Goal: Task Accomplishment & Management: Use online tool/utility

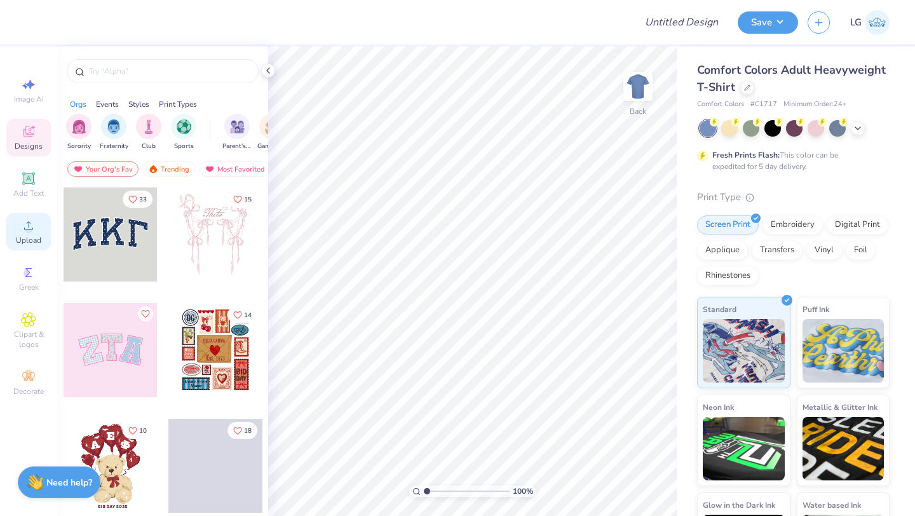
click at [31, 233] on icon at bounding box center [28, 225] width 15 height 15
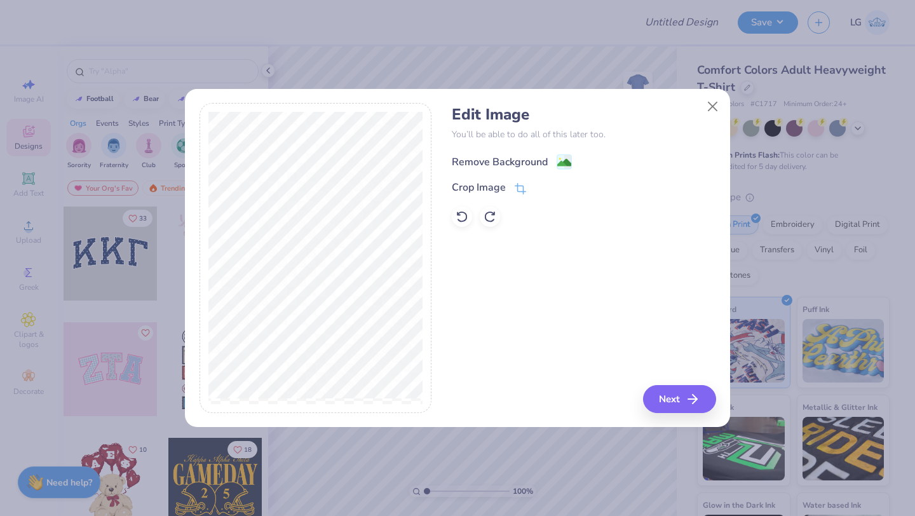
click at [469, 161] on div "Remove Background" at bounding box center [500, 161] width 96 height 15
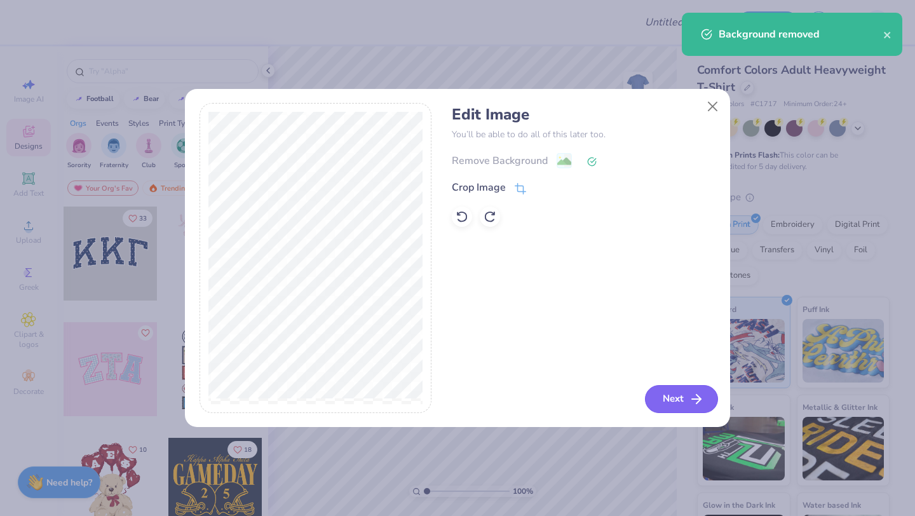
click at [676, 394] on button "Next" at bounding box center [681, 399] width 73 height 28
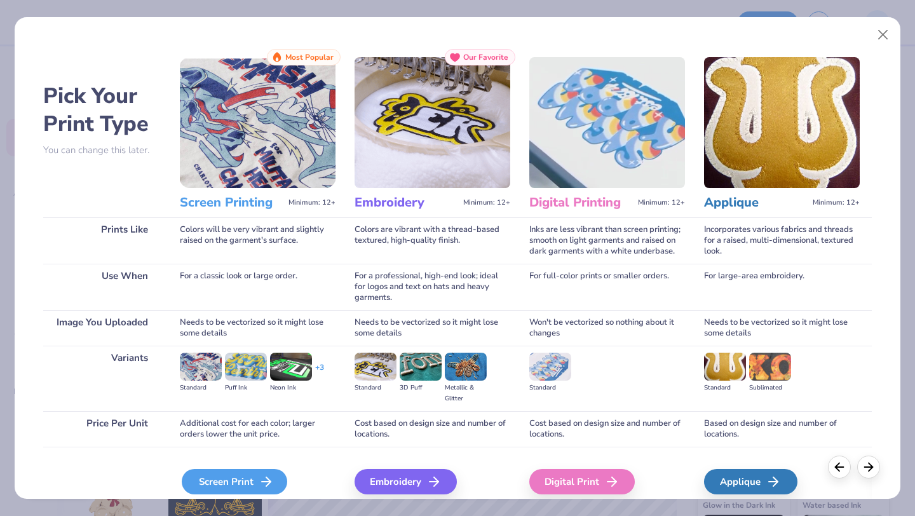
click at [232, 480] on div "Screen Print" at bounding box center [235, 481] width 106 height 25
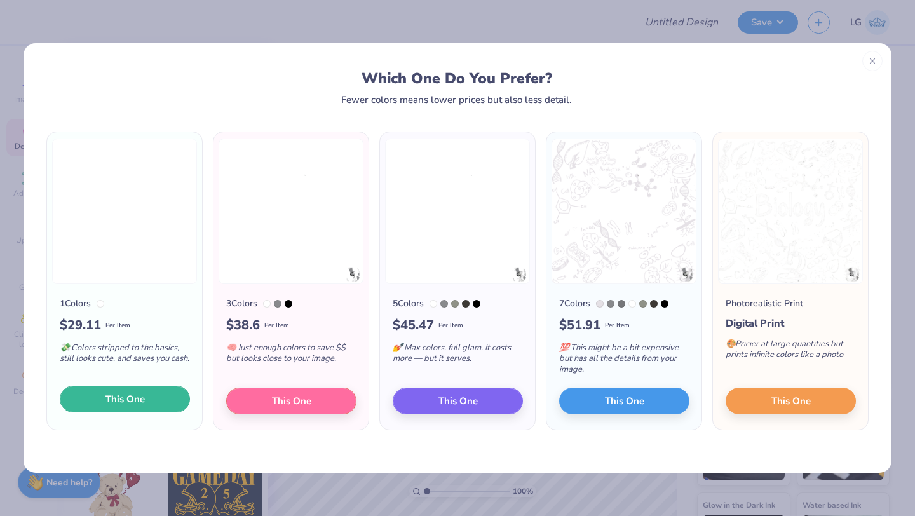
click at [130, 399] on span "This One" at bounding box center [125, 399] width 39 height 15
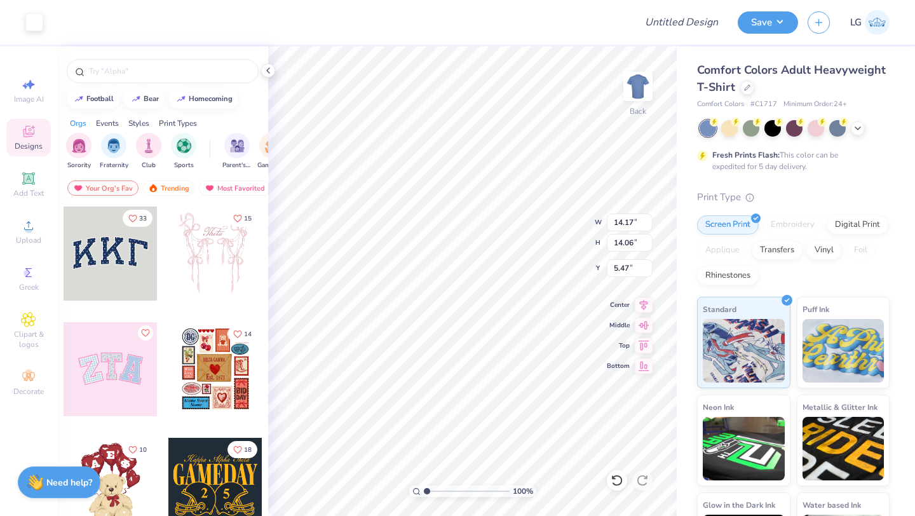
type input "11.38"
type input "11.29"
type input "3.00"
click at [641, 86] on img at bounding box center [638, 86] width 51 height 51
type input "3.00"
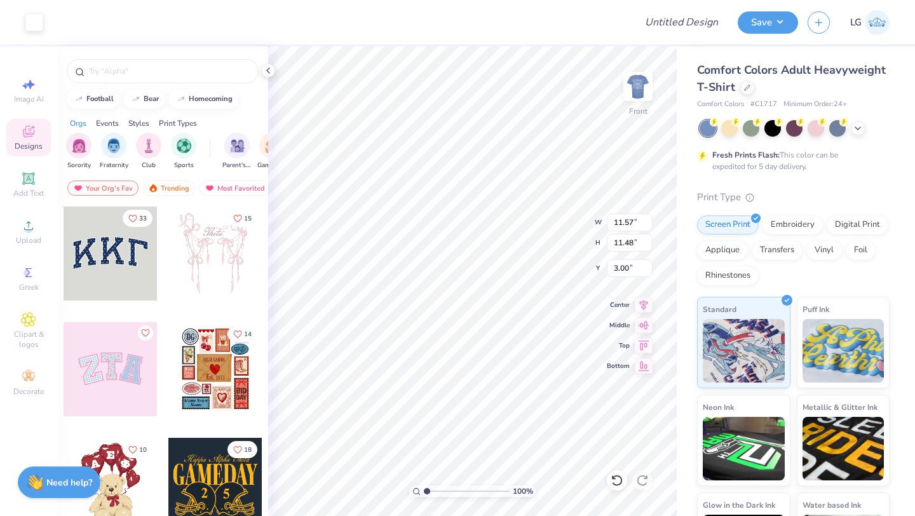
type input "12.85"
type input "12.75"
type input "5.29"
click at [743, 90] on div at bounding box center [748, 86] width 14 height 14
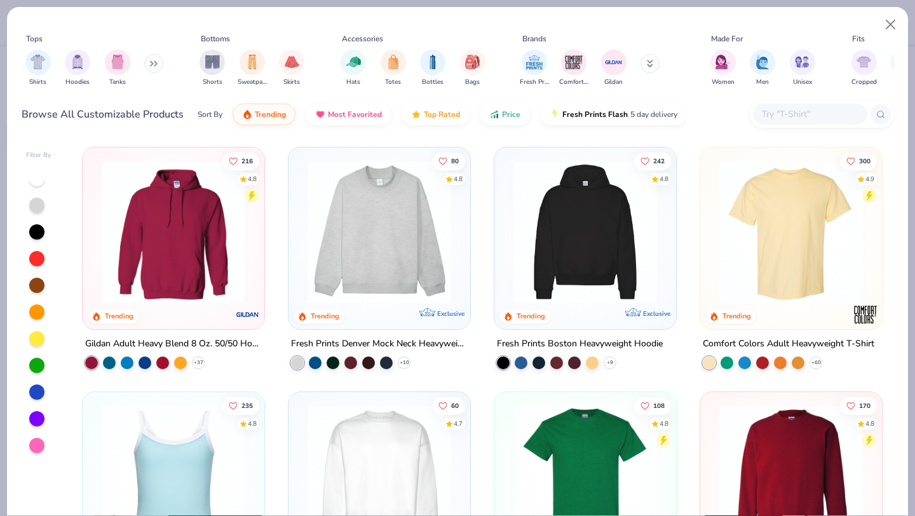
click at [171, 231] on img at bounding box center [173, 232] width 156 height 144
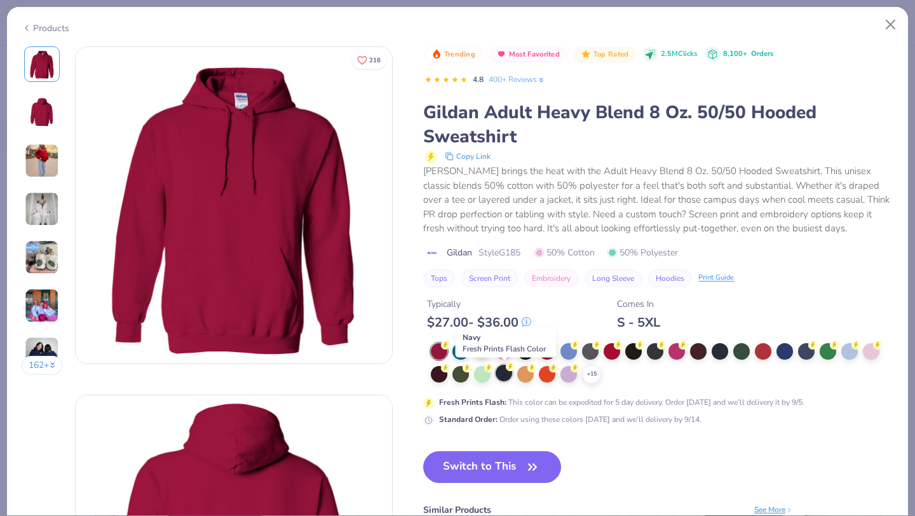
click at [500, 375] on div at bounding box center [504, 373] width 17 height 17
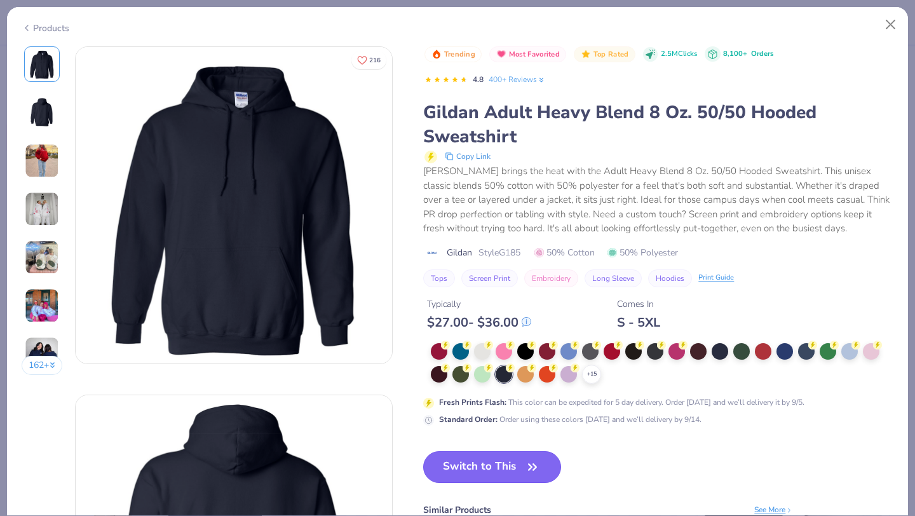
click at [478, 465] on button "Switch to This" at bounding box center [492, 467] width 138 height 32
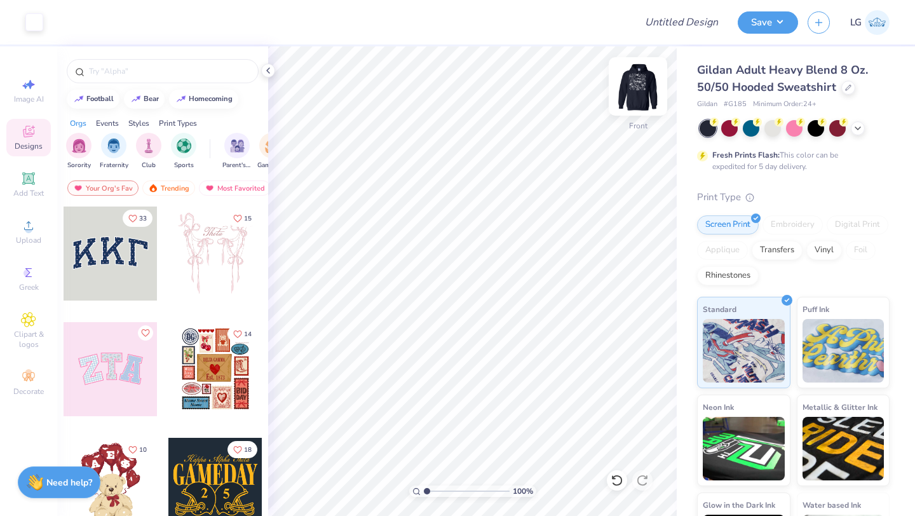
click at [640, 80] on img at bounding box center [638, 86] width 51 height 51
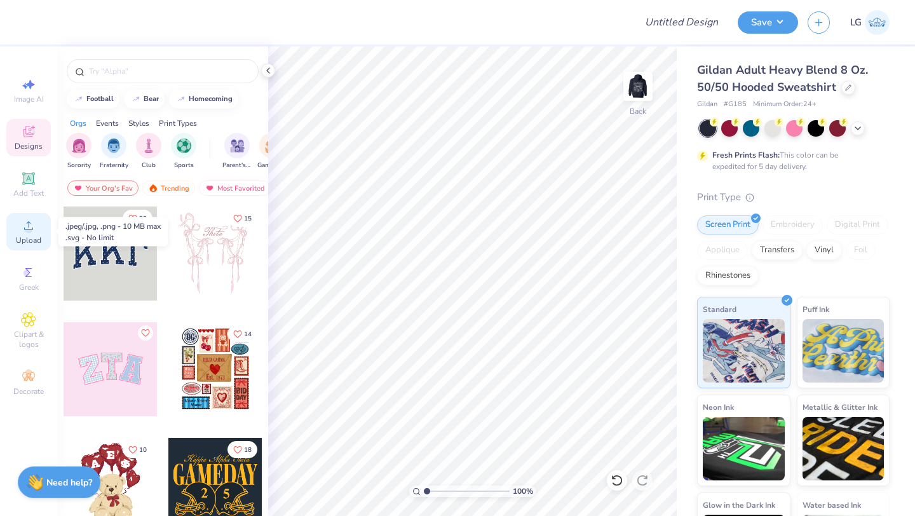
click at [26, 233] on div "Upload" at bounding box center [28, 232] width 45 height 38
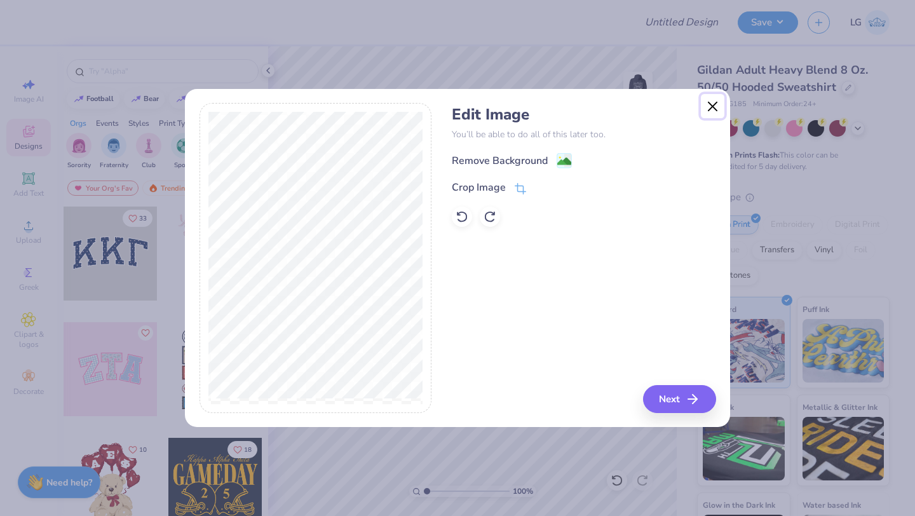
click at [713, 105] on button "Close" at bounding box center [713, 106] width 24 height 24
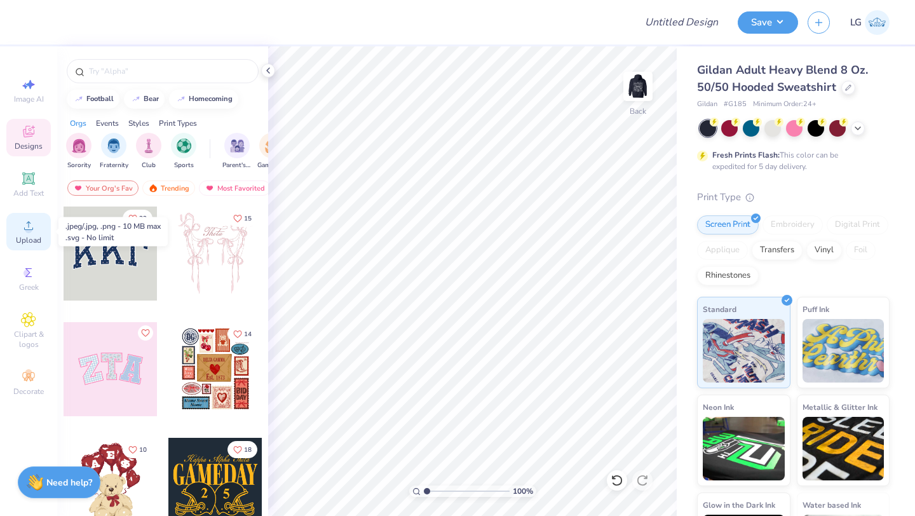
click at [38, 232] on div "Upload" at bounding box center [28, 232] width 45 height 38
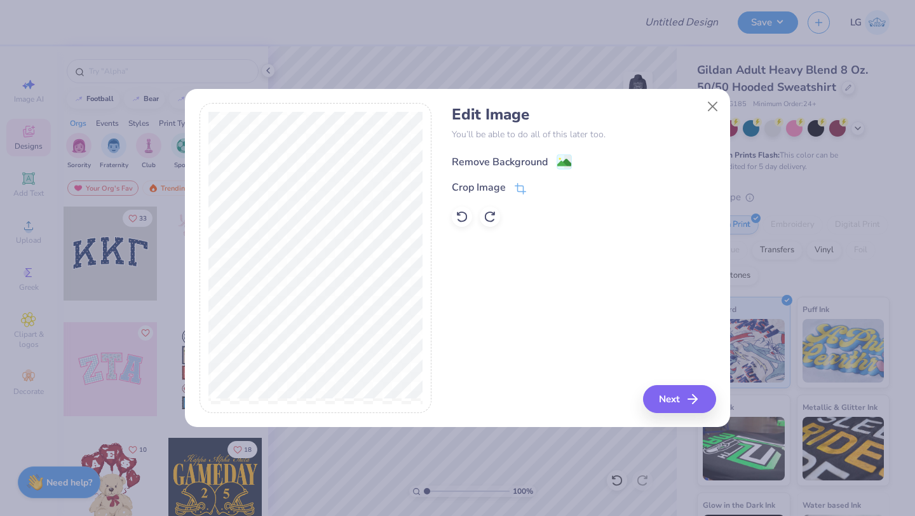
click at [506, 160] on div "Remove Background" at bounding box center [500, 161] width 96 height 15
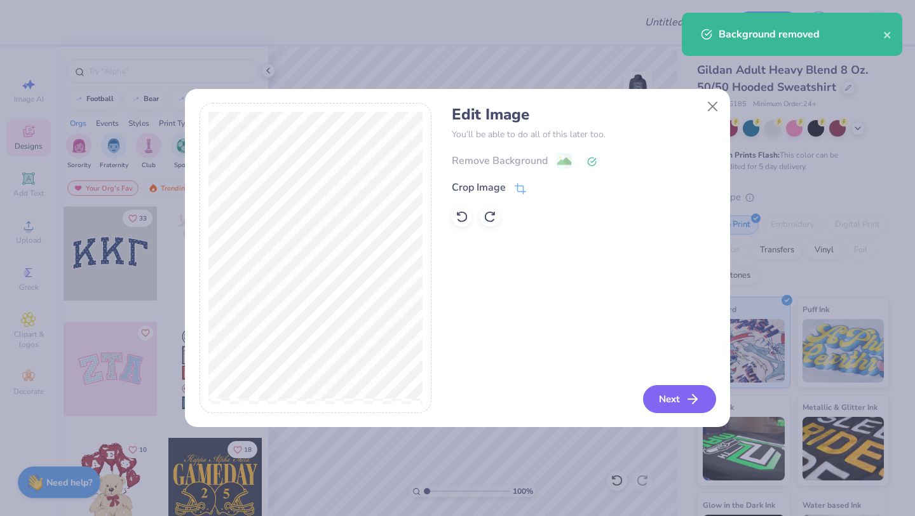
click at [685, 395] on button "Next" at bounding box center [679, 399] width 73 height 28
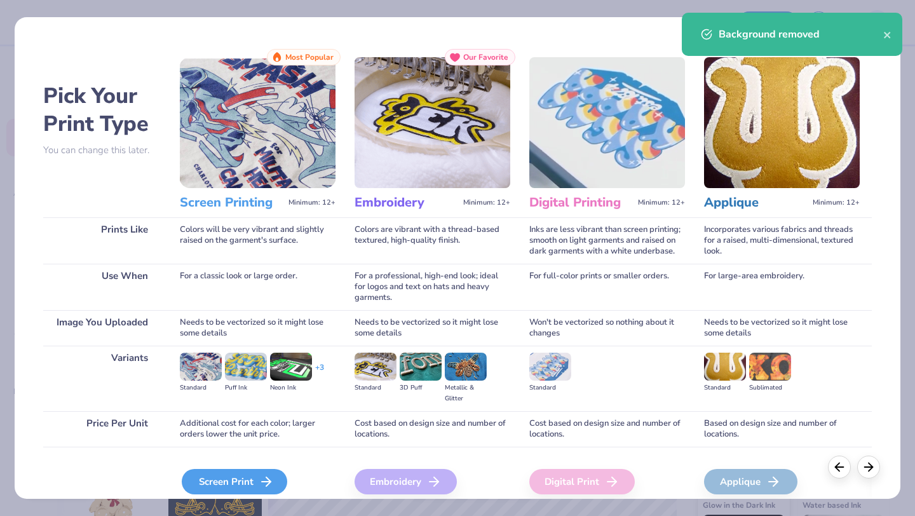
click at [244, 479] on div "Screen Print" at bounding box center [235, 481] width 106 height 25
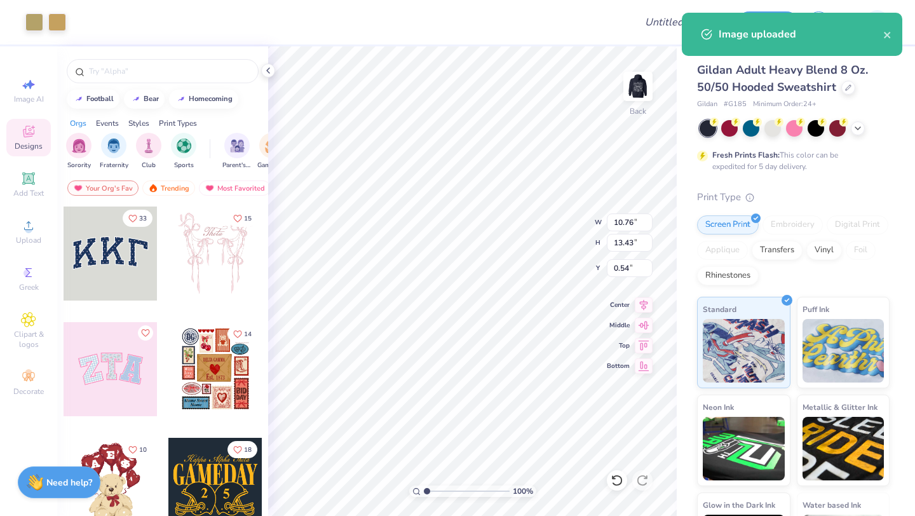
type input "5.01"
type input "6.25"
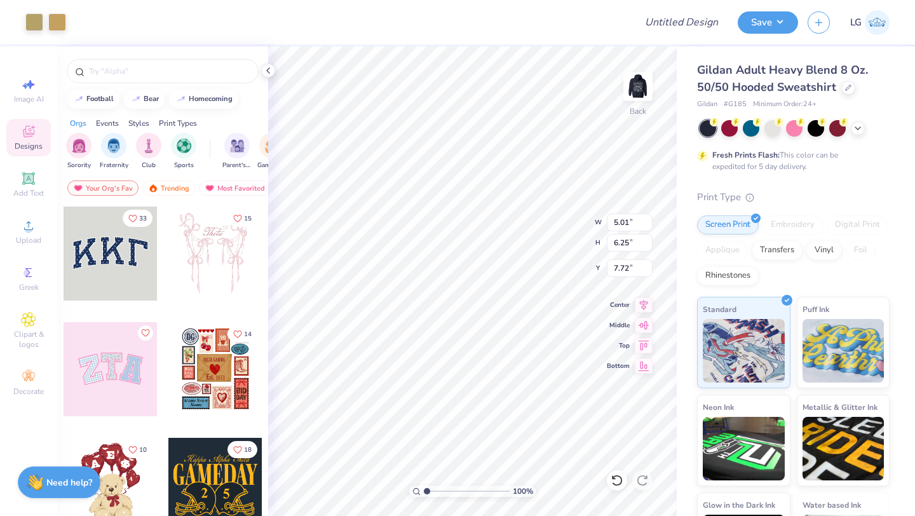
type input "3.00"
type input "3.67"
type input "4.58"
type input "3.00"
click at [59, 18] on div at bounding box center [57, 21] width 18 height 18
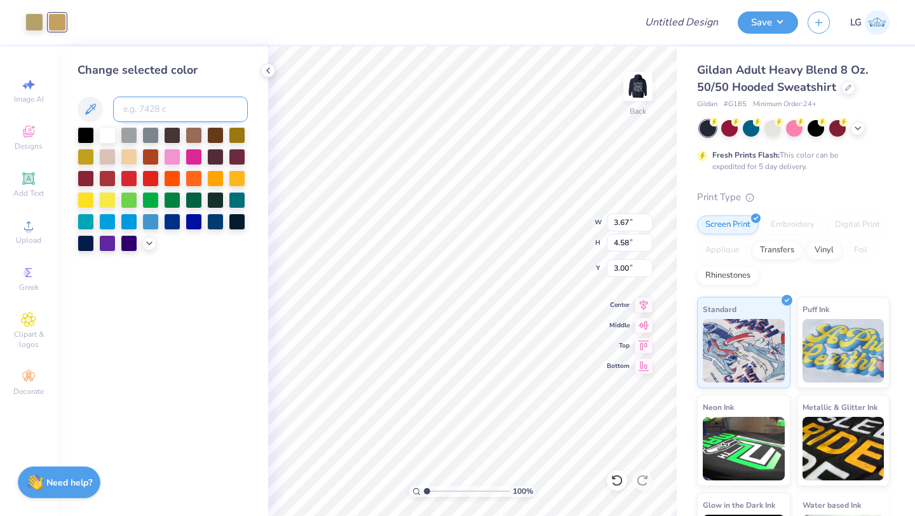
click at [149, 105] on input at bounding box center [180, 109] width 135 height 25
type input "4515"
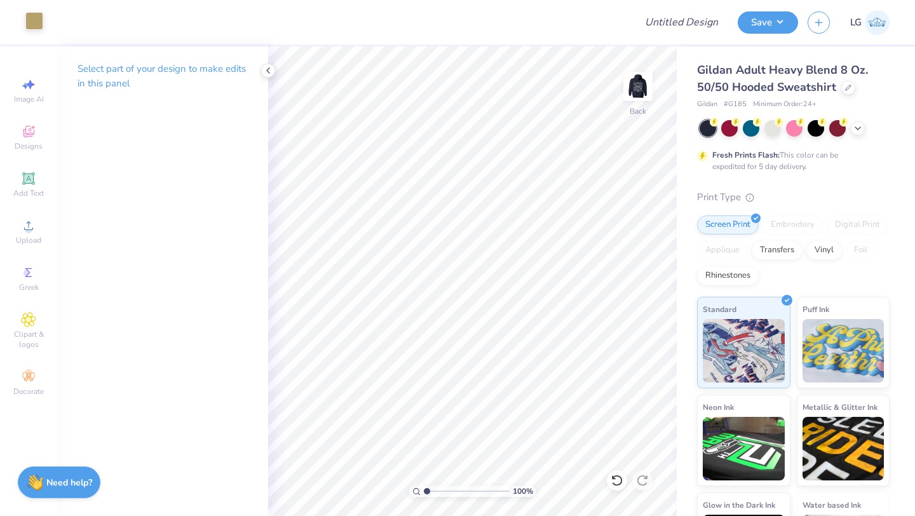
click at [28, 21] on div at bounding box center [34, 21] width 18 height 18
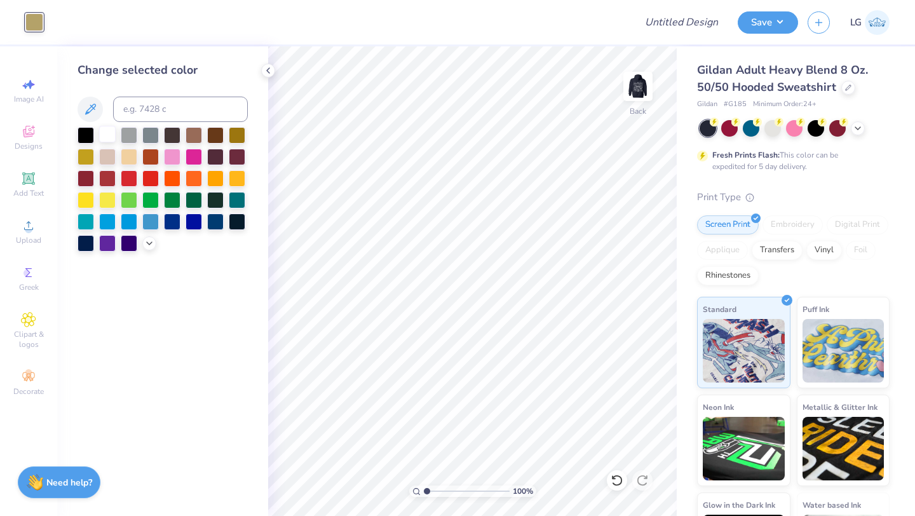
click at [109, 135] on div at bounding box center [107, 134] width 17 height 17
click at [634, 83] on img at bounding box center [638, 86] width 51 height 51
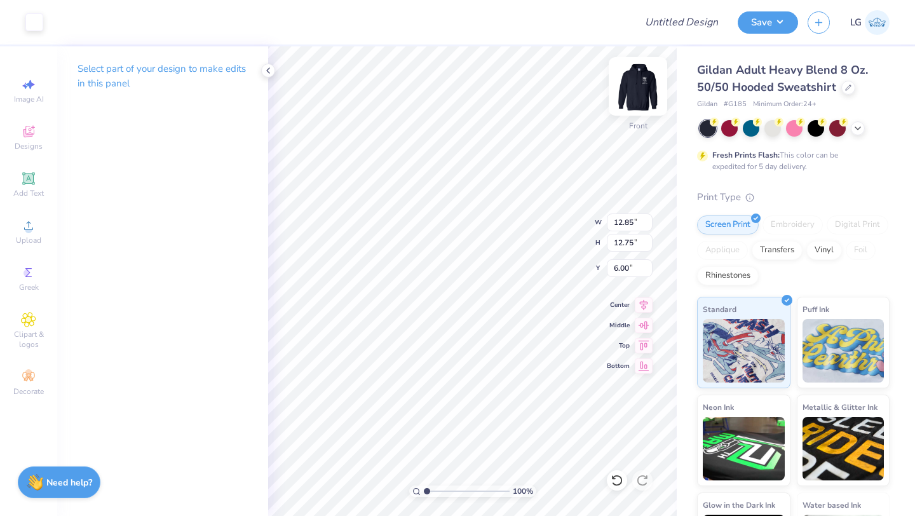
type input "6.64"
type input "6.00"
click at [643, 100] on img at bounding box center [638, 86] width 51 height 51
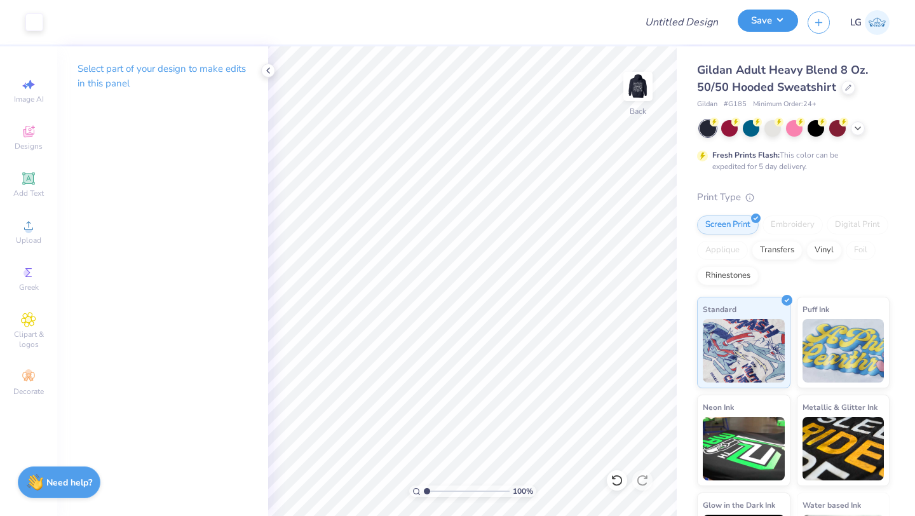
click at [755, 23] on button "Save" at bounding box center [768, 21] width 60 height 22
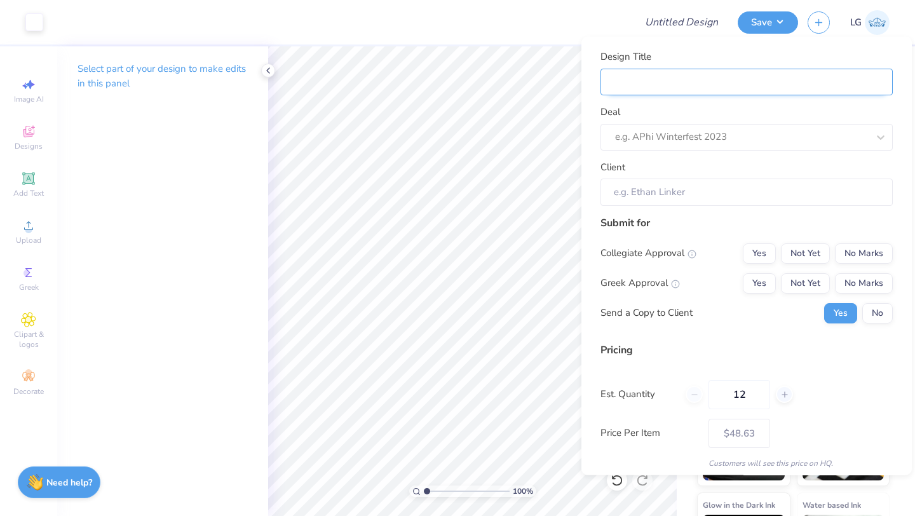
click at [741, 83] on input "Design Title" at bounding box center [747, 81] width 292 height 27
type input "G"
type input "Gr"
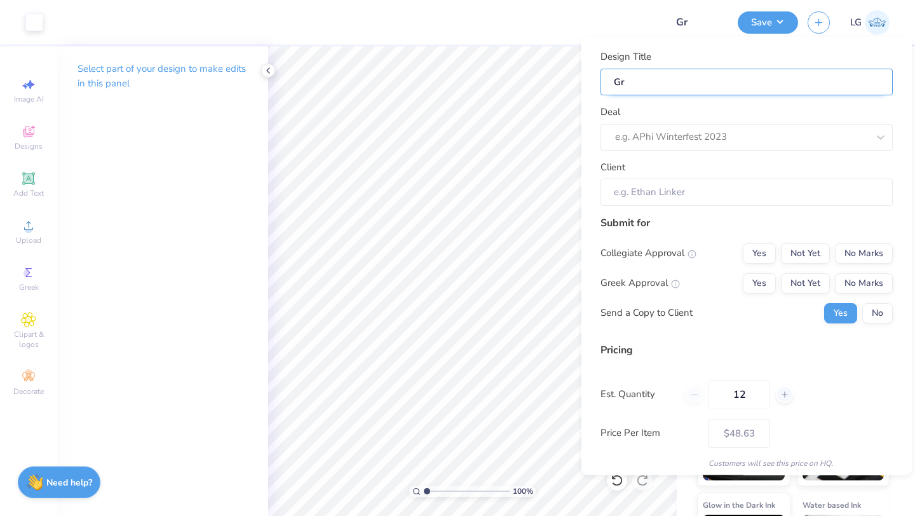
type input "Gra"
type input "Grap"
type input "Graph"
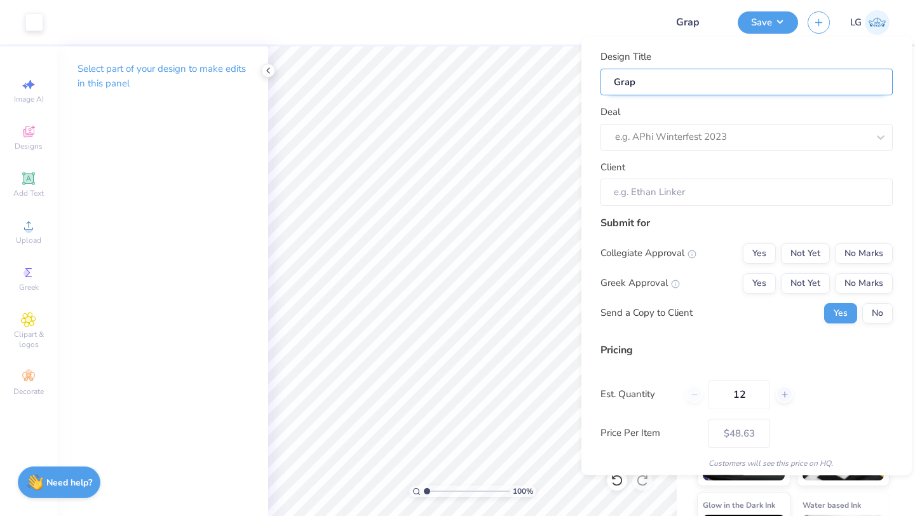
type input "Graph"
type input "Graphi"
type input "Graphic"
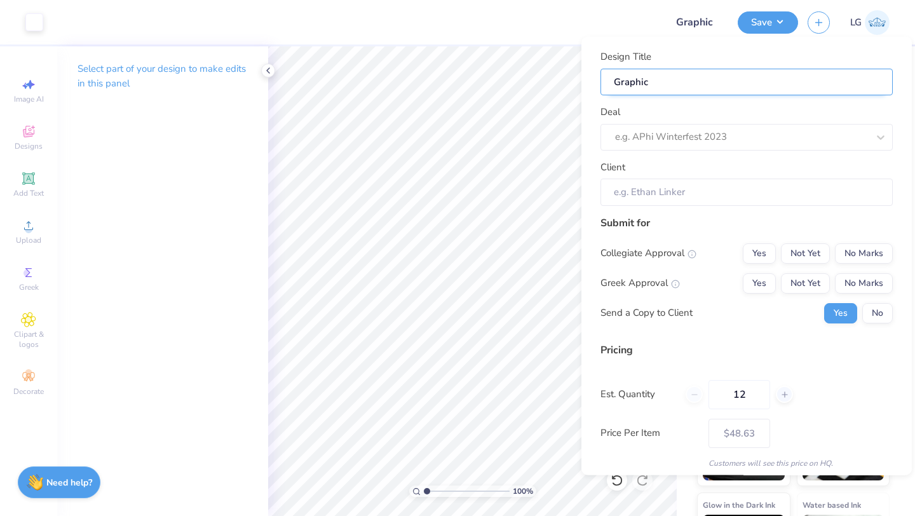
type input "Graphic"
type input "Graphi"
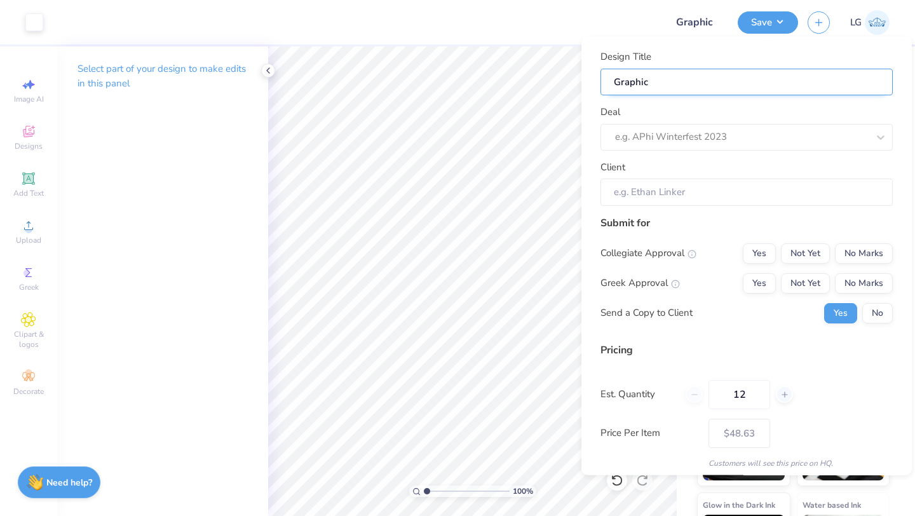
type input "Graphi"
type input "Graph"
type input "Grap"
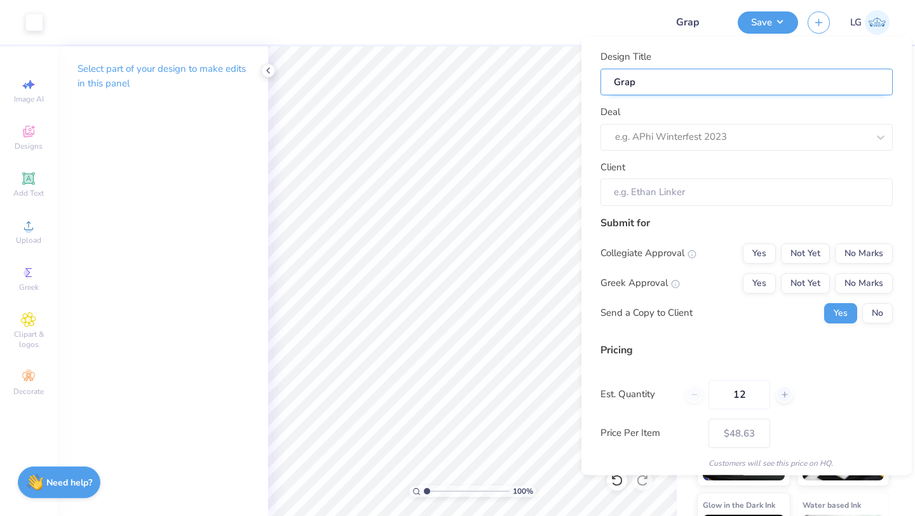
type input "Gra"
type input "Gr"
type input "G"
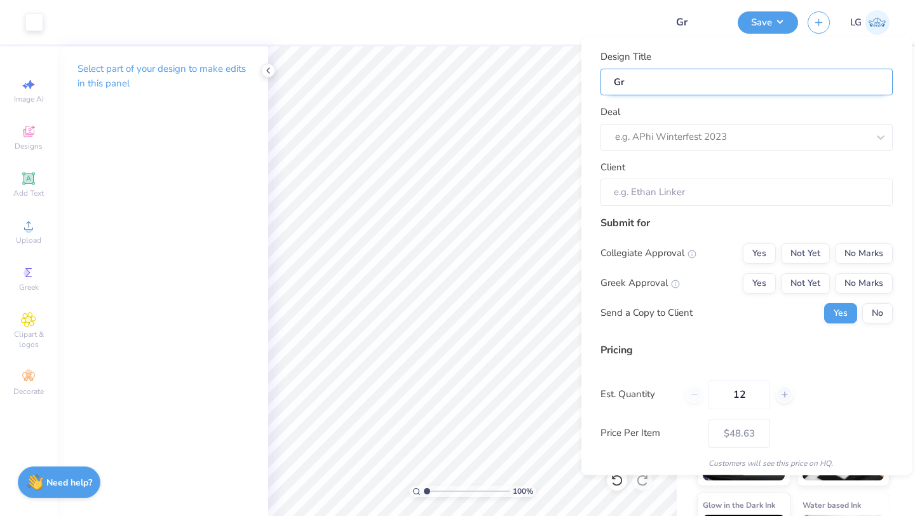
type input "G"
type input "B"
type input "Ba"
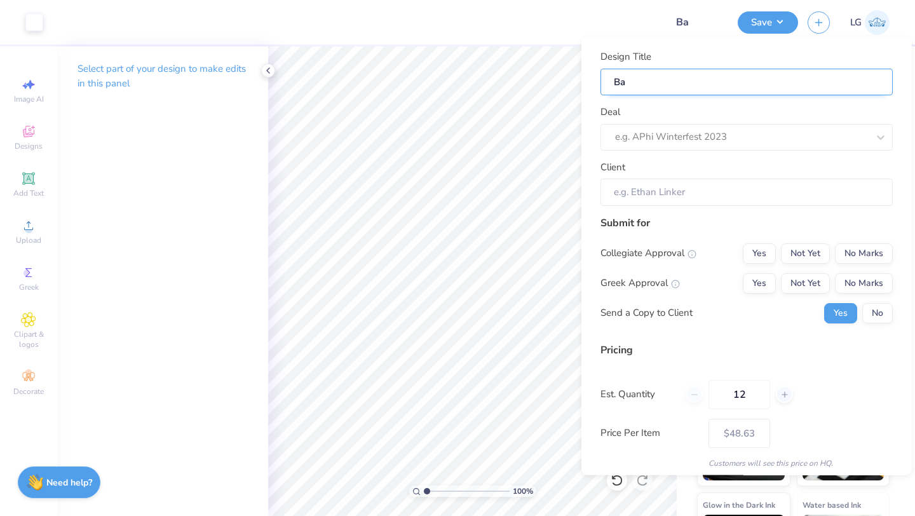
type input "Bac"
type input "Back"
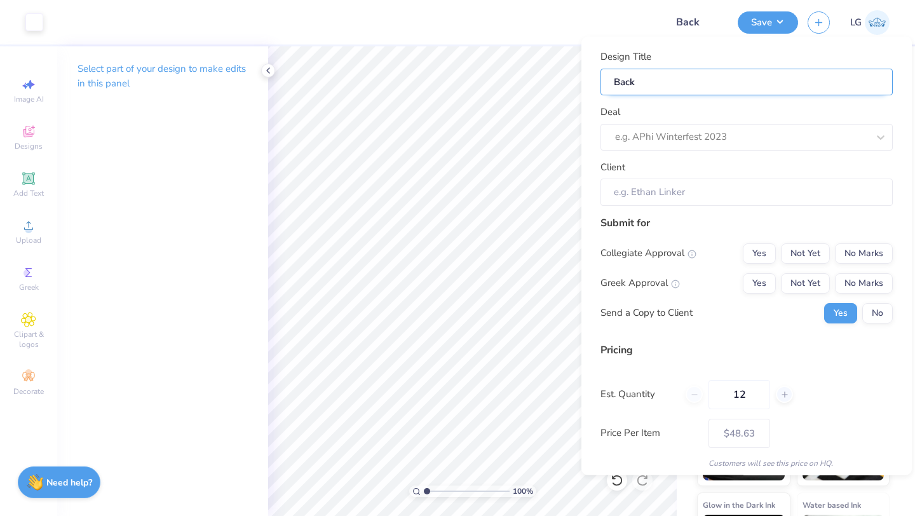
type input "Back"
type input "Back G"
type input "Back Gr"
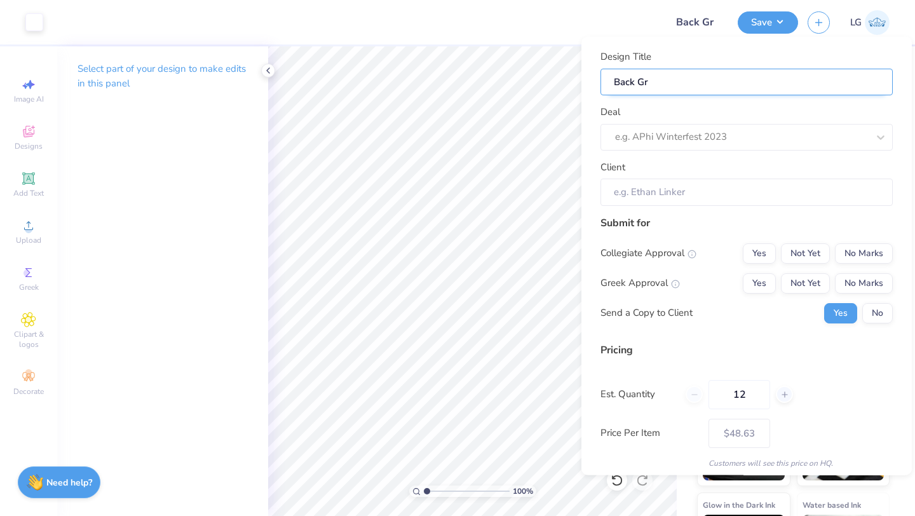
type input "Back Gra"
type input "Back Grap"
type input "Back Graph"
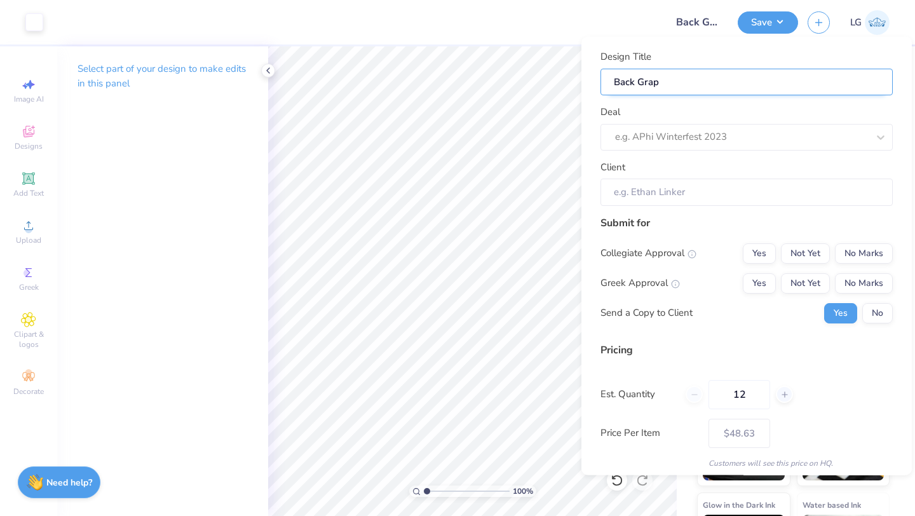
type input "Back Graph"
type input "Back Graphi"
type input "Back Graphic"
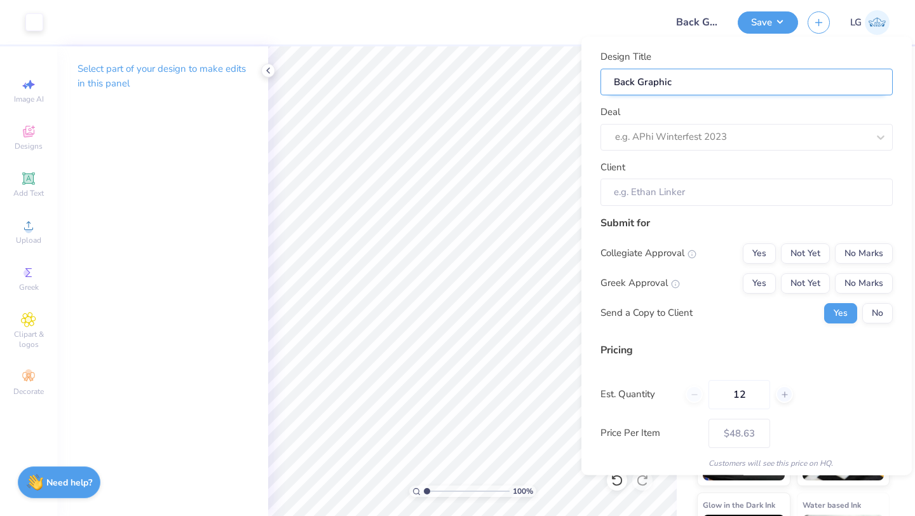
type input "Back Graphic"
type input "Back Graphic H"
type input "Back Graphic Ho"
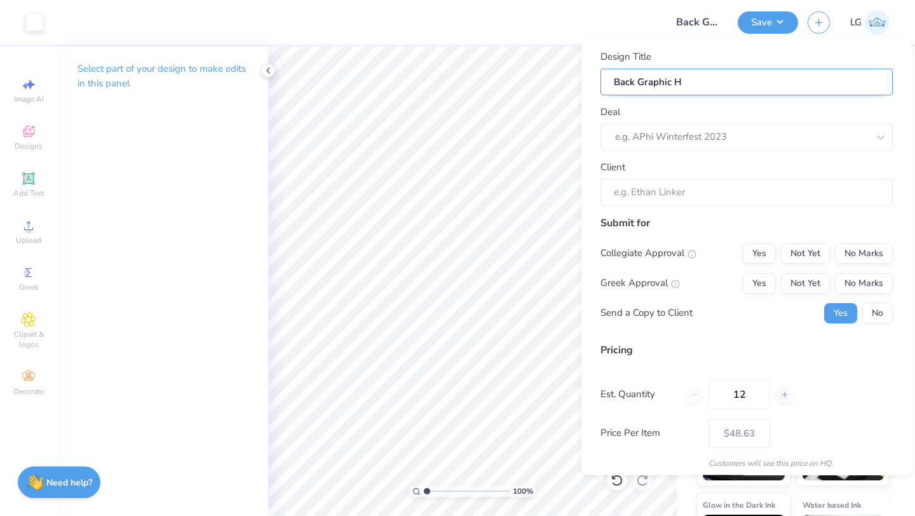
type input "Back Graphic Ho"
type input "Back Graphic Hoo"
type input "Back Graphic Hood"
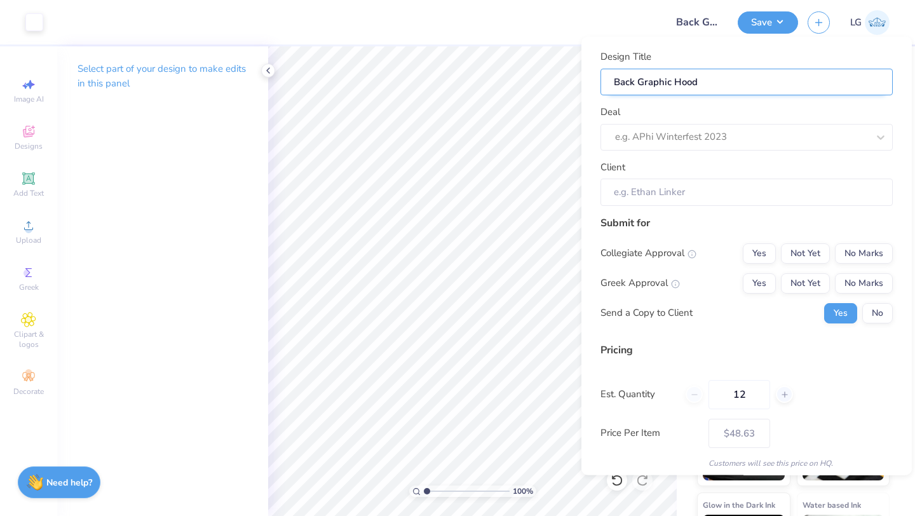
type input "Back Graphic Hoodi"
type input "Back Graphic Hoodie"
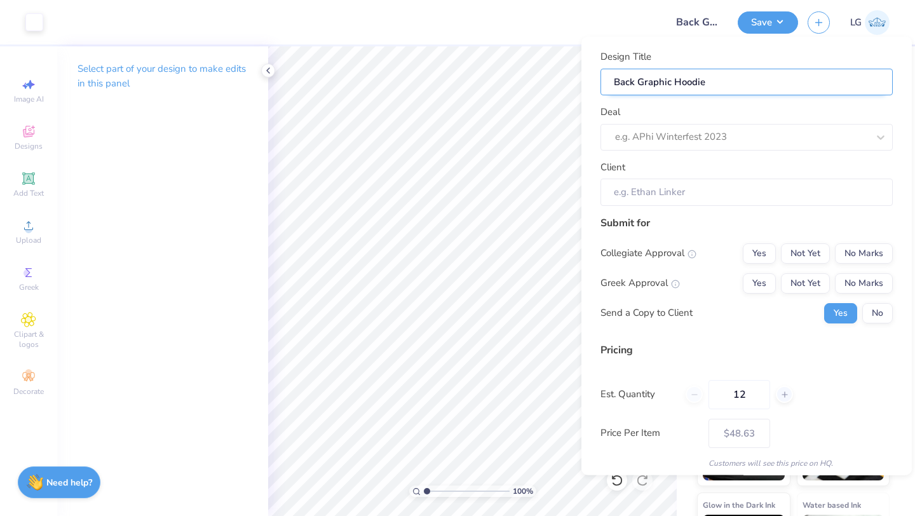
type input "Back Graphic Hoodie"
type input "Back Graphic Hoodie D"
type input "Back Graphic Hoodie De"
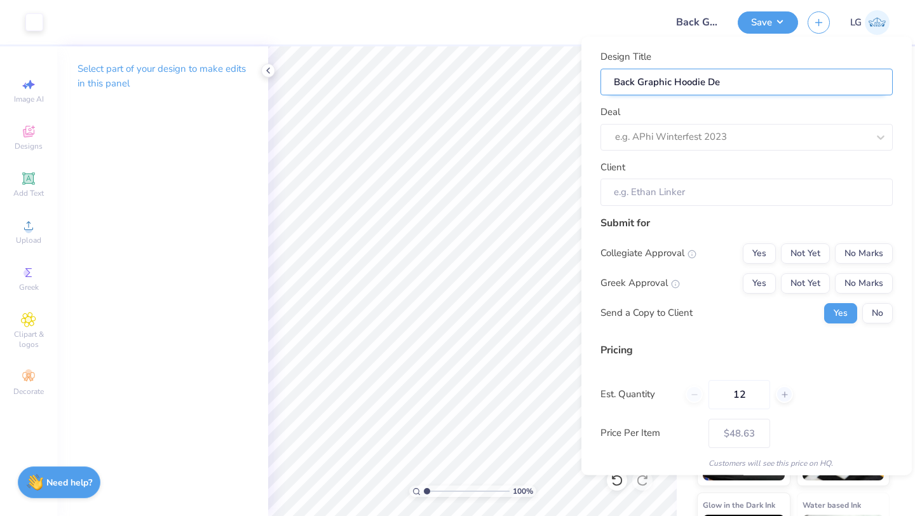
type input "Back Graphic Hoodie Des"
type input "Back Graphic Hoodie Desi"
type input "Back Graphic Hoodie Desig"
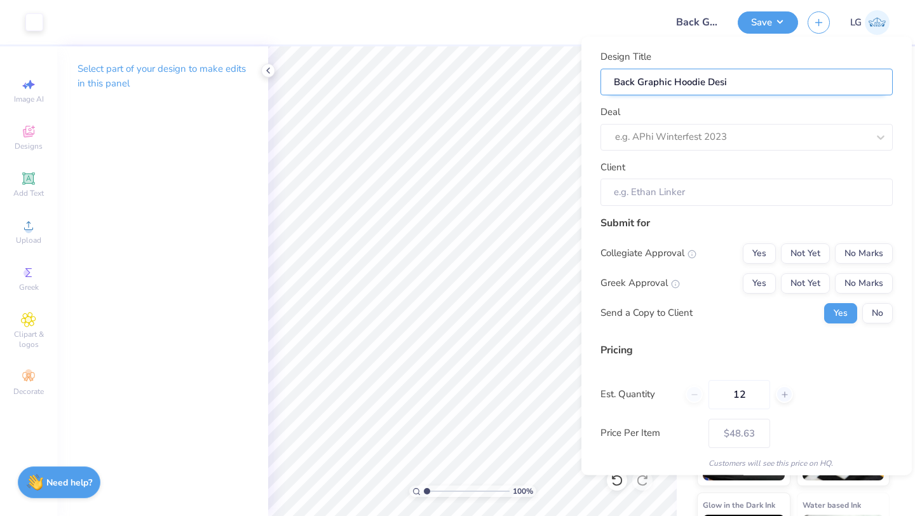
type input "Back Graphic Hoodie Desig"
type input "Back Graphic Hoodie Design"
click at [687, 142] on div at bounding box center [741, 136] width 253 height 17
type input "r"
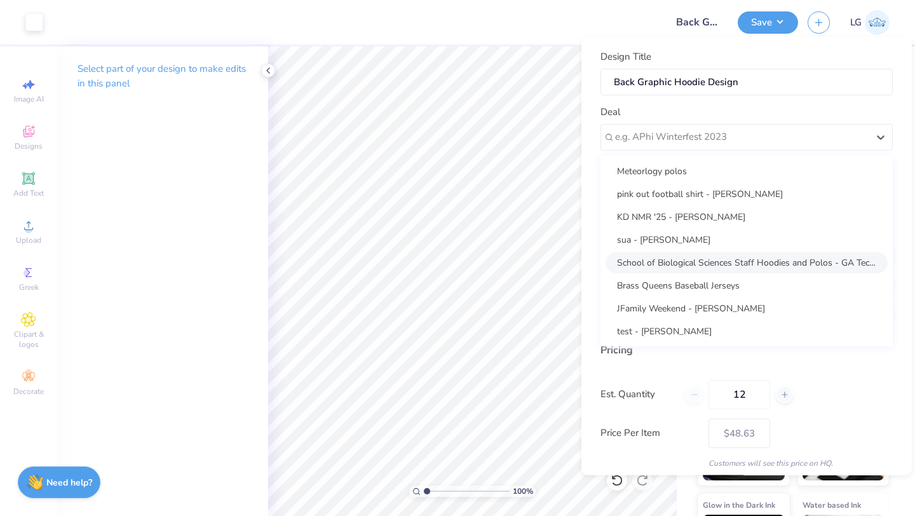
click at [702, 262] on div "School of Biological Sciences Staff Hoodies and Polos - GA Tech Admin" at bounding box center [747, 262] width 282 height 21
type input "Rachel Bailey"
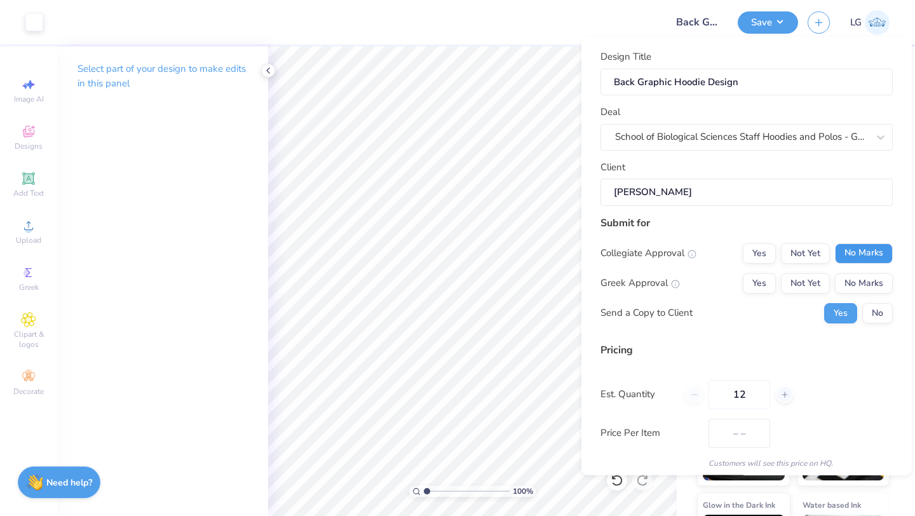
click at [857, 256] on button "No Marks" at bounding box center [864, 253] width 58 height 20
click at [875, 274] on button "No Marks" at bounding box center [864, 283] width 58 height 20
click at [875, 301] on div "Collegiate Approval Yes Not Yet No Marks Greek Approval Yes Not Yet No Marks Se…" at bounding box center [747, 283] width 292 height 80
click at [875, 315] on button "No" at bounding box center [878, 313] width 31 height 20
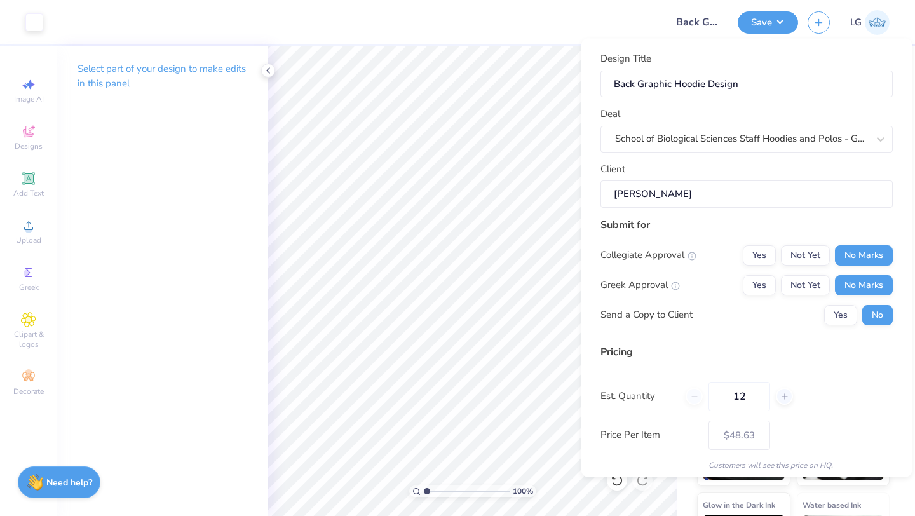
scroll to position [73, 0]
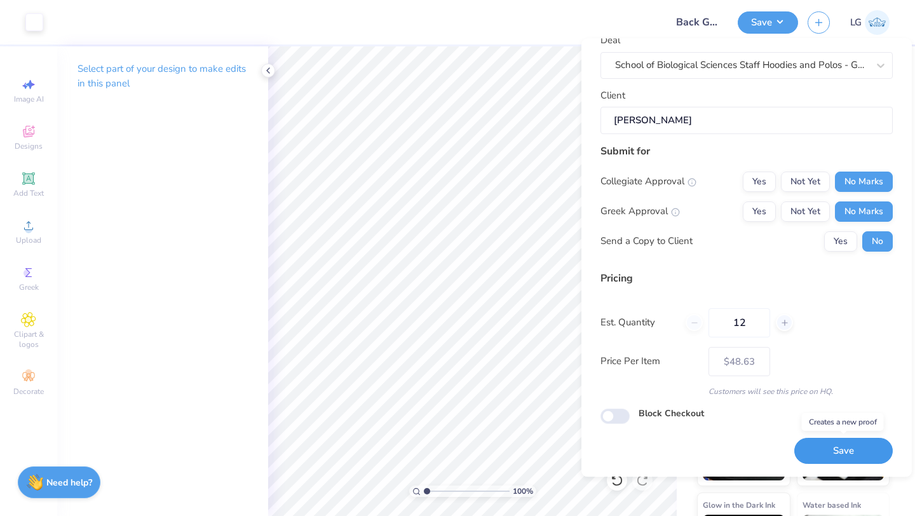
click at [863, 455] on button "Save" at bounding box center [844, 452] width 99 height 26
type input "– –"
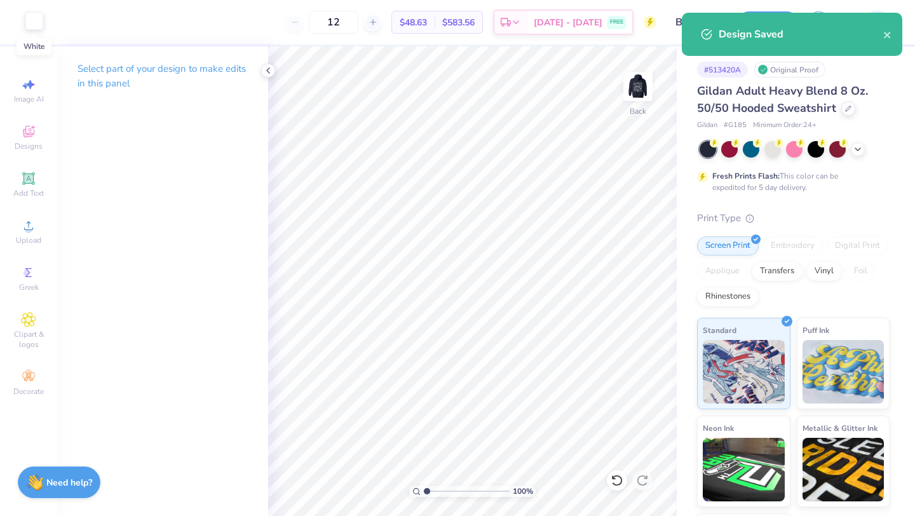
click at [39, 21] on div at bounding box center [34, 21] width 18 height 18
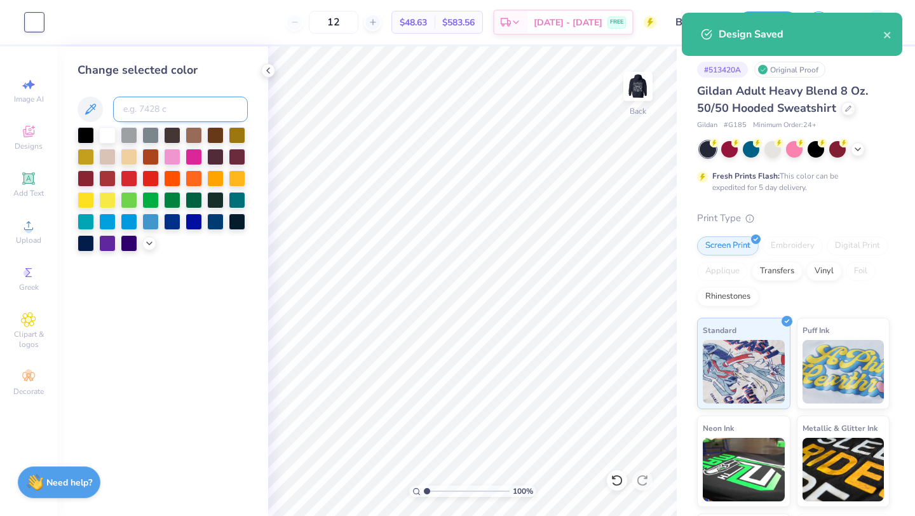
click at [161, 113] on input at bounding box center [180, 109] width 135 height 25
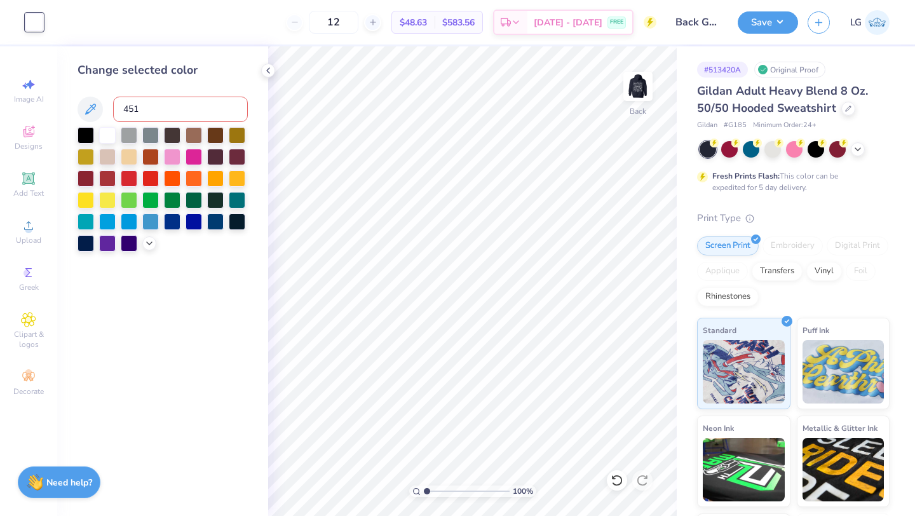
type input "4515"
click at [638, 96] on img at bounding box center [638, 86] width 51 height 51
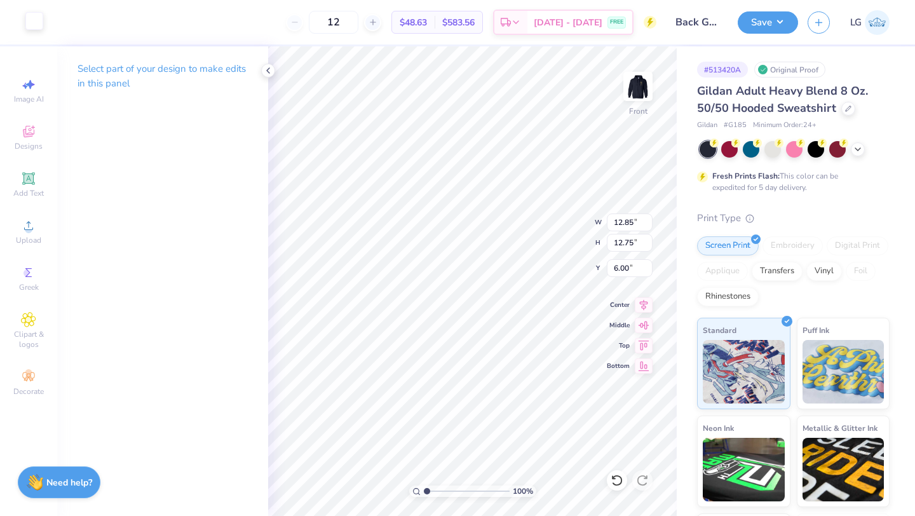
click at [34, 28] on div at bounding box center [34, 21] width 18 height 18
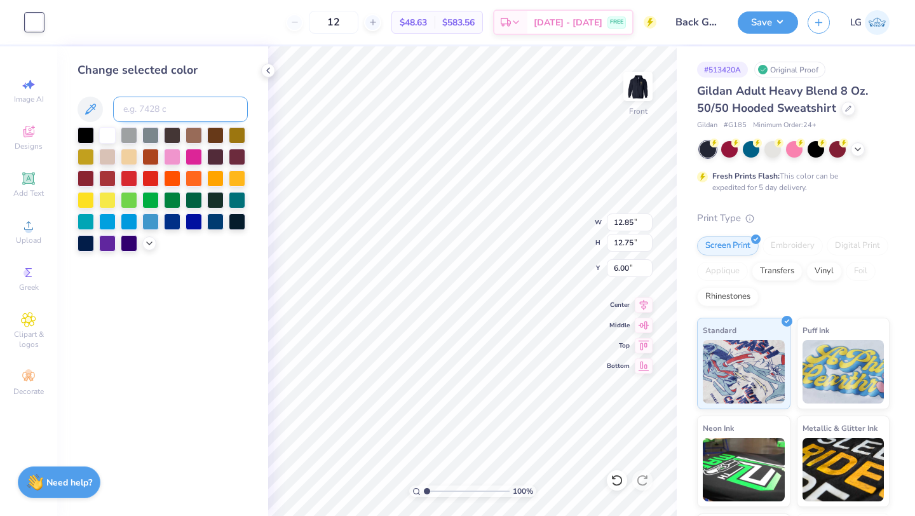
click at [165, 116] on input at bounding box center [180, 109] width 135 height 25
type input "4515"
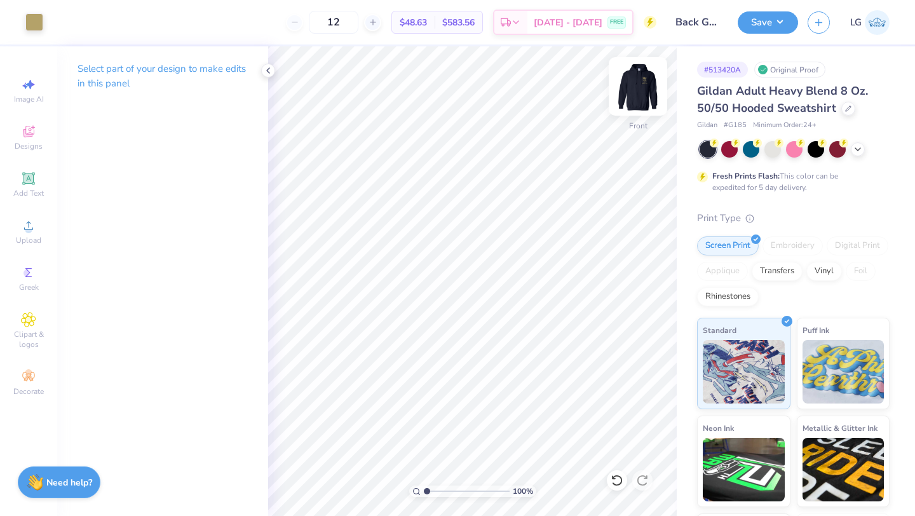
click at [643, 95] on img at bounding box center [638, 86] width 51 height 51
click at [643, 95] on img at bounding box center [638, 86] width 25 height 25
click at [861, 151] on icon at bounding box center [858, 148] width 10 height 10
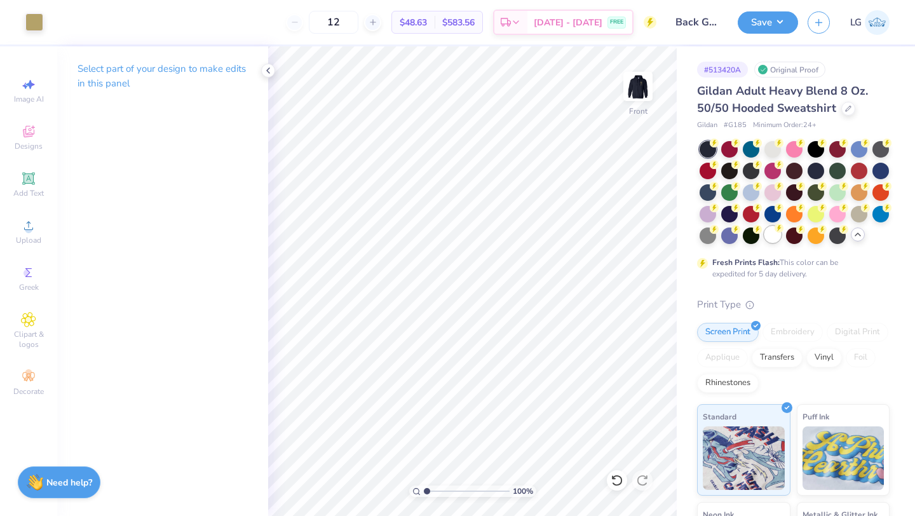
click at [774, 229] on div at bounding box center [773, 234] width 17 height 17
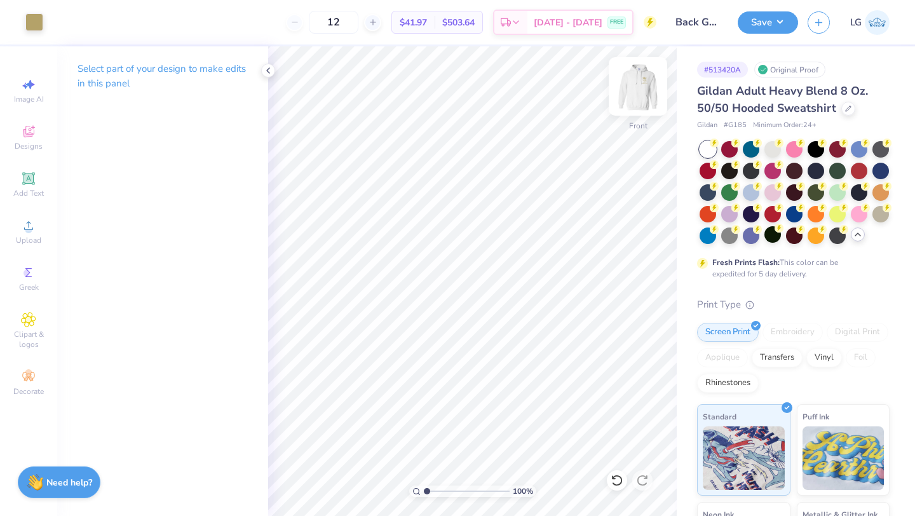
click at [649, 97] on img at bounding box center [638, 86] width 51 height 51
click at [636, 86] on img at bounding box center [638, 86] width 51 height 51
click at [759, 18] on button "Save" at bounding box center [768, 21] width 60 height 22
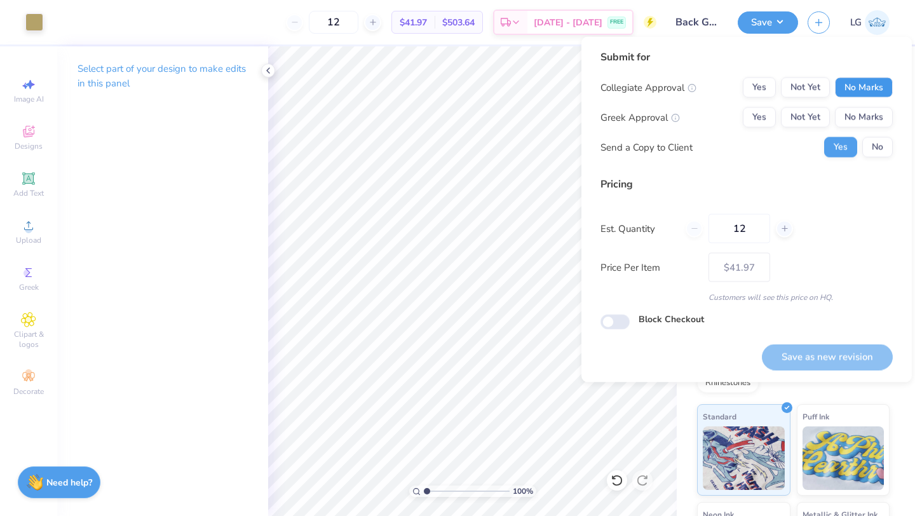
click at [853, 88] on button "No Marks" at bounding box center [864, 88] width 58 height 20
click at [863, 131] on div "Collegiate Approval Yes Not Yet No Marks Greek Approval Yes Not Yet No Marks Se…" at bounding box center [747, 118] width 292 height 80
click at [871, 120] on button "No Marks" at bounding box center [864, 117] width 58 height 20
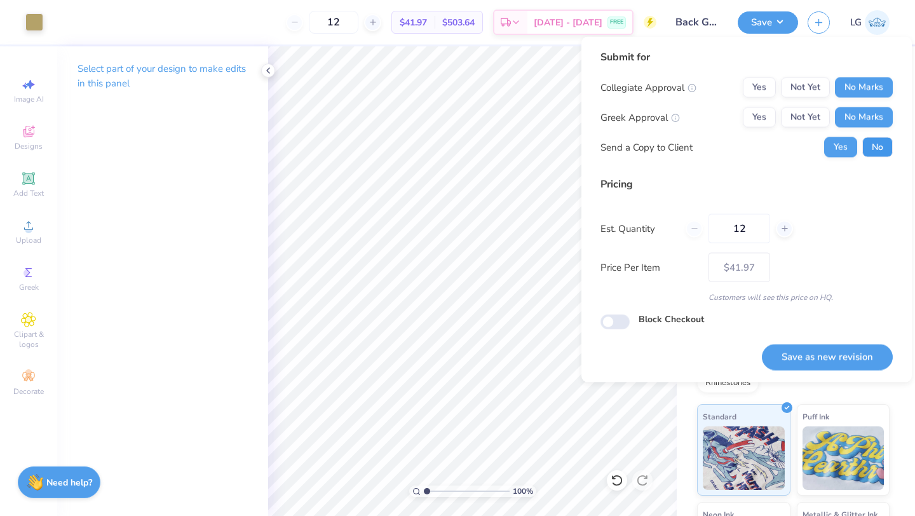
click at [875, 156] on button "No" at bounding box center [878, 147] width 31 height 20
click at [822, 352] on button "Save as new revision" at bounding box center [827, 357] width 131 height 26
type input "$41.97"
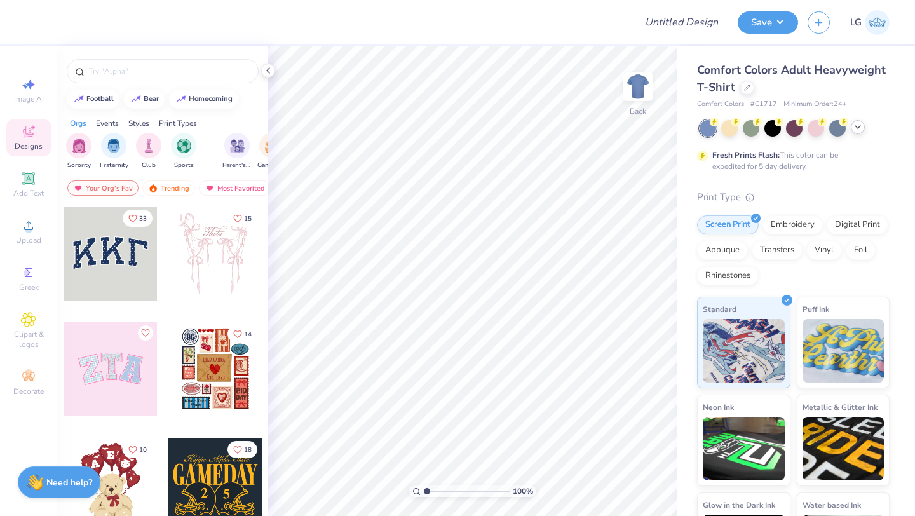
click at [857, 132] on icon at bounding box center [858, 127] width 10 height 10
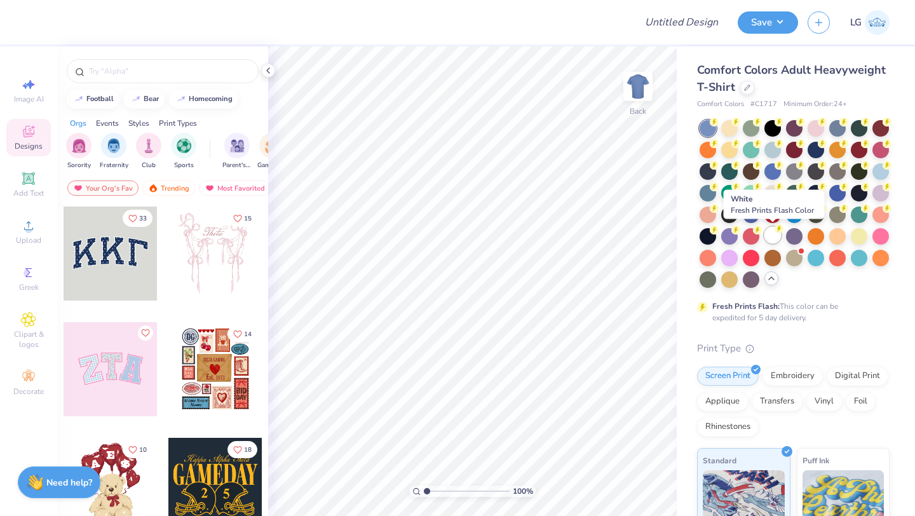
click at [778, 236] on div at bounding box center [773, 235] width 17 height 17
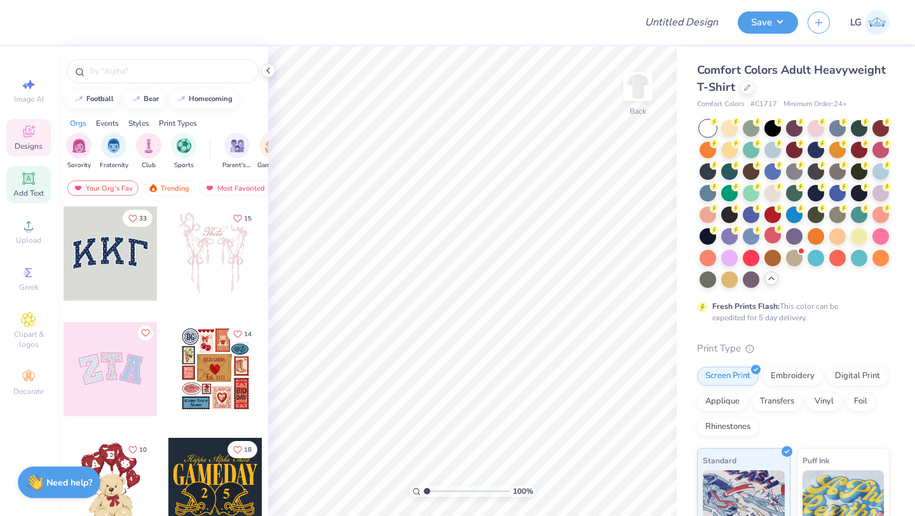
click at [24, 182] on icon at bounding box center [28, 178] width 12 height 12
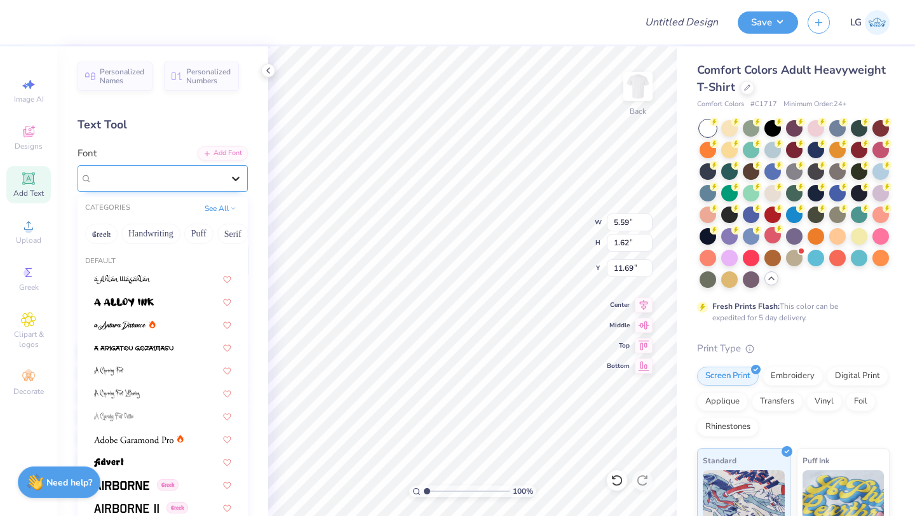
click at [238, 177] on icon at bounding box center [236, 179] width 8 height 4
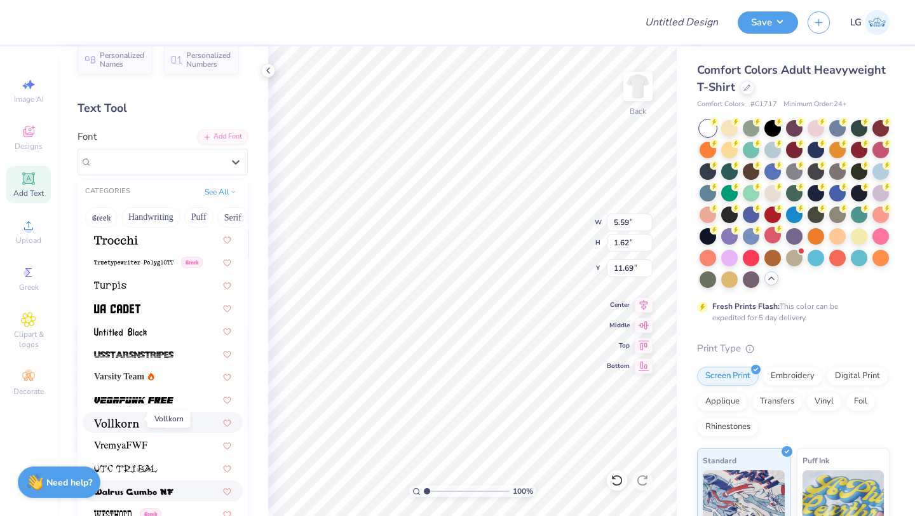
scroll to position [6765, 0]
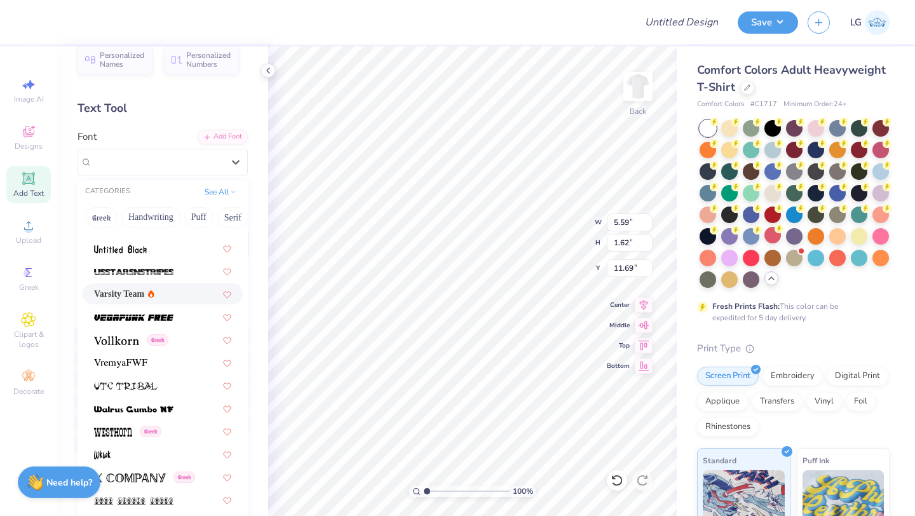
click at [127, 296] on span "Varsity Team" at bounding box center [119, 293] width 50 height 13
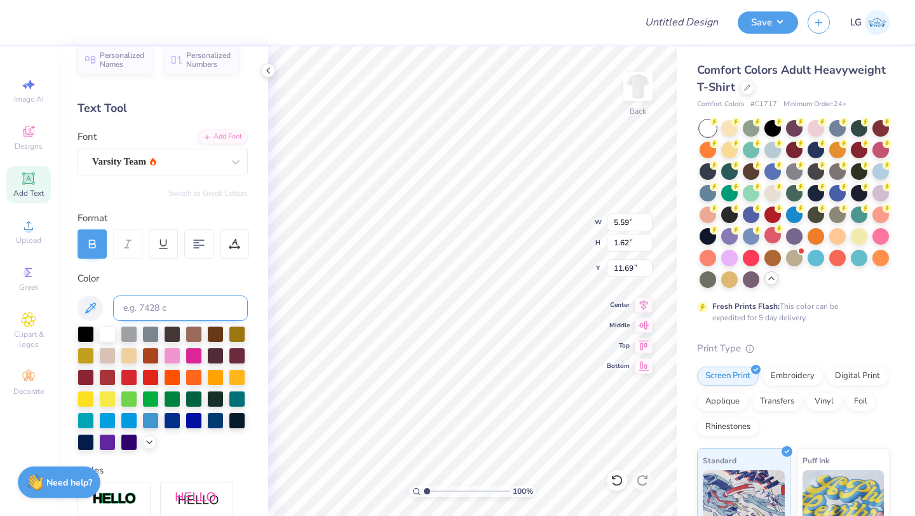
scroll to position [0, 0]
type textarea "T"
type textarea "INSPIRE EMPOWER GROW"
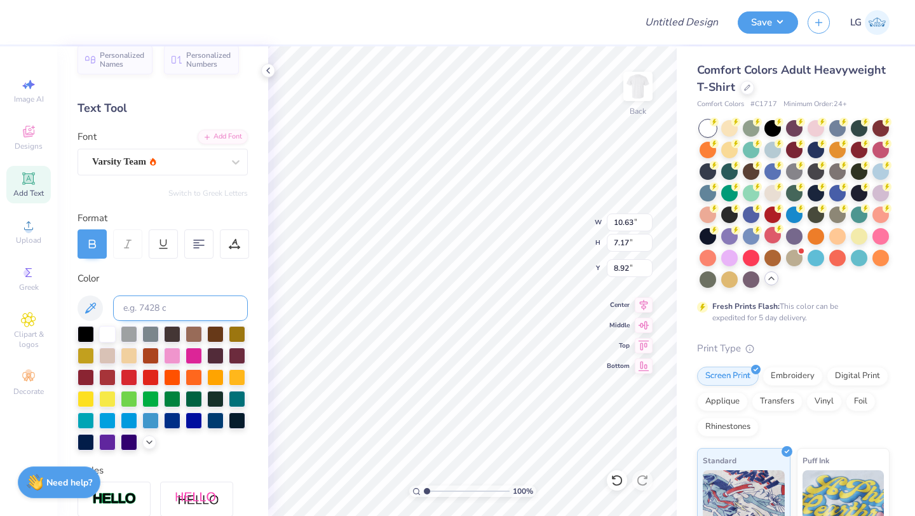
type input "3.00"
type input "12.34"
type input "8.32"
type input "3.68"
type input "3.71"
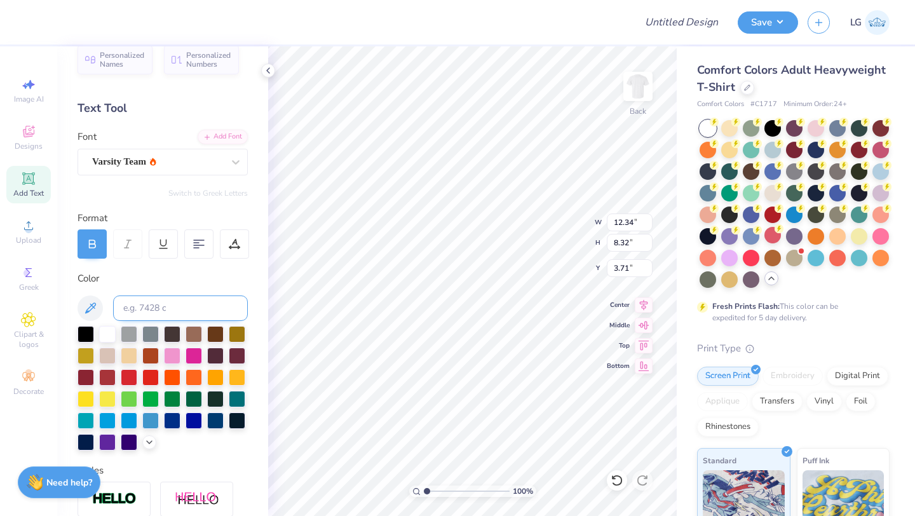
type input "12.00"
type input "8.09"
type input "3.94"
click at [23, 182] on icon at bounding box center [28, 178] width 12 height 12
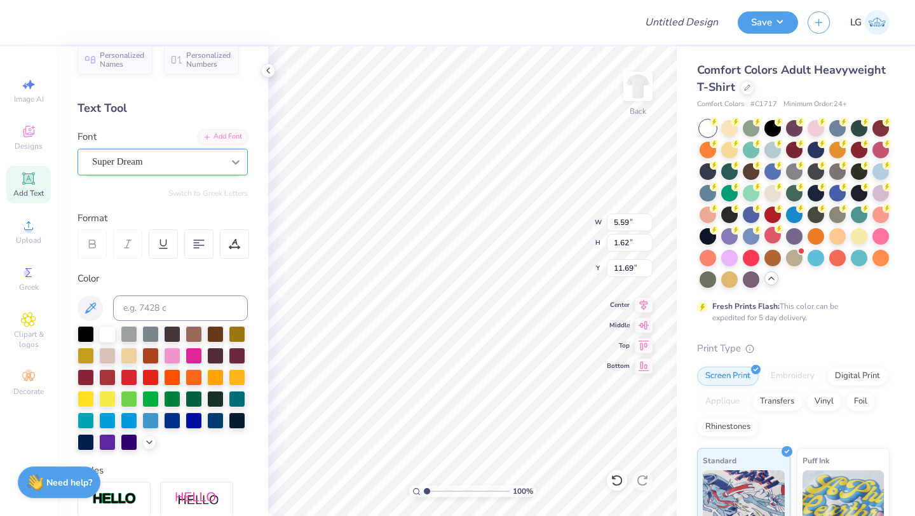
click at [225, 160] on div at bounding box center [235, 162] width 23 height 23
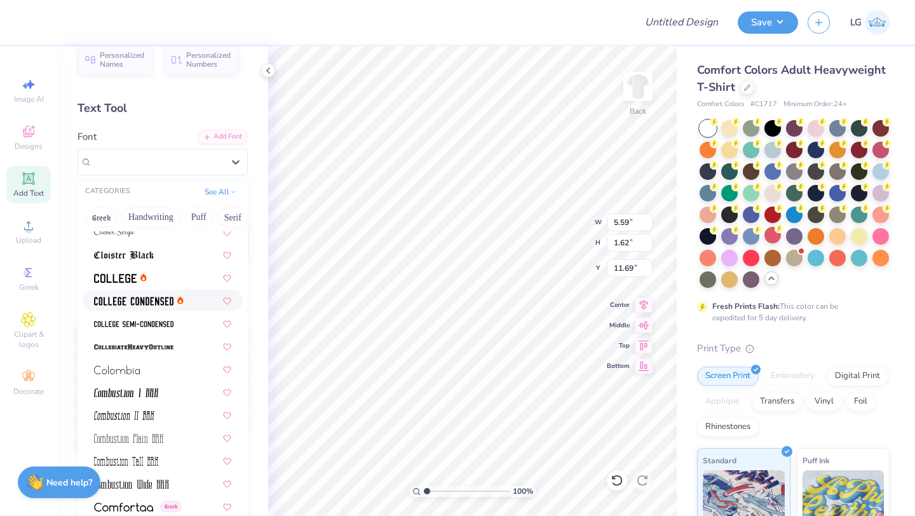
scroll to position [1626, 0]
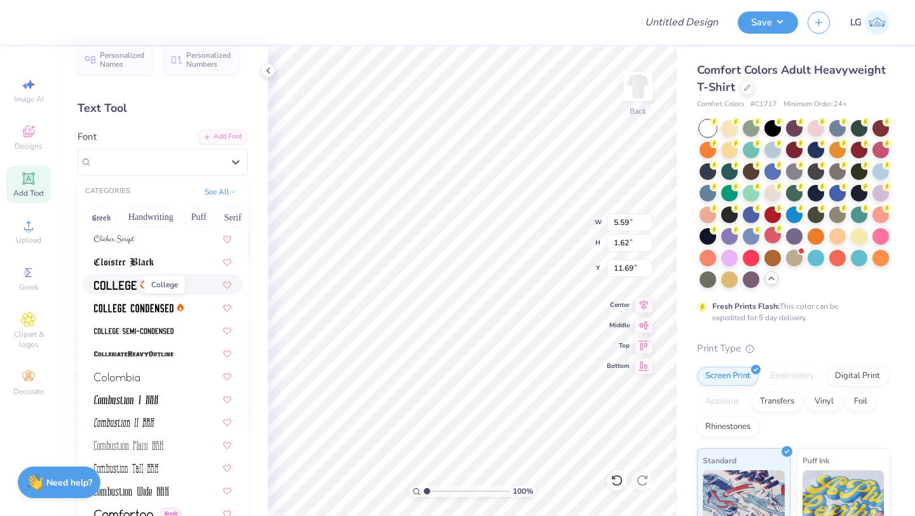
click at [127, 286] on img at bounding box center [115, 285] width 43 height 9
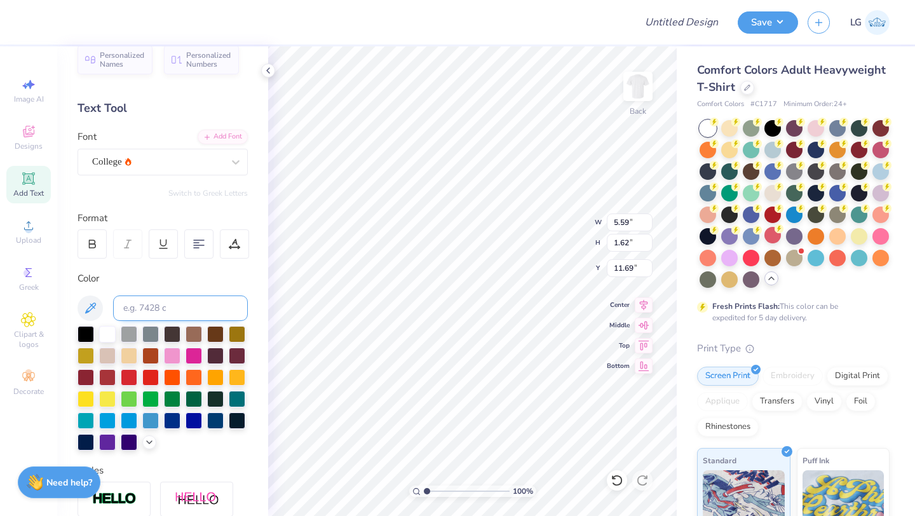
type input "5.08"
type input "1.58"
type input "11.71"
type textarea "T"
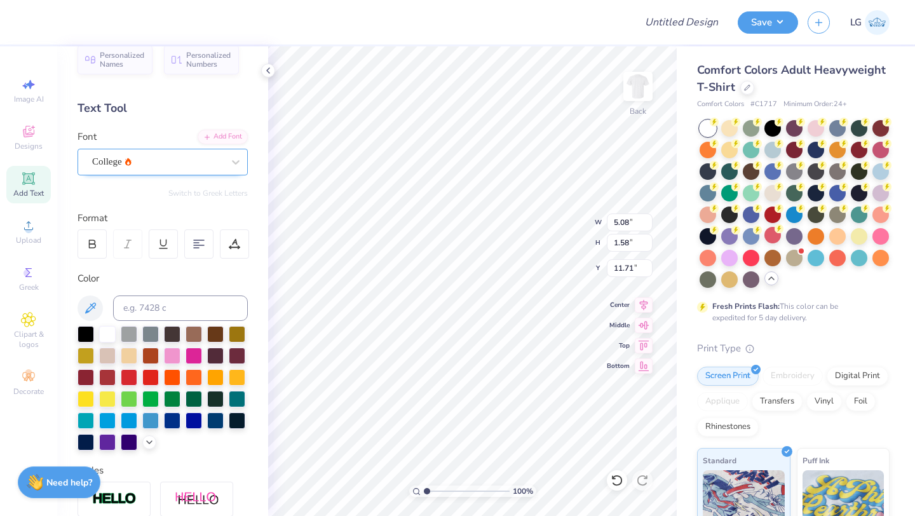
click at [189, 165] on div "College" at bounding box center [158, 162] width 134 height 20
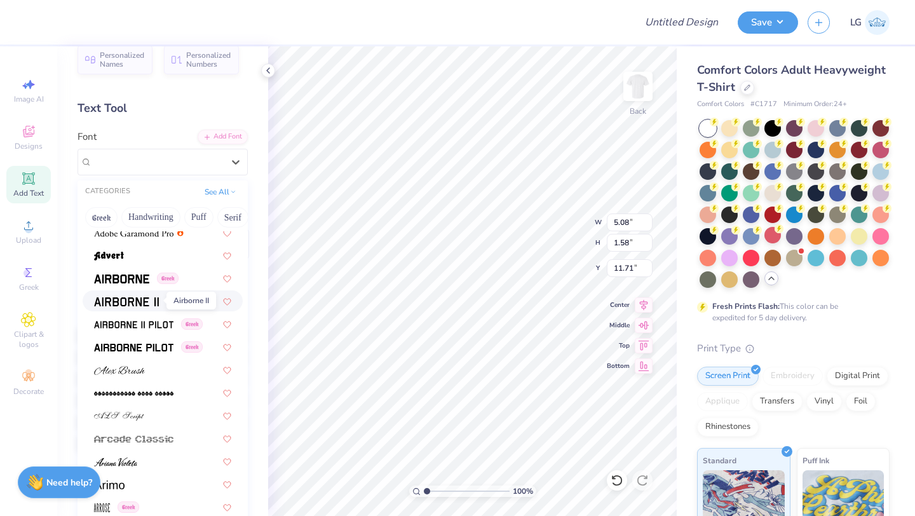
scroll to position [191, 0]
click at [117, 344] on img at bounding box center [133, 347] width 79 height 9
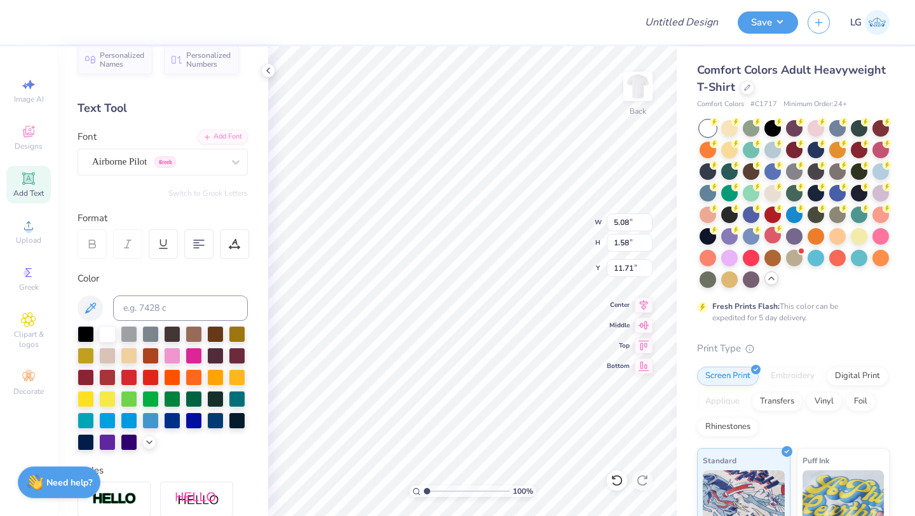
scroll to position [0, 1]
click at [223, 160] on div "Airborne Pilot Greek" at bounding box center [158, 162] width 134 height 20
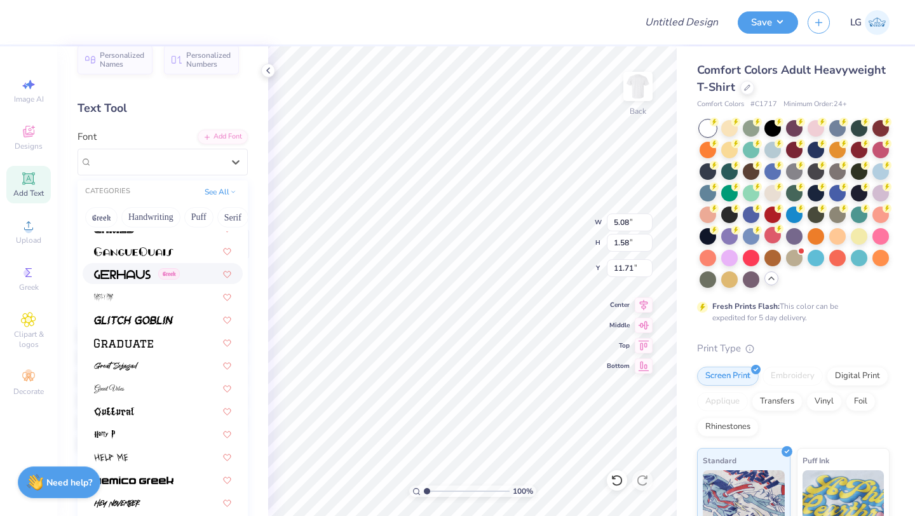
scroll to position [2858, 0]
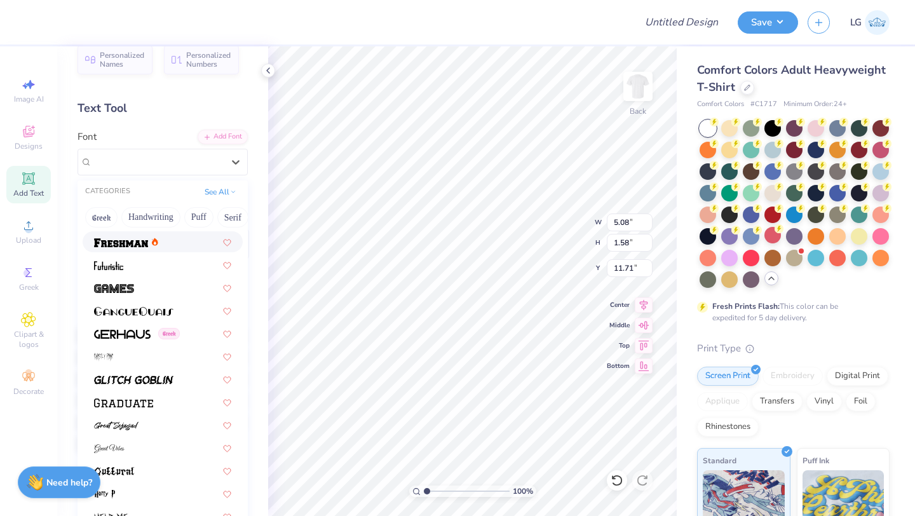
click at [142, 247] on span at bounding box center [121, 241] width 54 height 13
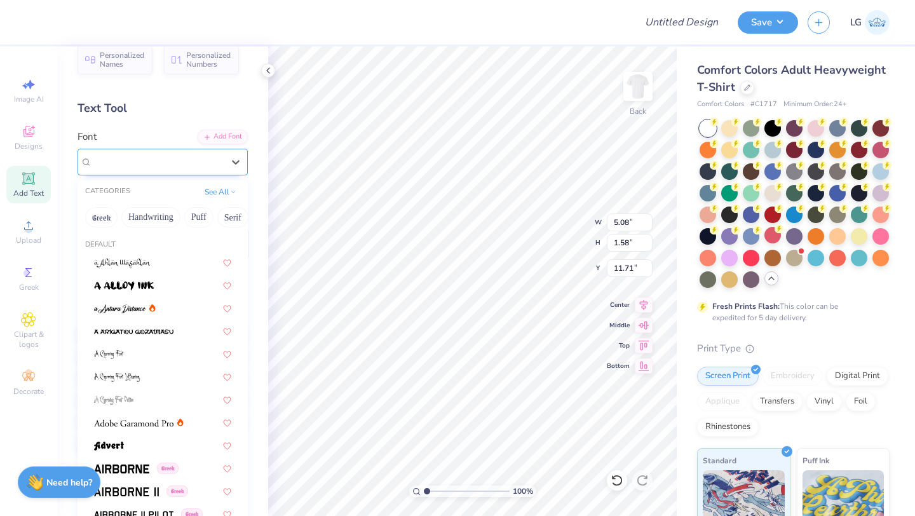
click at [179, 169] on div at bounding box center [157, 161] width 131 height 17
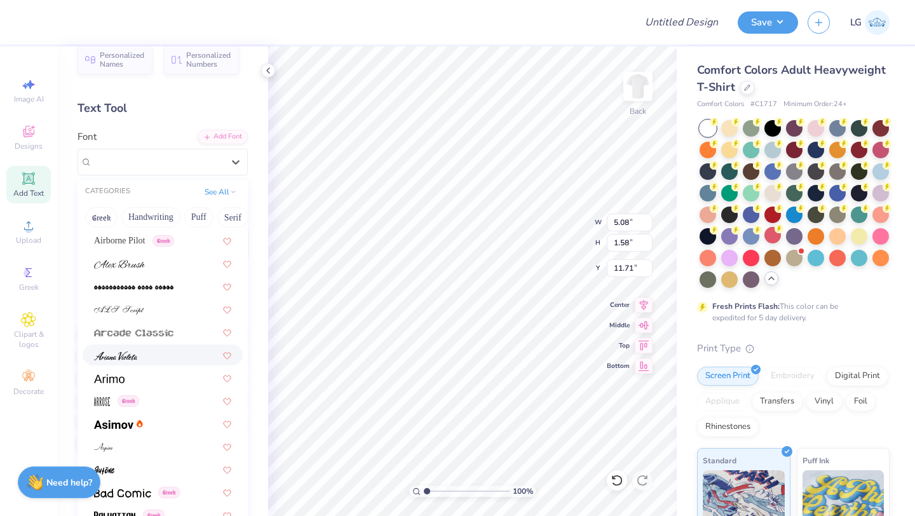
scroll to position [366, 0]
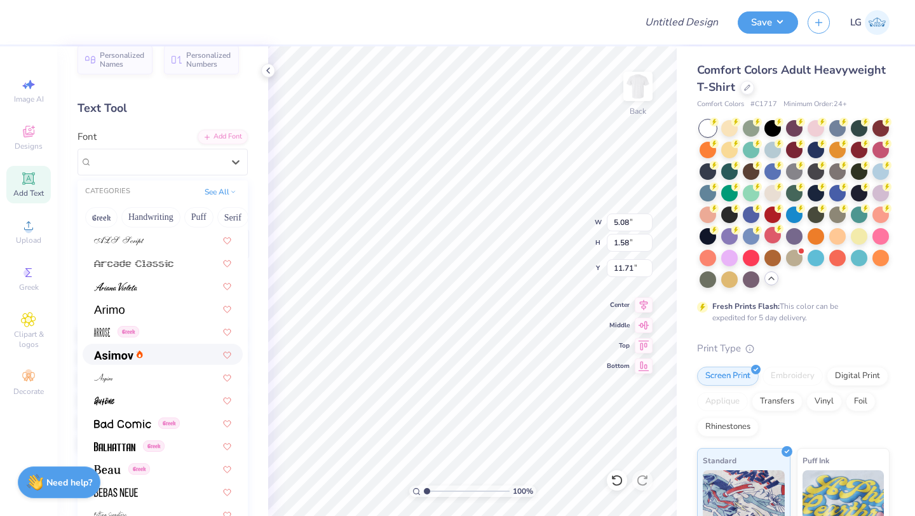
click at [128, 352] on img at bounding box center [113, 355] width 39 height 9
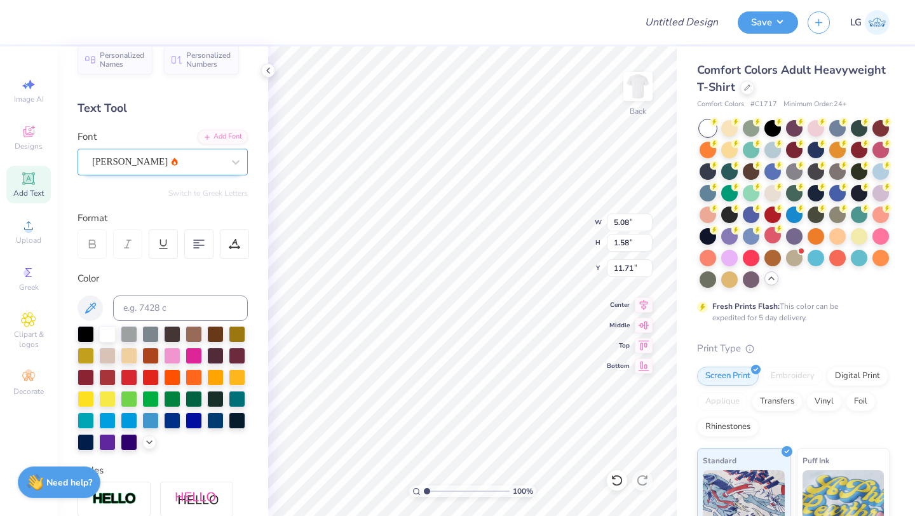
click at [203, 166] on div "[PERSON_NAME]" at bounding box center [158, 162] width 134 height 20
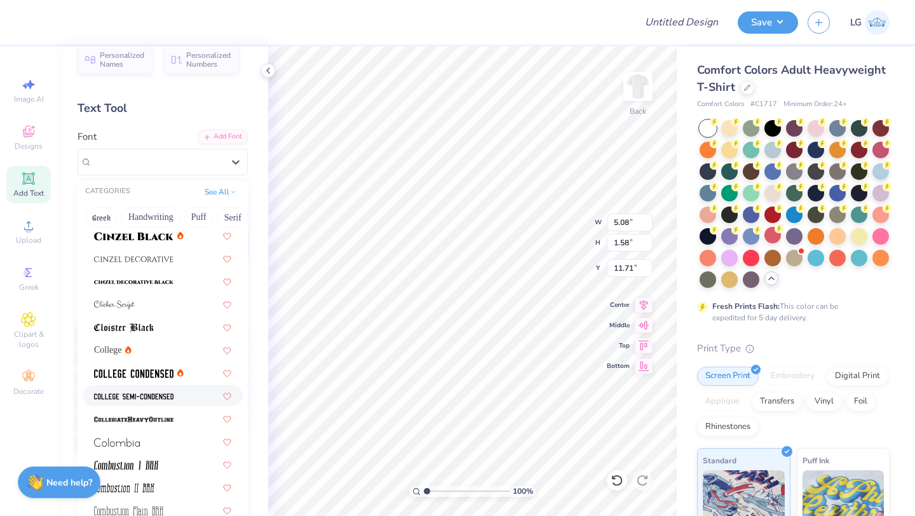
scroll to position [1627, 0]
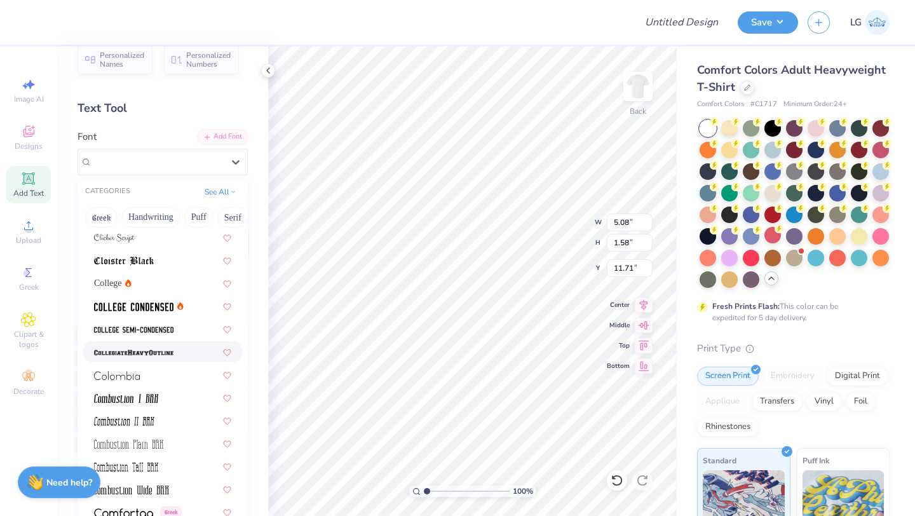
click at [146, 349] on img at bounding box center [133, 352] width 79 height 9
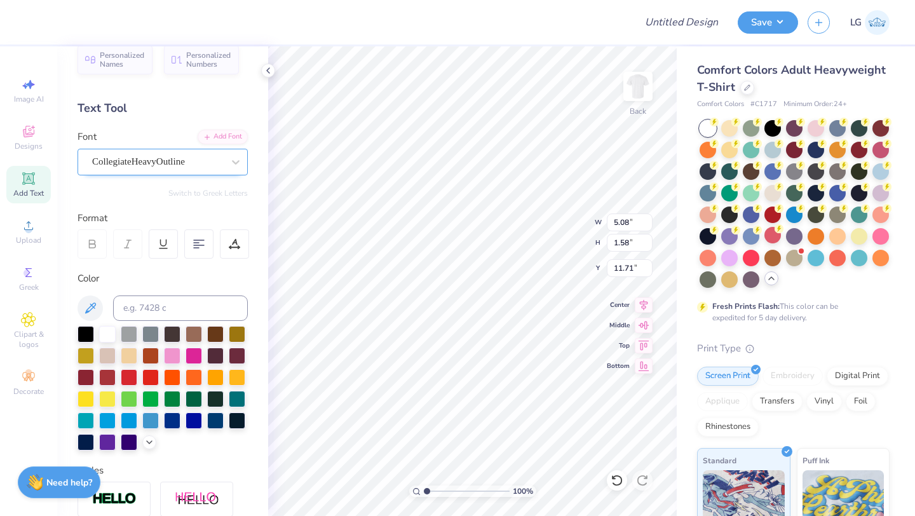
click at [204, 173] on div "CollegiateHeavyOutline" at bounding box center [163, 162] width 170 height 27
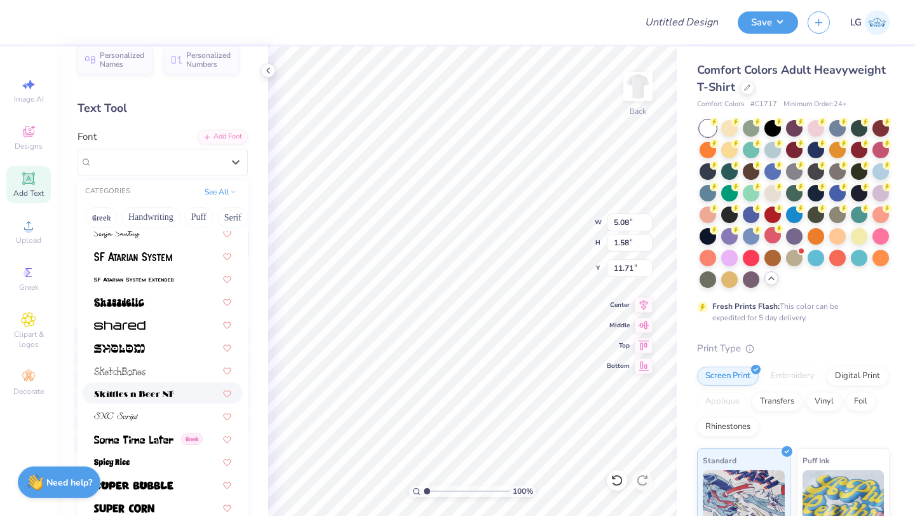
scroll to position [6070, 0]
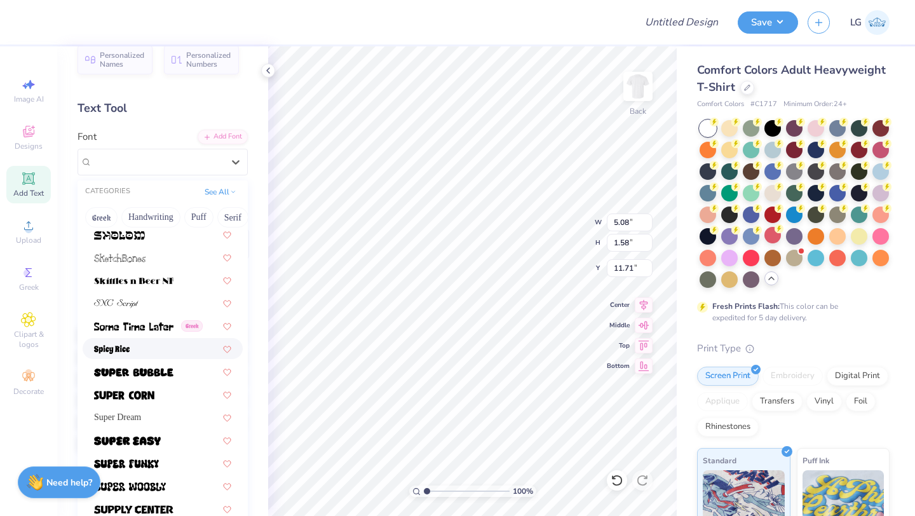
click at [142, 350] on div at bounding box center [162, 348] width 137 height 13
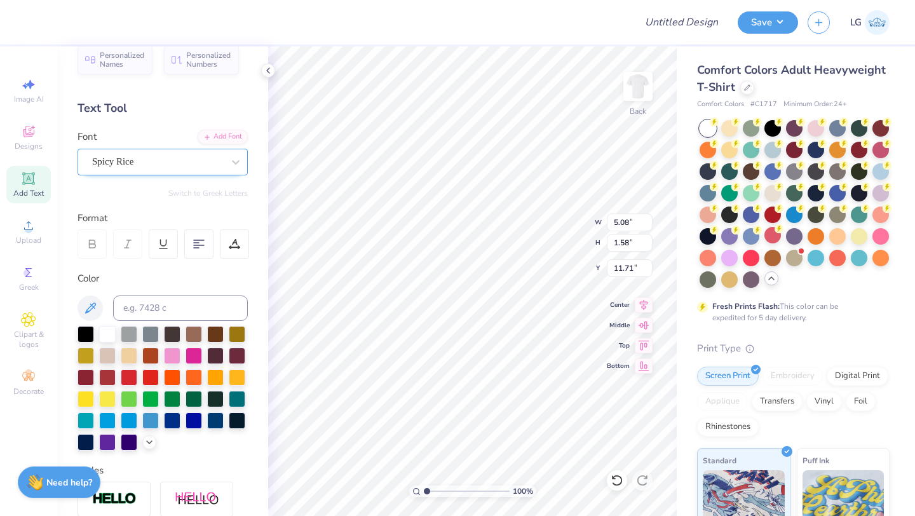
click at [185, 170] on div "Spicy Rice" at bounding box center [158, 162] width 134 height 20
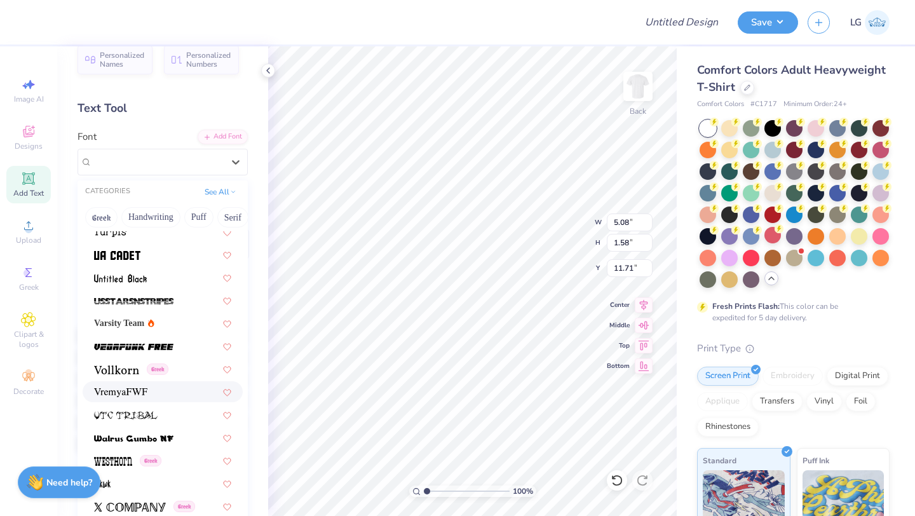
scroll to position [6736, 0]
click at [126, 368] on img at bounding box center [116, 370] width 45 height 9
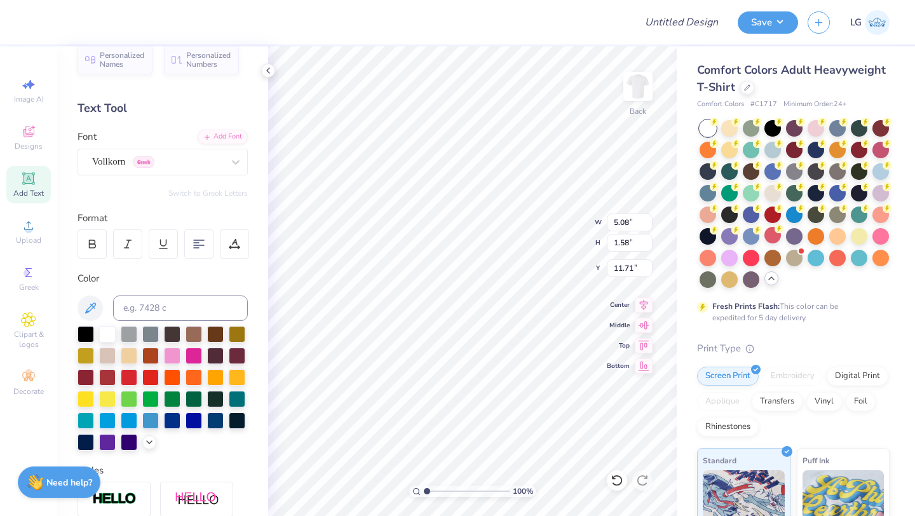
scroll to position [0, 6]
type textarea "BOYS & GIRLS CLUB OF [GEOGRAPHIC_DATA]"
type input "13.53"
type input "13.02"
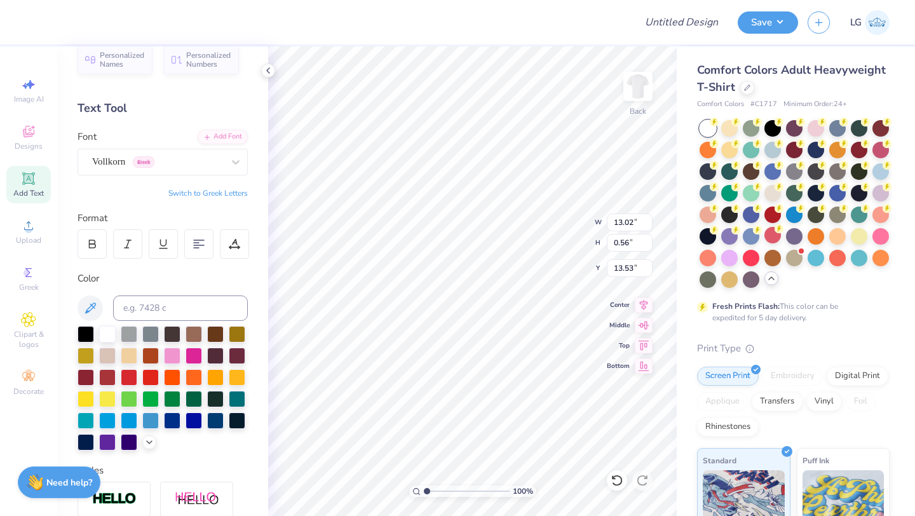
type input "0.56"
type input "13.04"
type textarea "B"
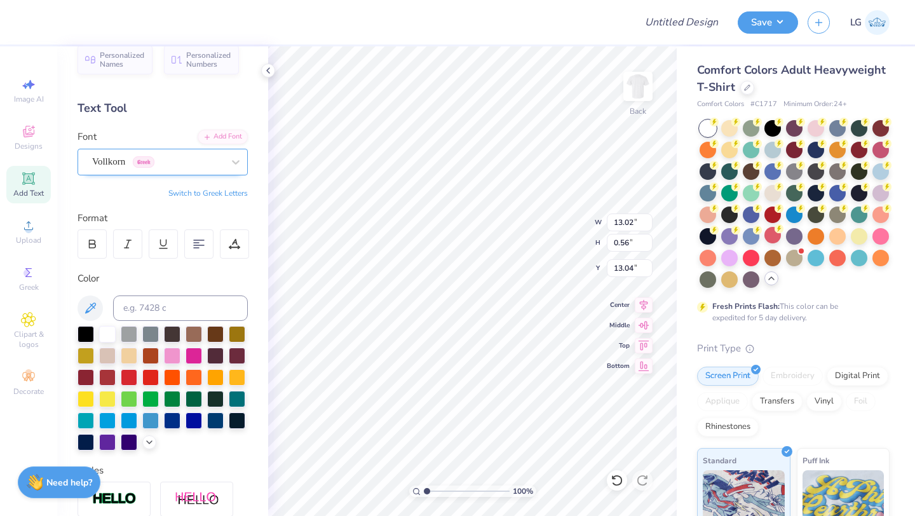
type textarea "ESTABLISHED 1910"
click at [173, 165] on div "Vollkorn Greek" at bounding box center [158, 162] width 134 height 20
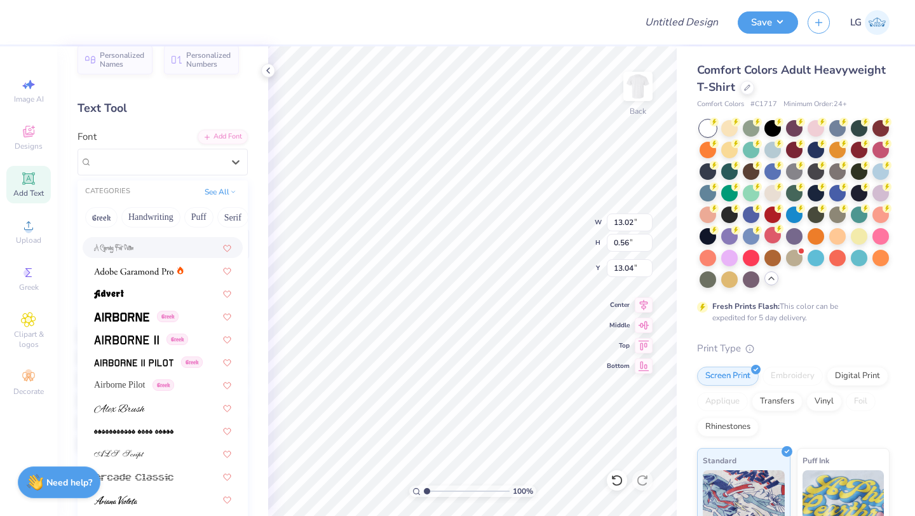
scroll to position [157, 0]
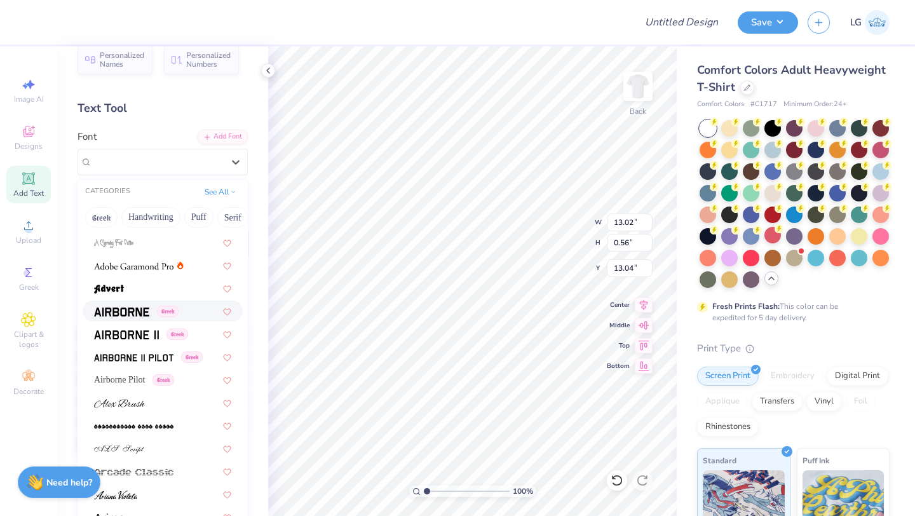
click at [130, 312] on img at bounding box center [121, 312] width 55 height 9
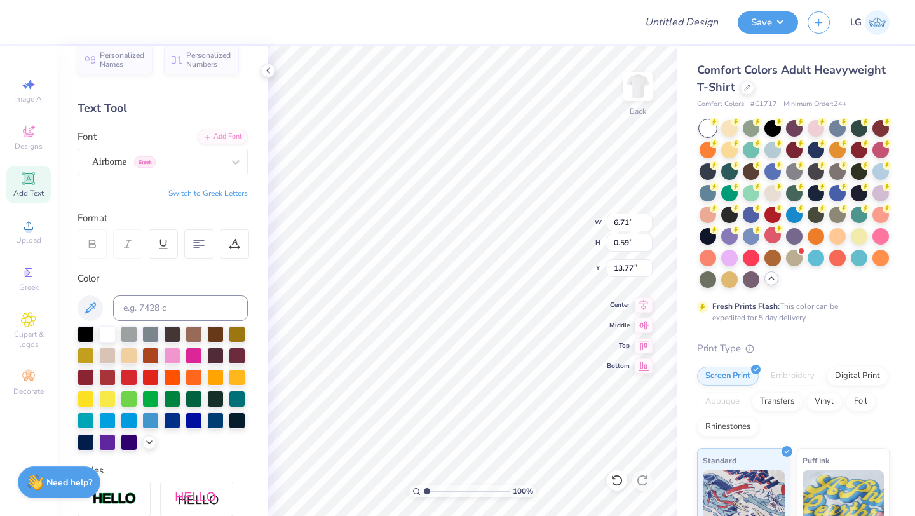
type input "13.77"
click at [748, 89] on icon at bounding box center [747, 86] width 6 height 6
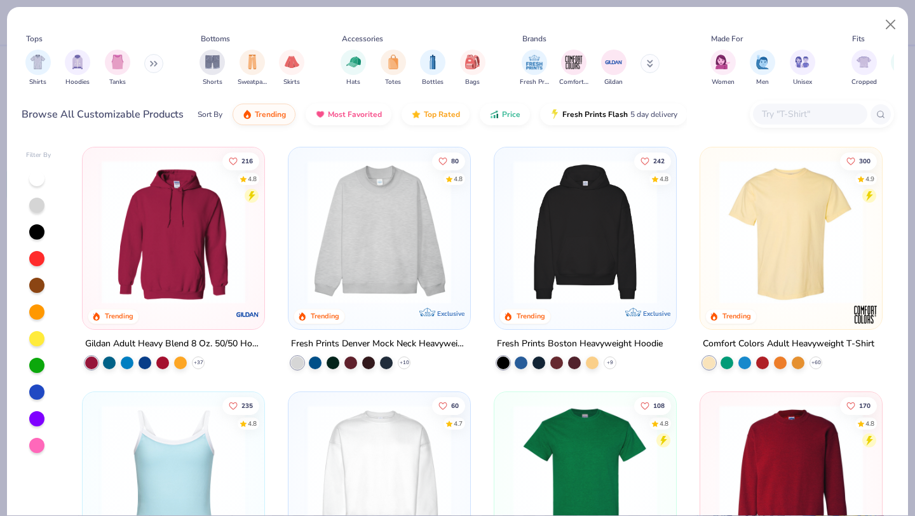
click at [168, 228] on img at bounding box center [173, 232] width 156 height 144
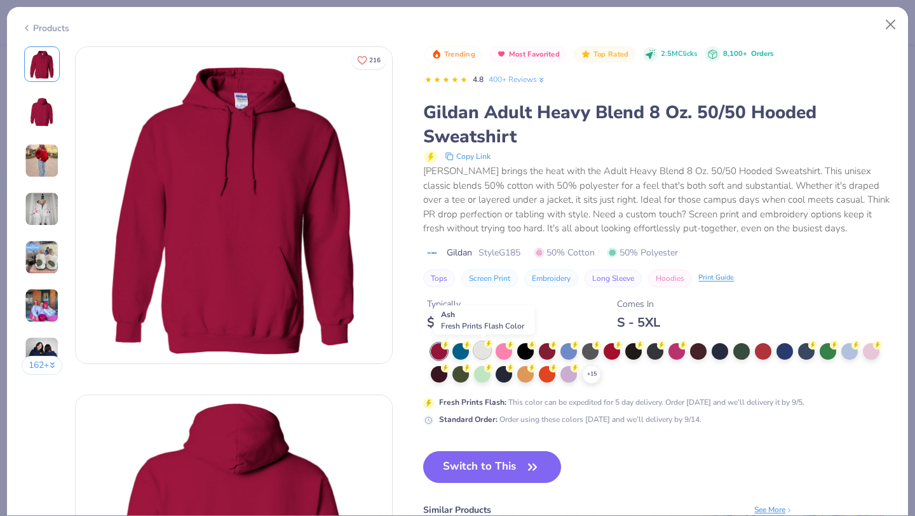
click at [481, 350] on div at bounding box center [482, 350] width 17 height 17
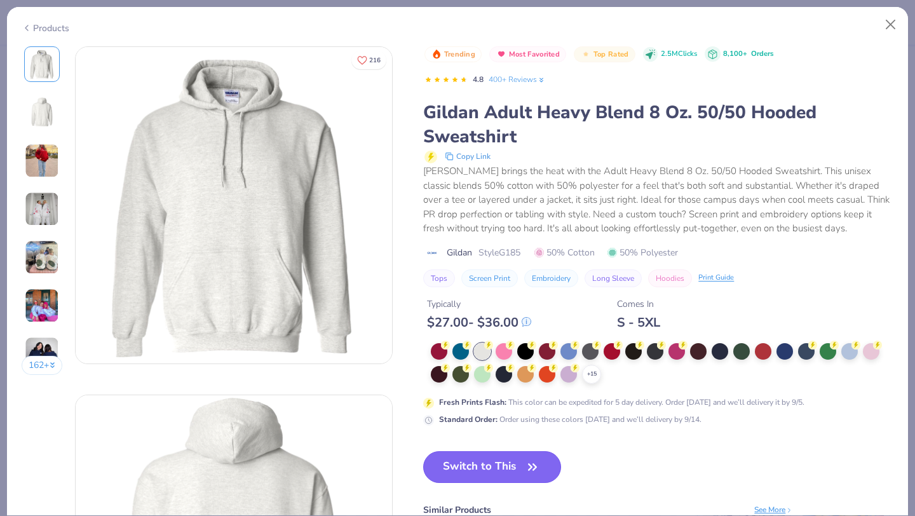
click at [476, 466] on button "Switch to This" at bounding box center [492, 467] width 138 height 32
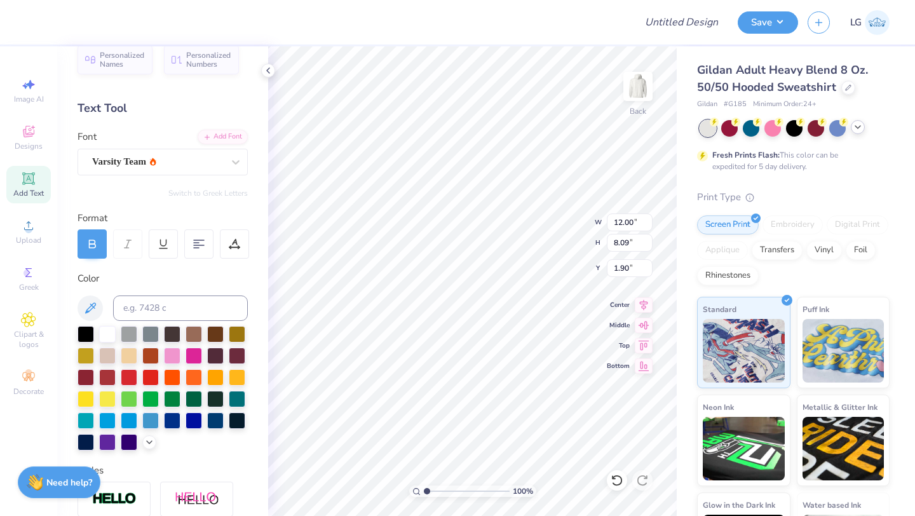
type input "1.90"
type input "6.71"
type input "0.59"
type input "12.99"
type input "12.00"
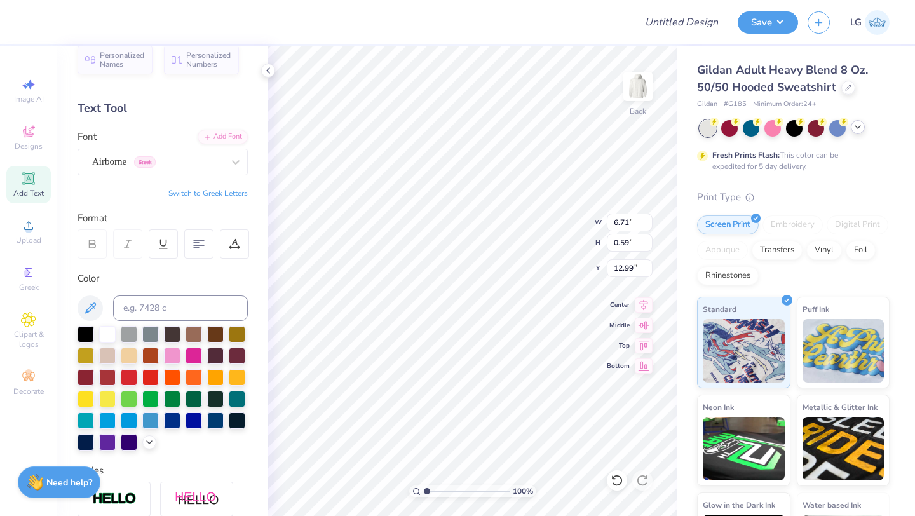
type input "8.09"
type input "1.90"
type input "14.14"
type input "9.53"
type input "1.95"
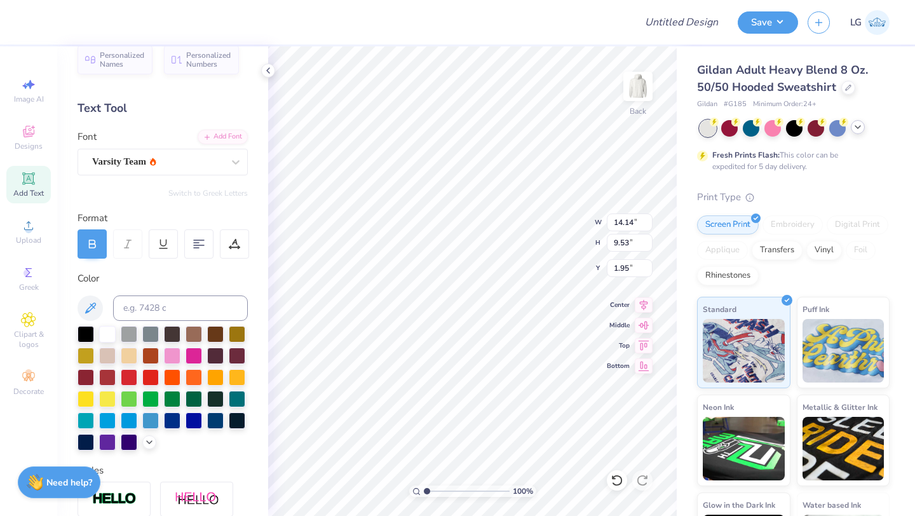
type input "14.60"
type input "9.84"
type input "2.33"
click at [170, 421] on div at bounding box center [172, 419] width 17 height 17
click at [859, 124] on icon at bounding box center [858, 127] width 10 height 10
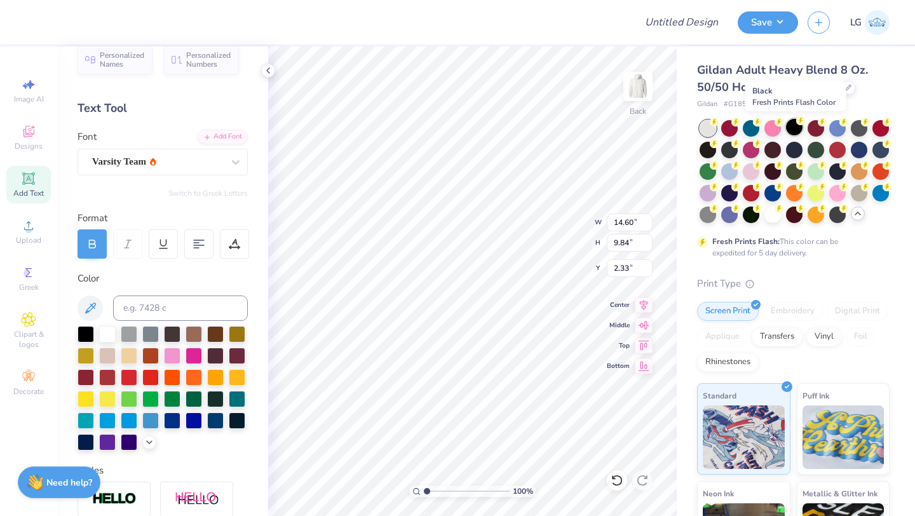
click at [795, 126] on div at bounding box center [794, 127] width 17 height 17
click at [846, 85] on icon at bounding box center [849, 86] width 6 height 6
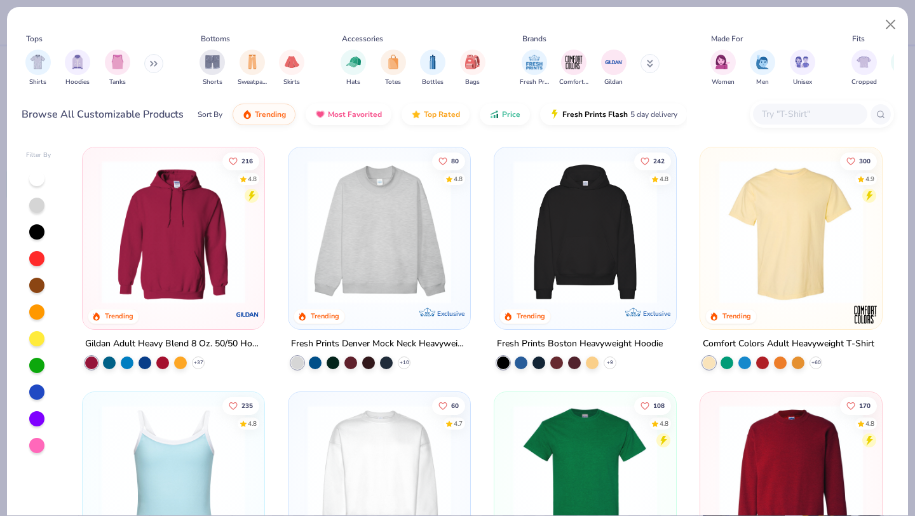
click at [569, 242] on img at bounding box center [585, 232] width 156 height 144
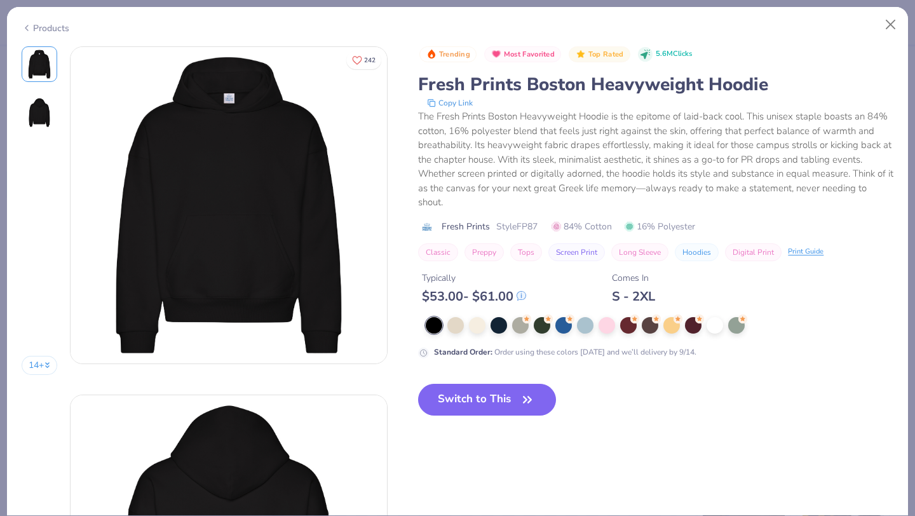
click at [481, 228] on span "Fresh Prints" at bounding box center [466, 226] width 48 height 13
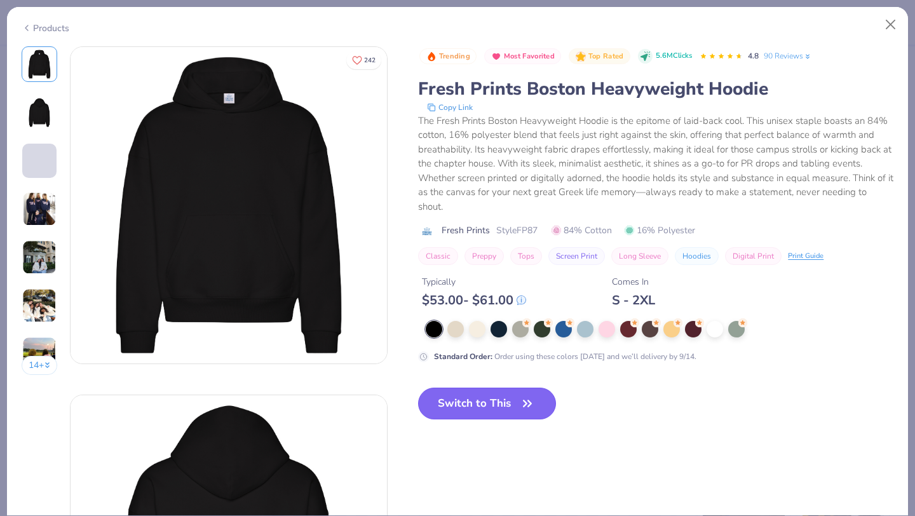
click at [481, 399] on button "Switch to This" at bounding box center [487, 404] width 138 height 32
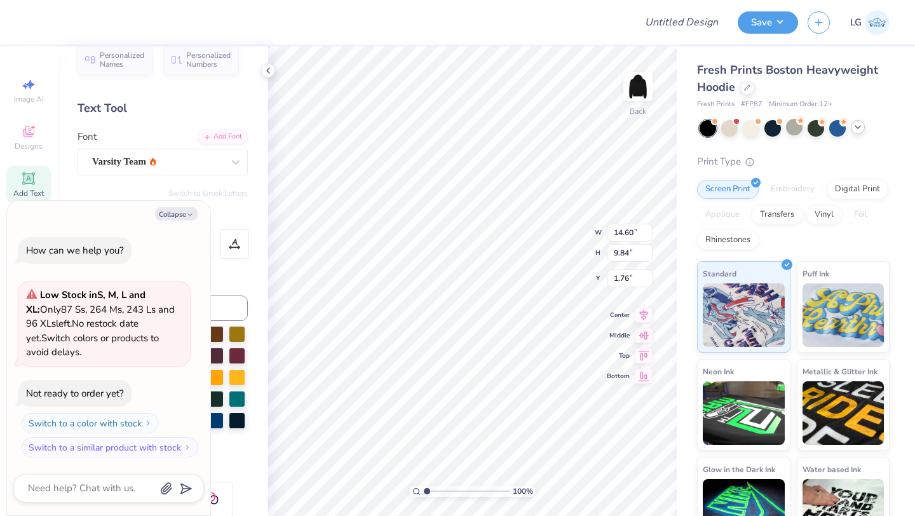
type textarea "x"
type input "1.83"
click at [34, 26] on div at bounding box center [34, 21] width 18 height 18
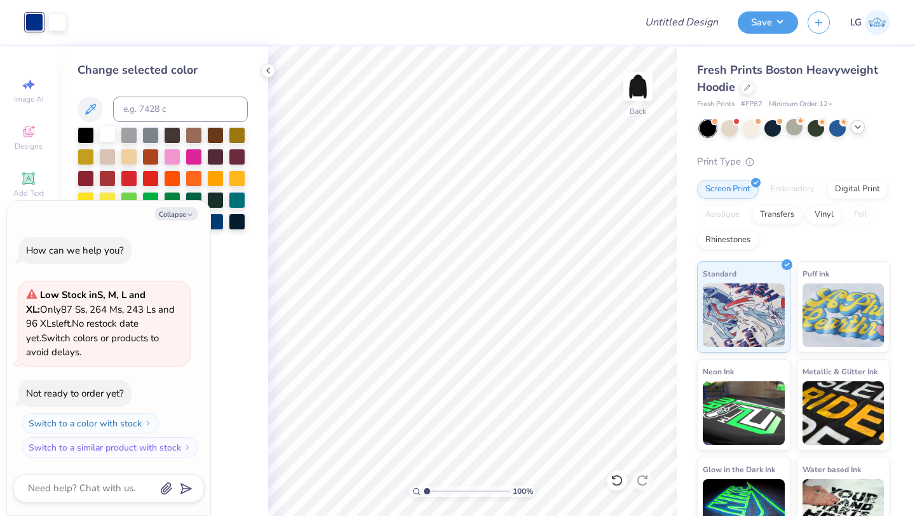
click at [107, 135] on div at bounding box center [107, 134] width 17 height 17
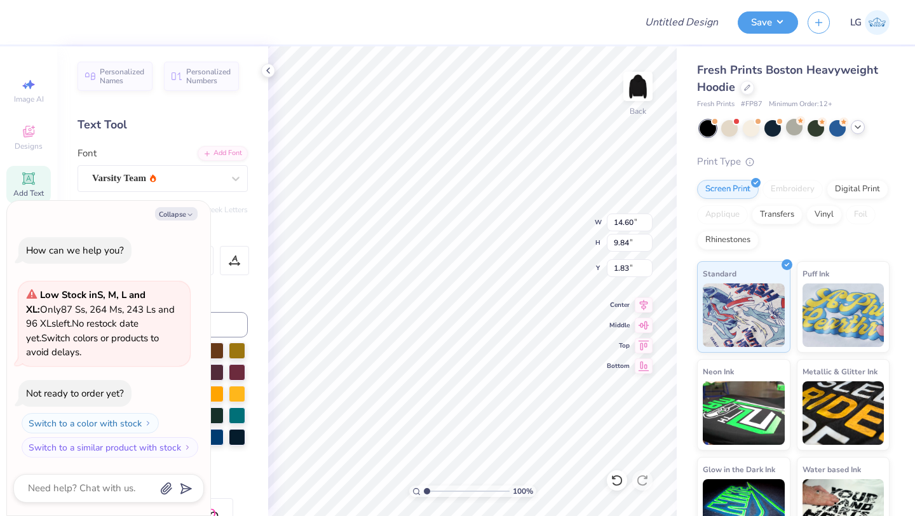
type textarea "x"
type input "14.38"
type input "9.69"
type input "1.98"
type textarea "x"
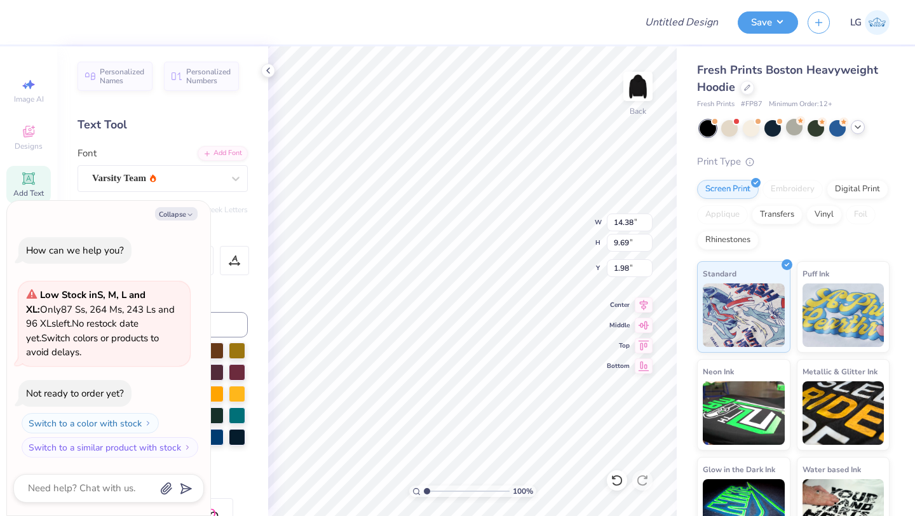
type input "10.47"
type input "7.06"
type input "4.61"
type textarea "x"
type input "3.00"
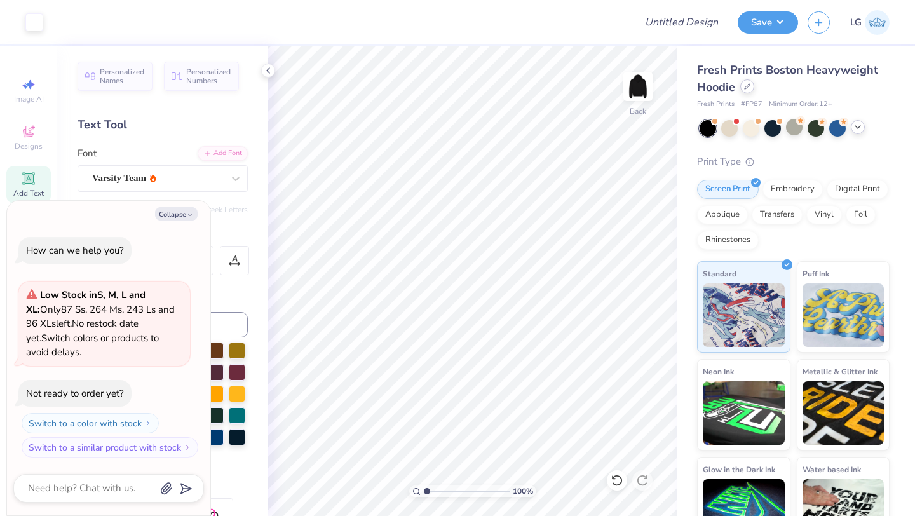
click at [750, 85] on icon at bounding box center [747, 86] width 5 height 5
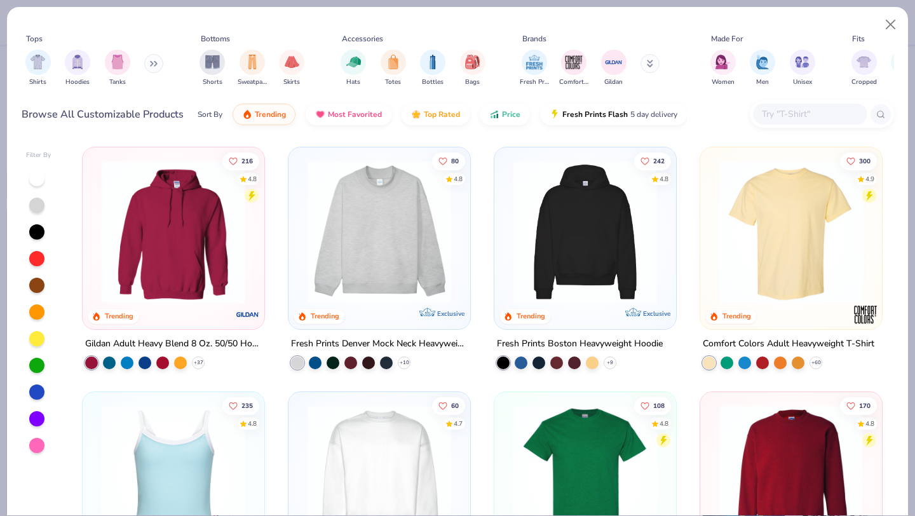
click at [187, 235] on img at bounding box center [173, 232] width 156 height 144
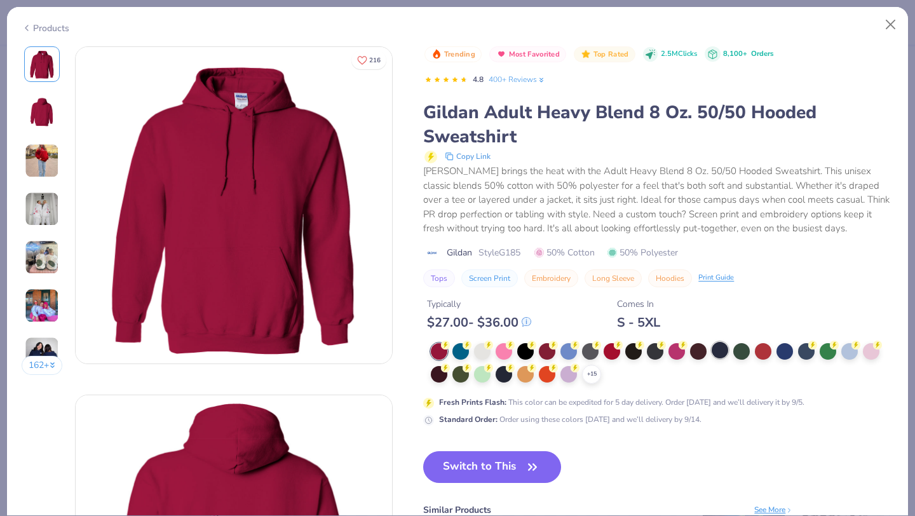
click at [725, 353] on div at bounding box center [720, 350] width 17 height 17
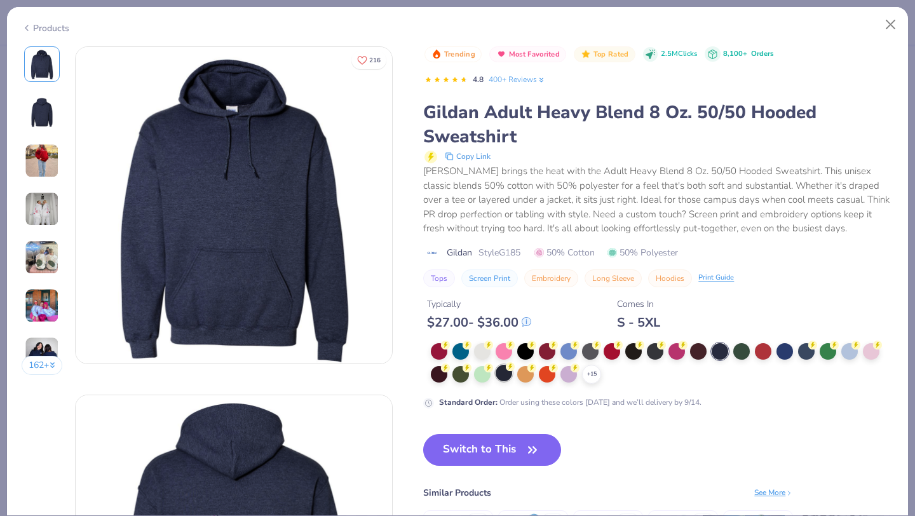
click at [500, 374] on div at bounding box center [504, 373] width 17 height 17
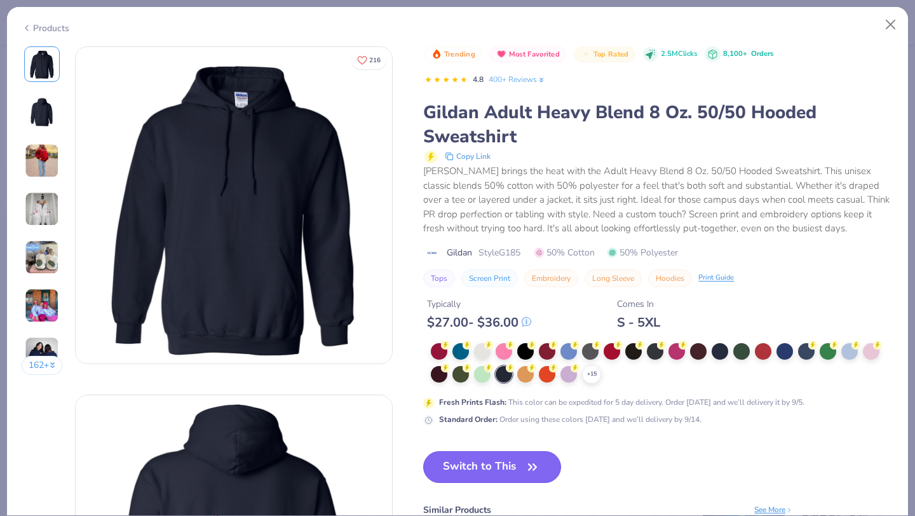
click at [491, 459] on button "Switch to This" at bounding box center [492, 467] width 138 height 32
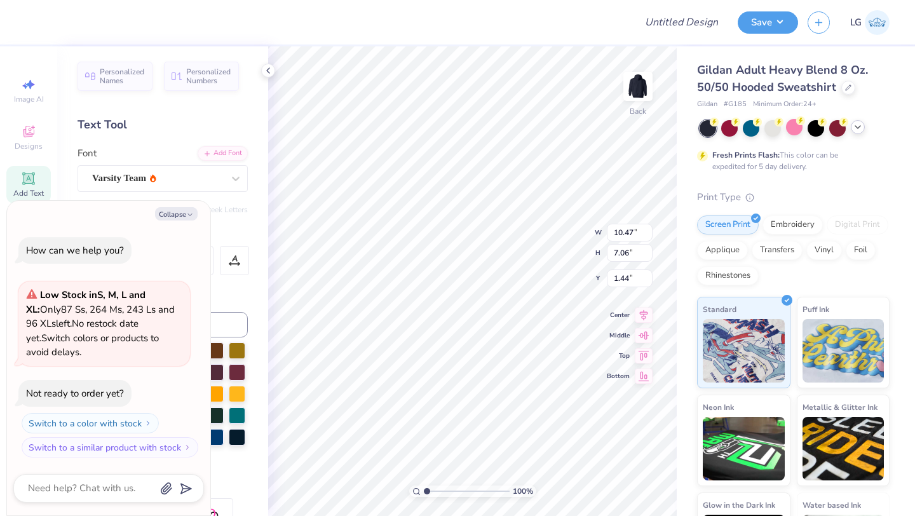
type textarea "x"
type input "2.17"
type textarea "x"
type input "6.71"
type input "0.59"
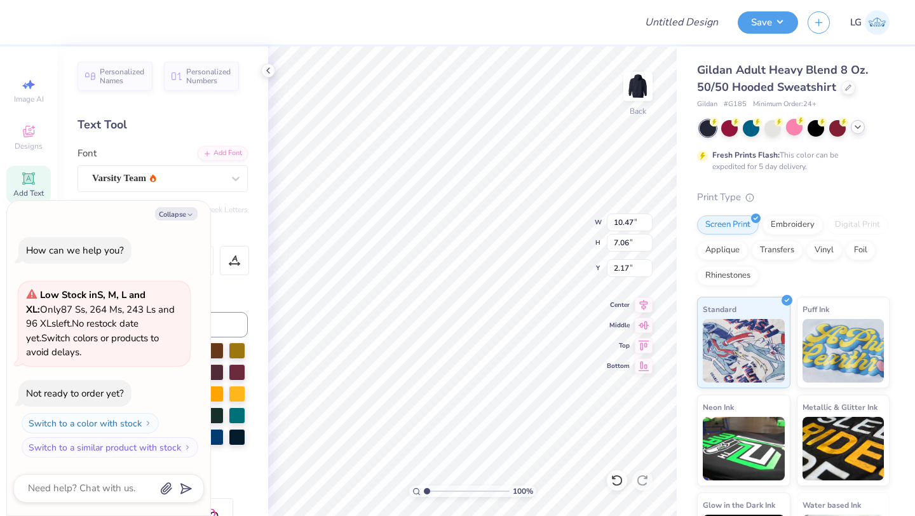
type input "10.85"
type textarea "x"
type input "12.91"
type textarea "x"
type input "10.47"
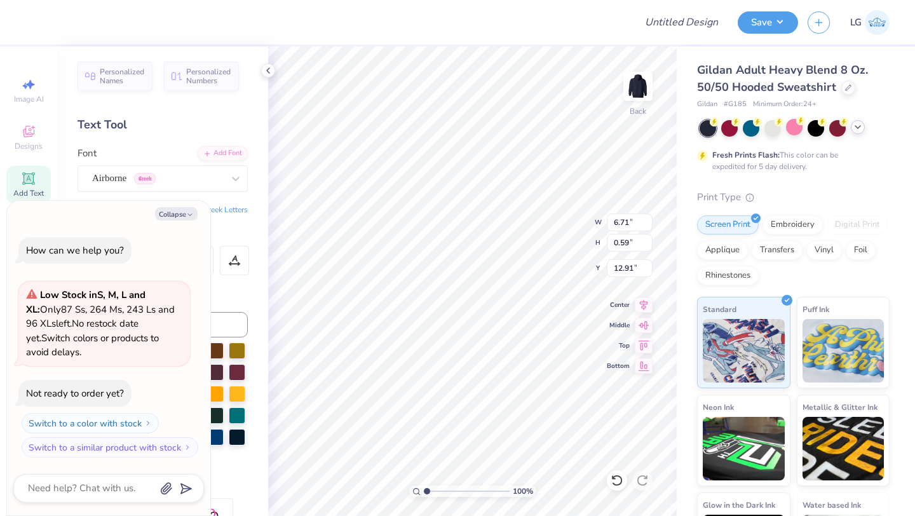
type input "7.06"
type input "2.17"
type textarea "x"
type input "11.88"
type input "8.01"
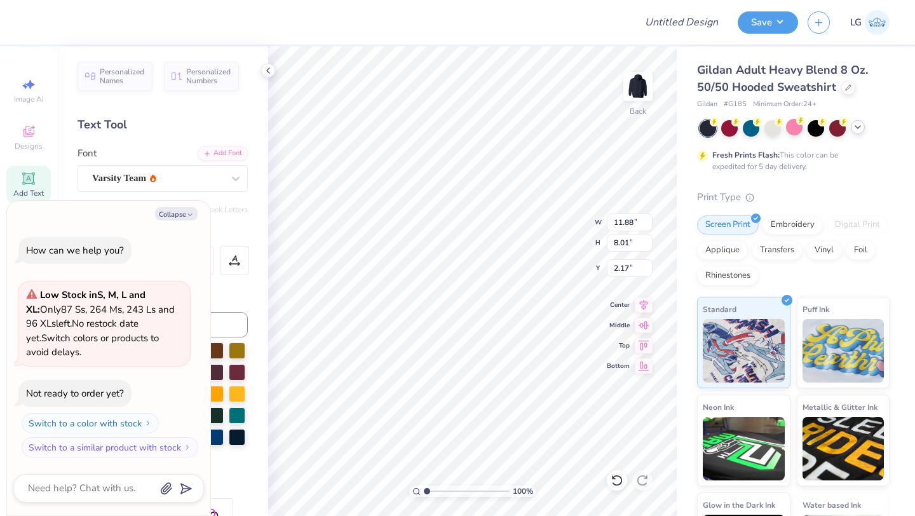
type textarea "x"
type input "3.00"
click at [208, 168] on div "Varsity Team" at bounding box center [158, 178] width 134 height 20
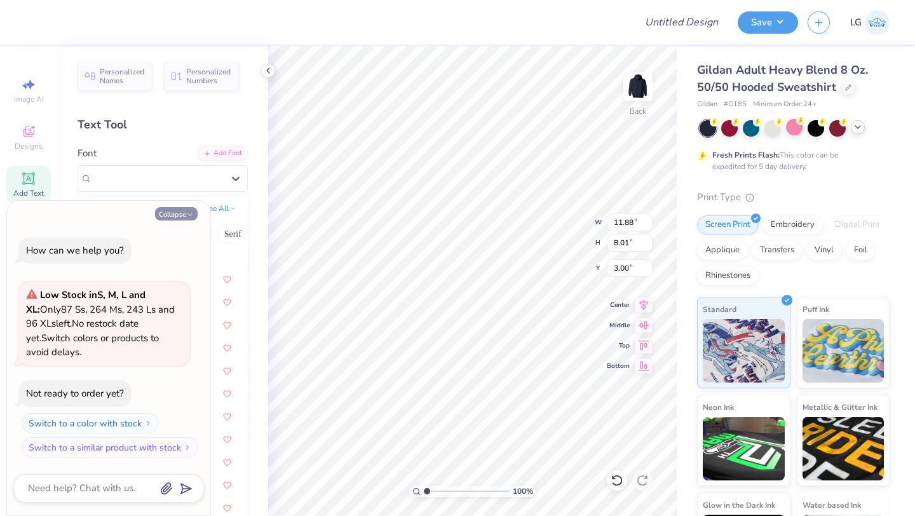
click at [168, 215] on button "Collapse" at bounding box center [176, 213] width 43 height 13
type textarea "x"
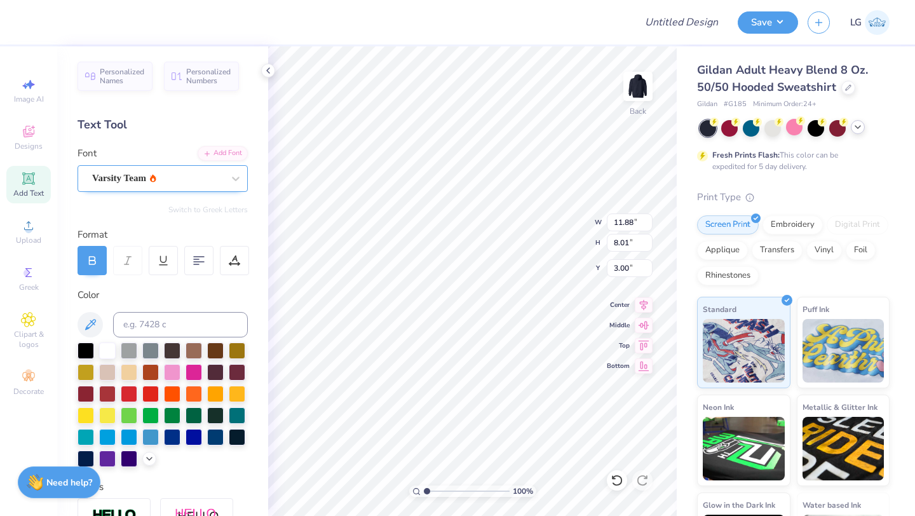
click at [197, 171] on div "Varsity Team" at bounding box center [158, 178] width 134 height 20
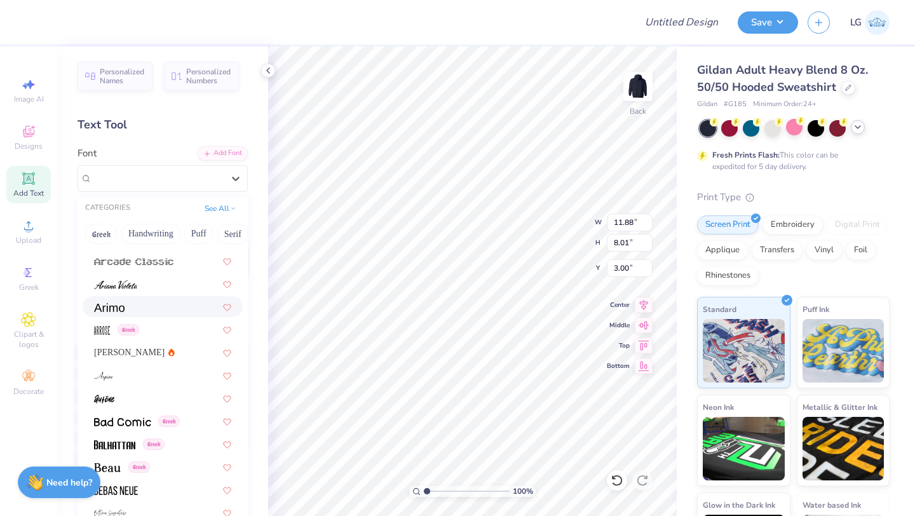
scroll to position [282, 0]
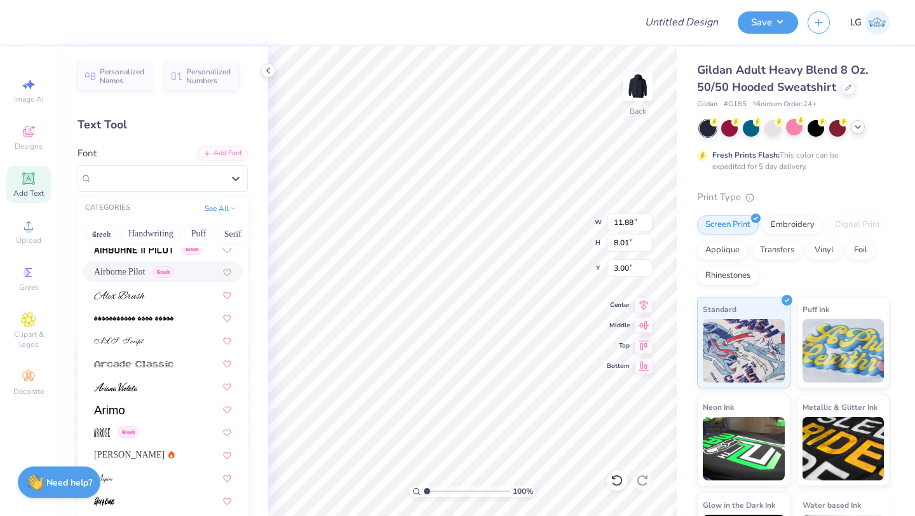
click at [118, 261] on div "Airborne Pilot Greek" at bounding box center [163, 271] width 160 height 21
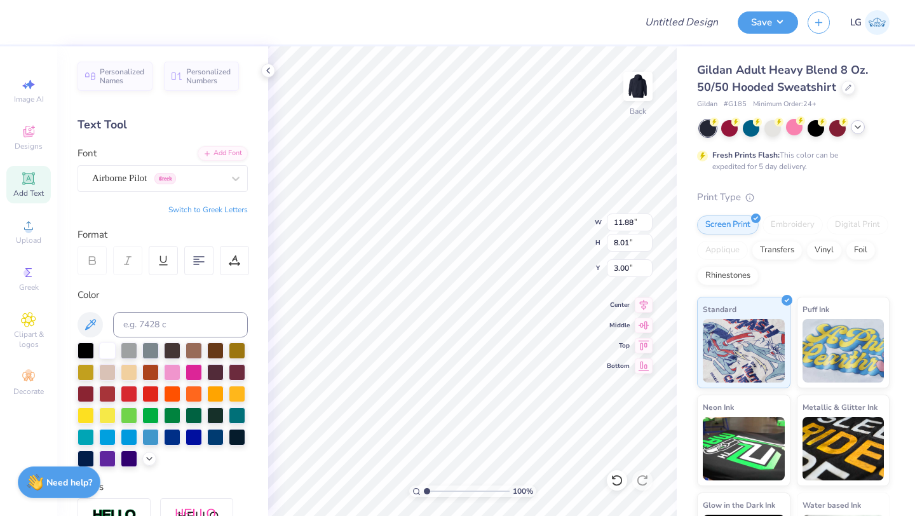
type input "12.15"
type input "8.09"
type input "2.96"
click at [224, 187] on div "Airborne Pilot Greek" at bounding box center [158, 178] width 134 height 20
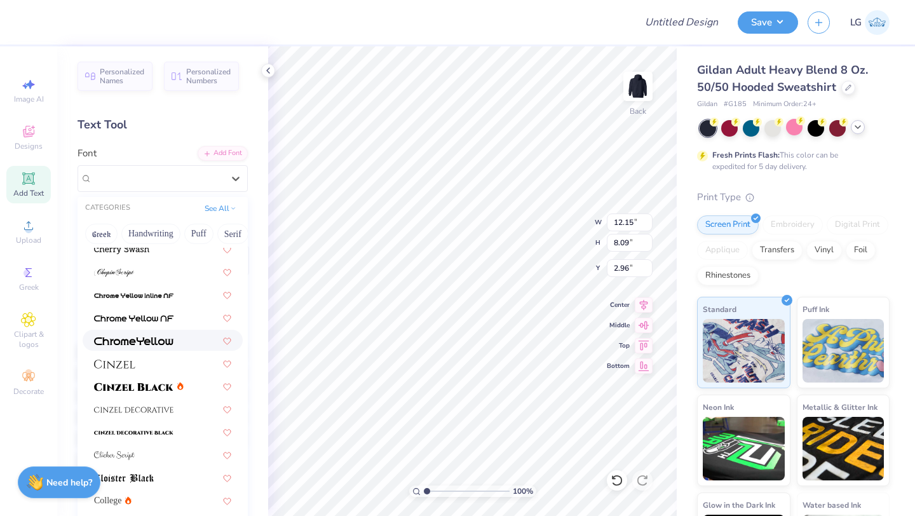
scroll to position [1434, 0]
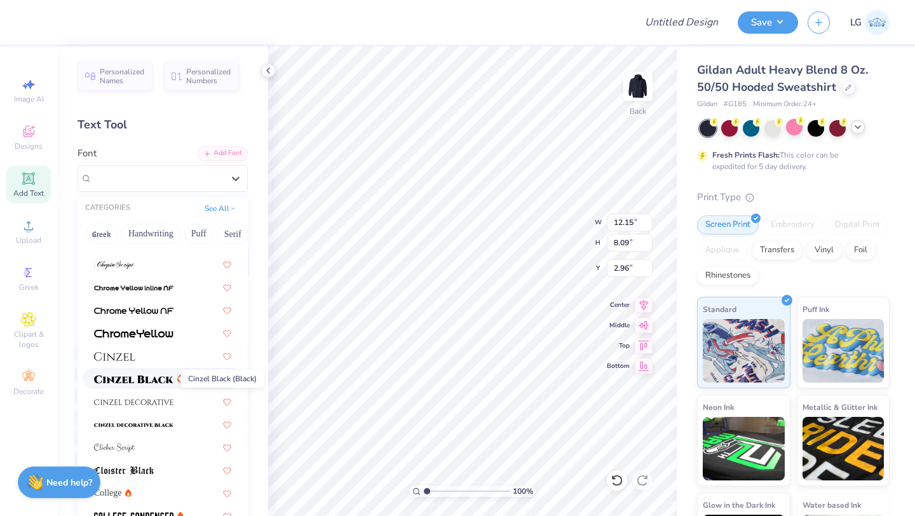
click at [123, 380] on img at bounding box center [133, 379] width 79 height 9
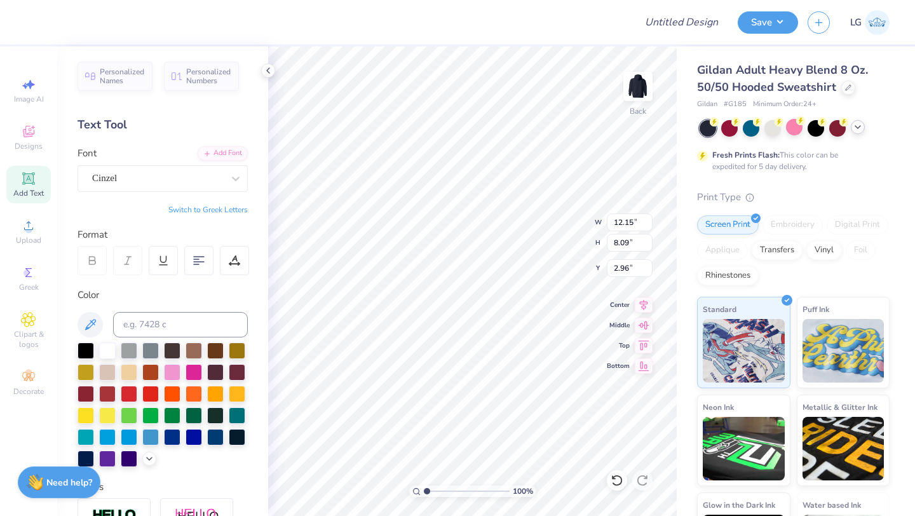
type input "14.71"
type input "8.11"
type input "2.95"
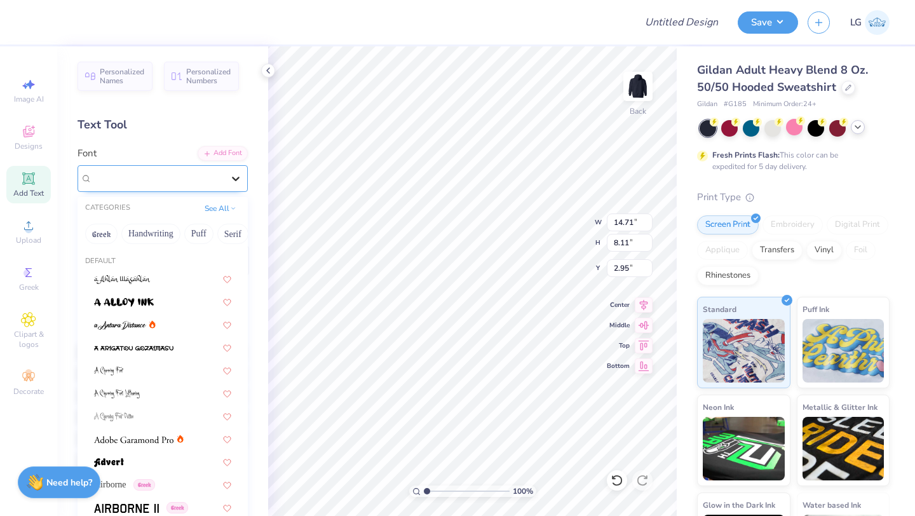
click at [226, 187] on div at bounding box center [235, 178] width 23 height 23
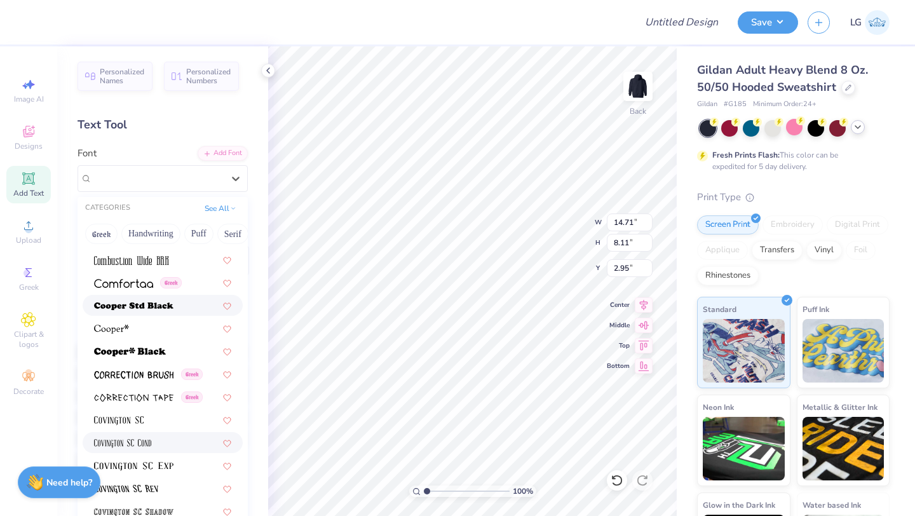
scroll to position [1871, 0]
click at [140, 307] on img at bounding box center [133, 308] width 79 height 9
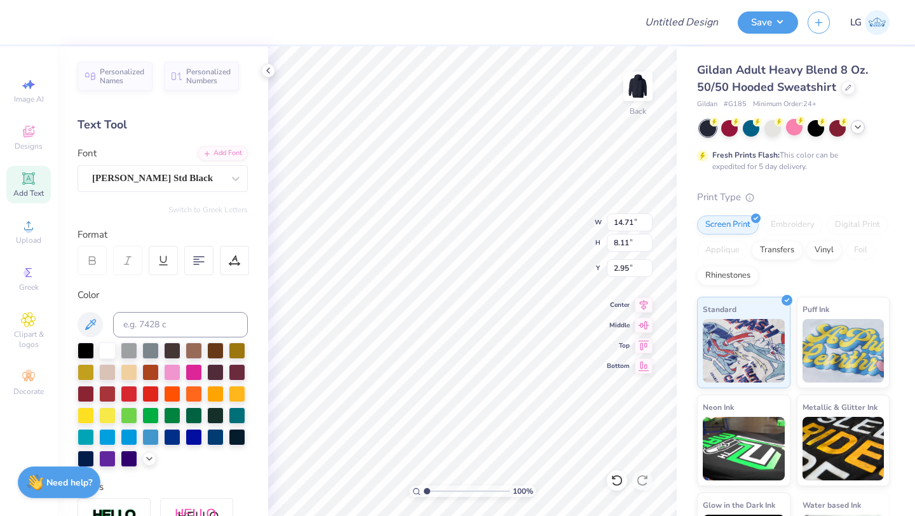
type input "15.00"
type input "8.12"
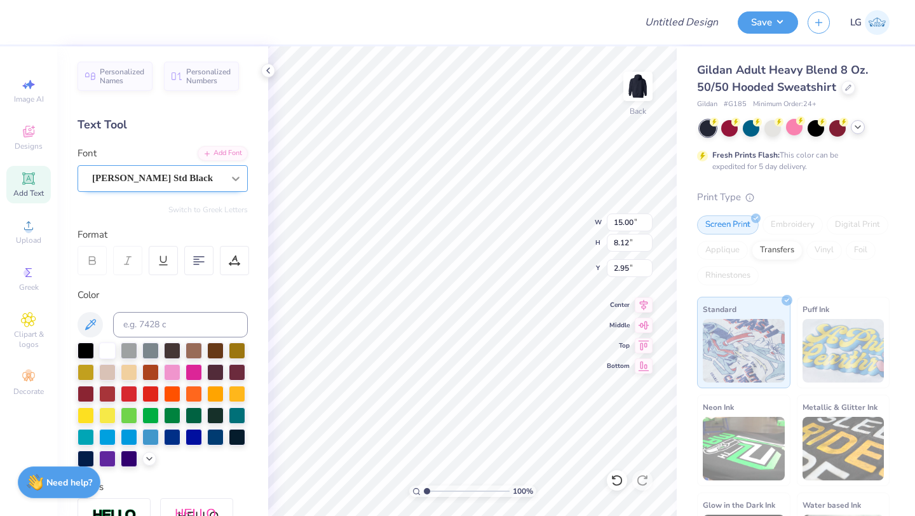
click at [228, 182] on div at bounding box center [235, 178] width 23 height 23
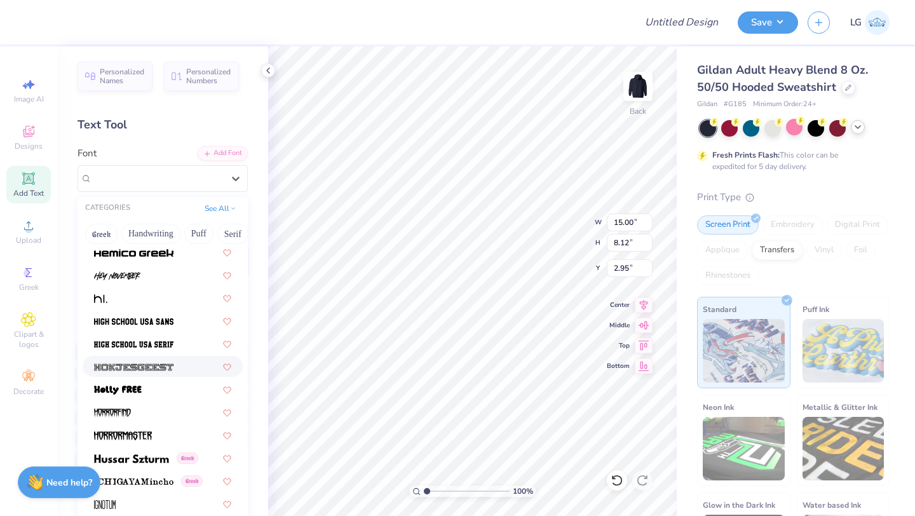
scroll to position [3135, 0]
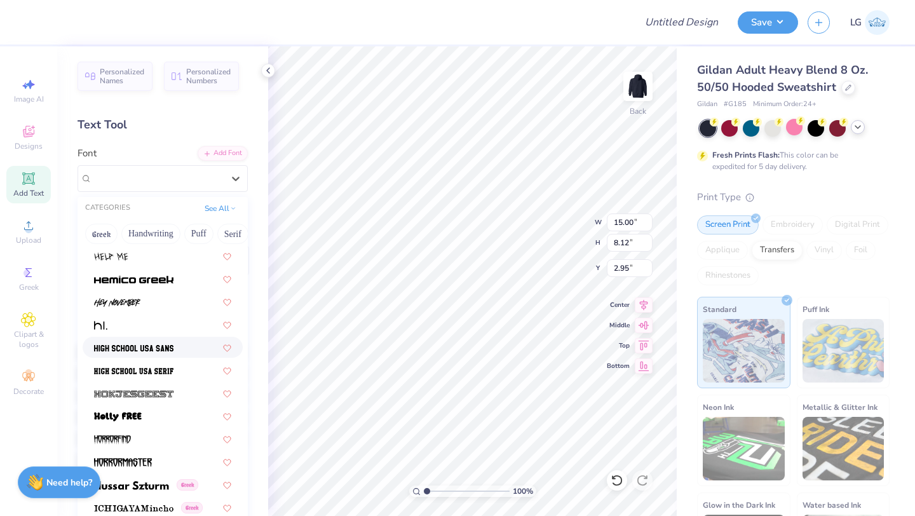
click at [151, 348] on img at bounding box center [133, 348] width 79 height 9
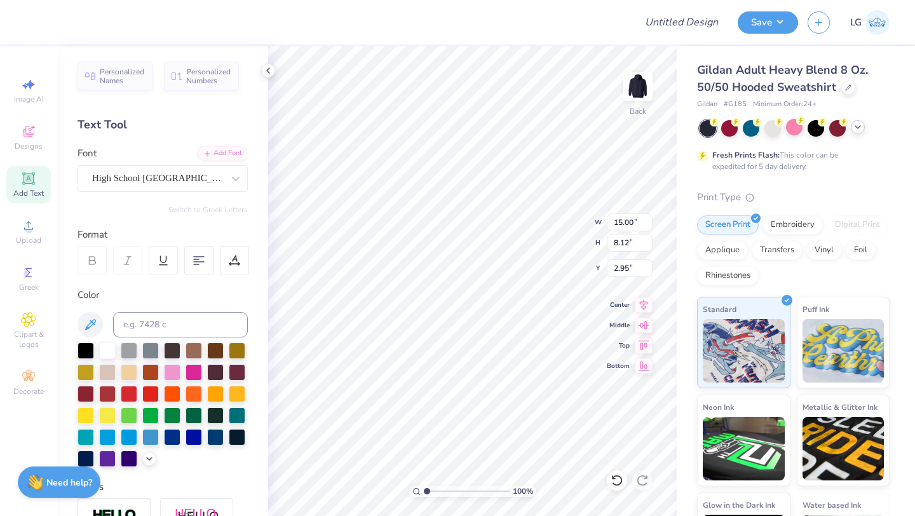
type input "10.43"
type input "8.25"
type input "2.88"
type input "2.50"
type input "11.62"
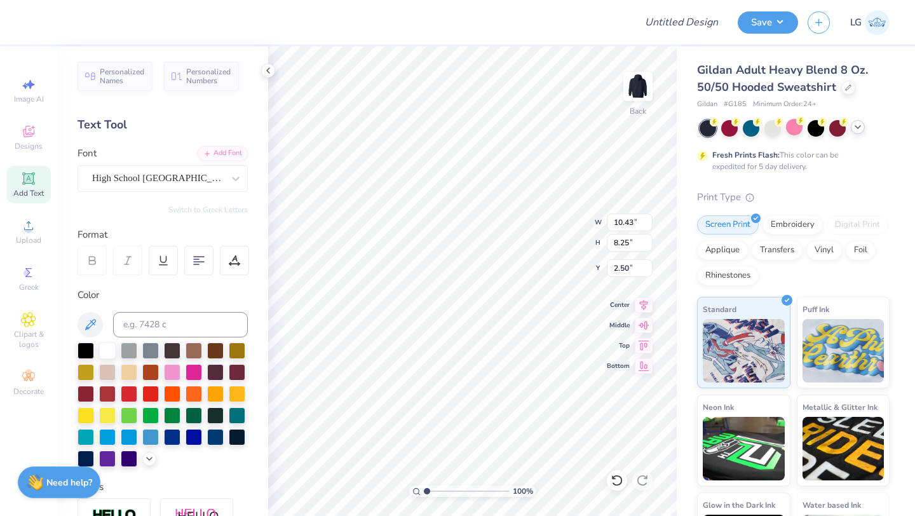
type input "9.19"
type input "3.00"
type input "6.71"
type input "0.59"
type input "13.41"
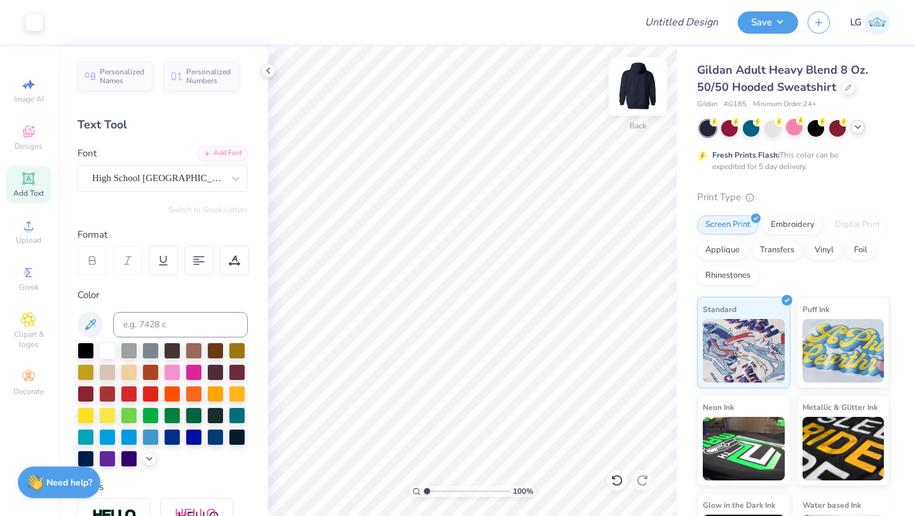
click at [645, 97] on img at bounding box center [638, 86] width 51 height 51
click at [26, 233] on icon at bounding box center [28, 225] width 15 height 15
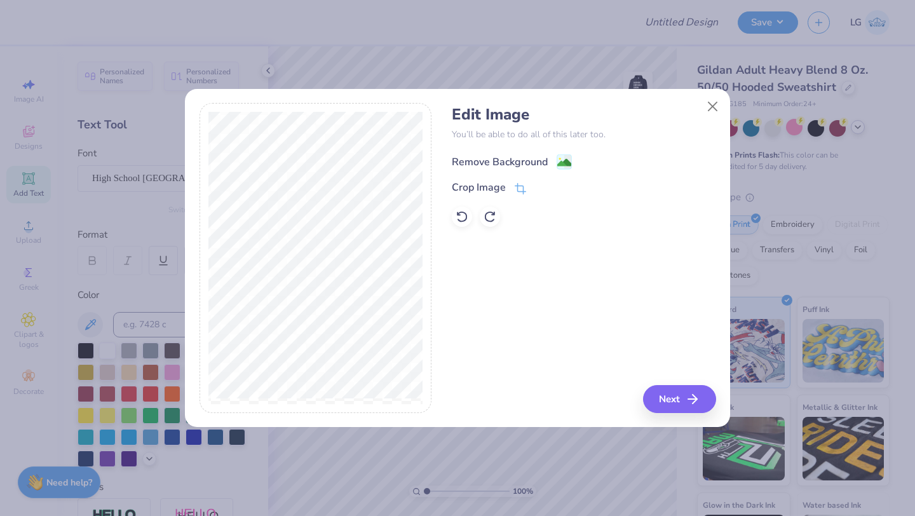
click at [491, 162] on div "Remove Background" at bounding box center [500, 161] width 96 height 15
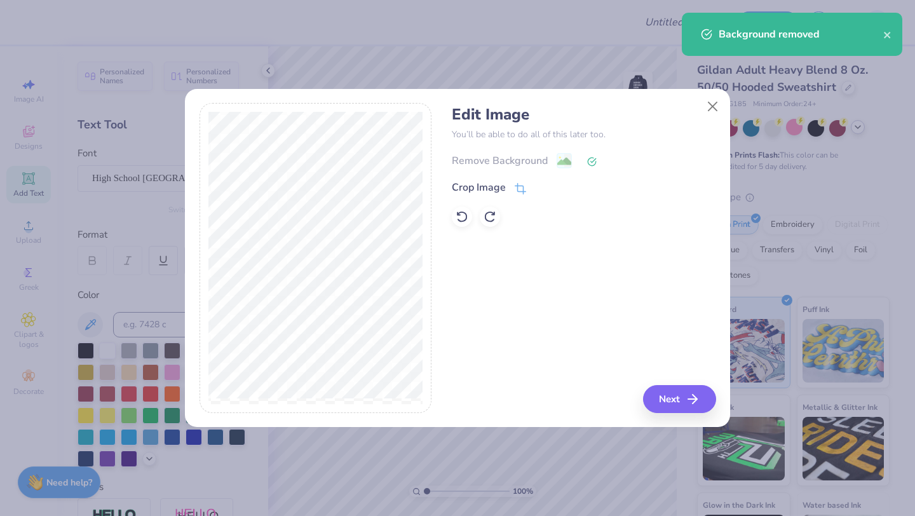
click at [662, 378] on div "Edit Image You’ll be able to do all of this later too. Remove Background Crop I…" at bounding box center [584, 258] width 264 height 310
click at [662, 404] on button "Next" at bounding box center [681, 399] width 73 height 28
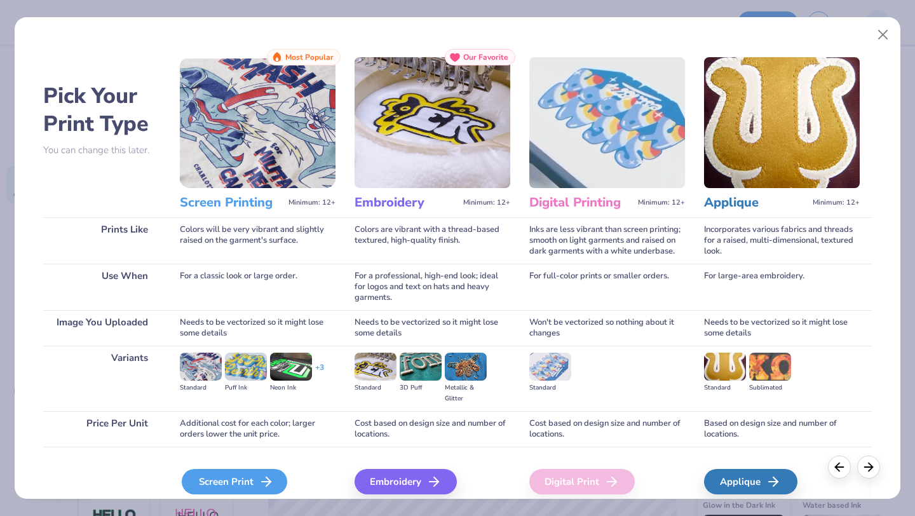
click at [243, 485] on div "Screen Print" at bounding box center [235, 481] width 106 height 25
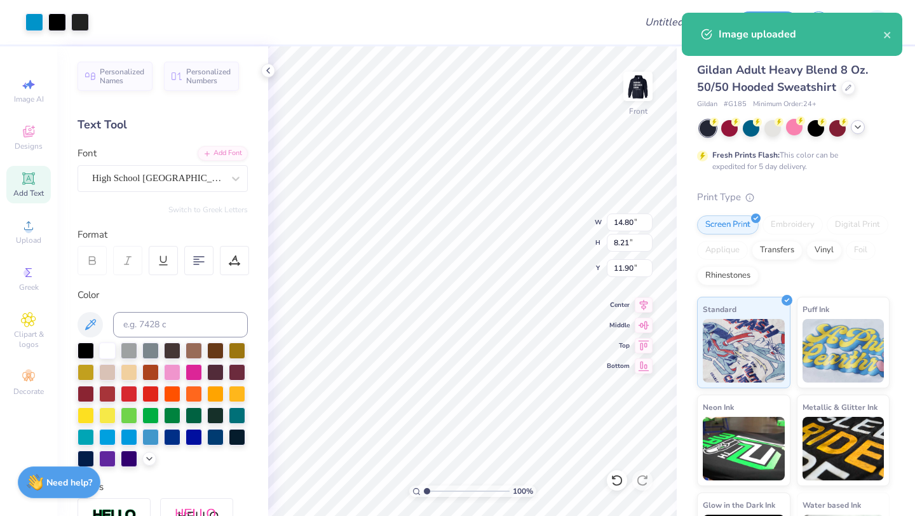
type input "7.45"
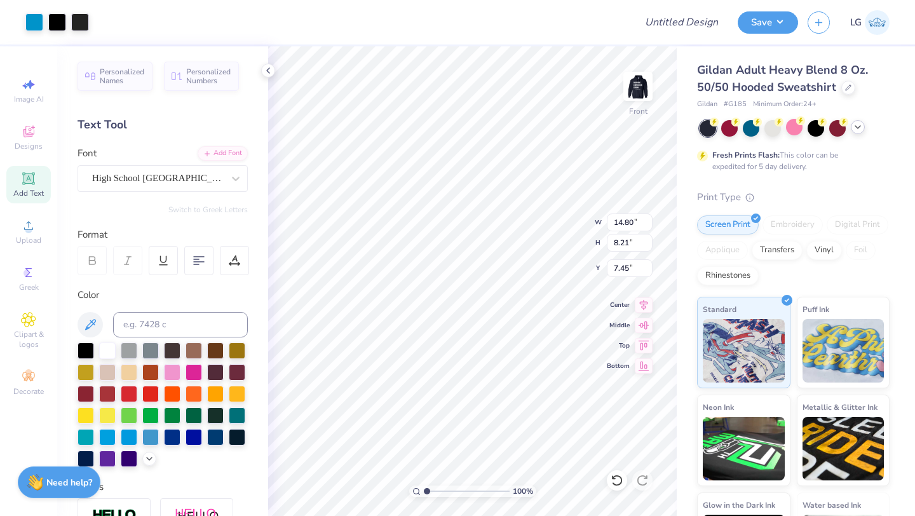
type input "12.89"
type input "7.15"
type input "6.47"
type input "6.48"
click at [36, 20] on div at bounding box center [34, 21] width 18 height 18
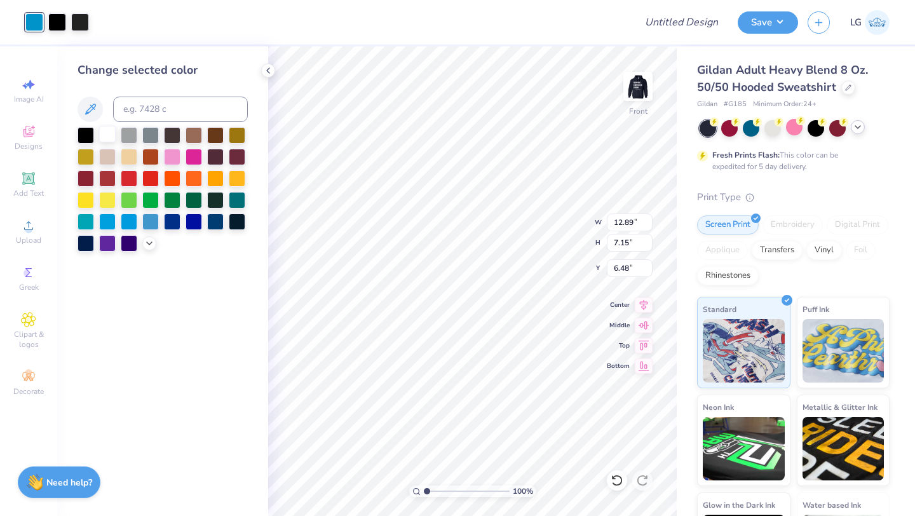
click at [108, 135] on div at bounding box center [107, 134] width 17 height 17
click at [57, 29] on div at bounding box center [57, 21] width 18 height 18
click at [103, 130] on div at bounding box center [107, 134] width 17 height 17
click at [58, 27] on div at bounding box center [57, 21] width 18 height 18
click at [103, 133] on div at bounding box center [107, 134] width 17 height 17
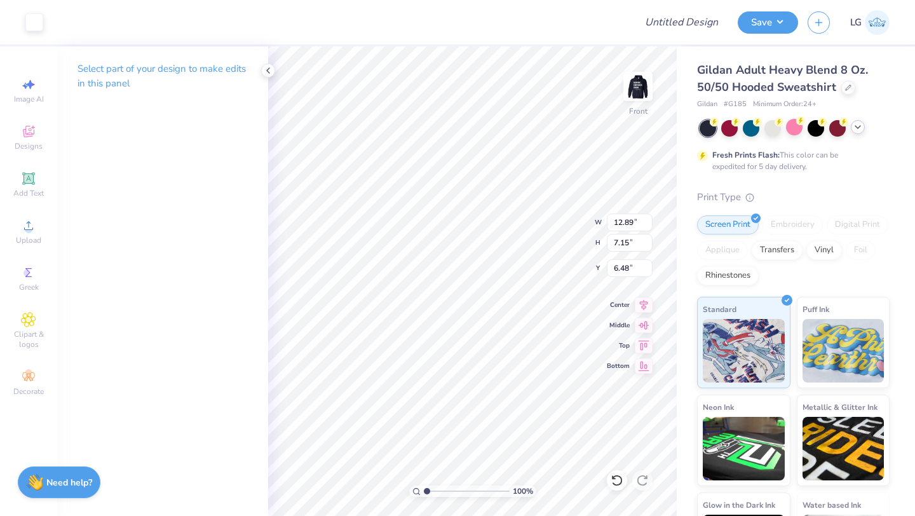
type input "6.43"
click at [635, 87] on img at bounding box center [638, 86] width 51 height 51
click at [516, 374] on li "Group" at bounding box center [538, 376] width 100 height 25
click at [632, 90] on img at bounding box center [638, 86] width 51 height 51
type input "3.08"
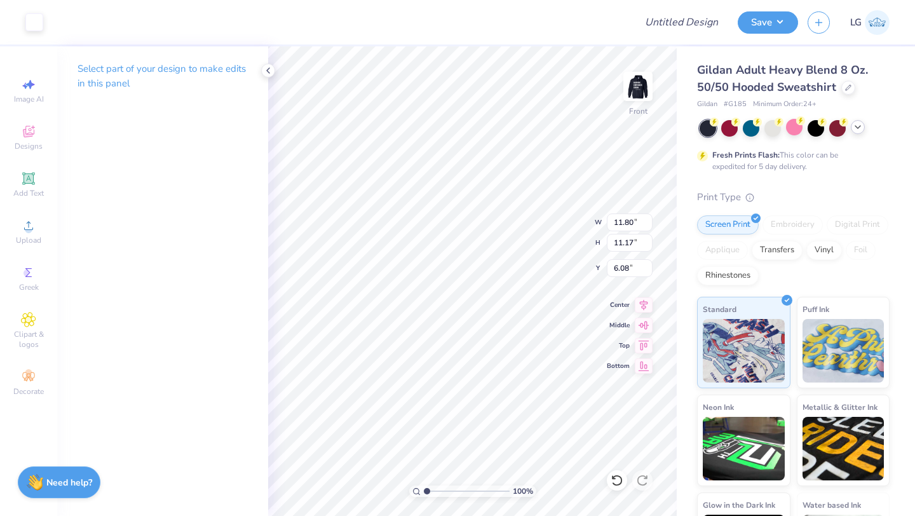
type input "2.91"
type input "14.34"
type input "12.89"
type input "7.15"
type input "6.43"
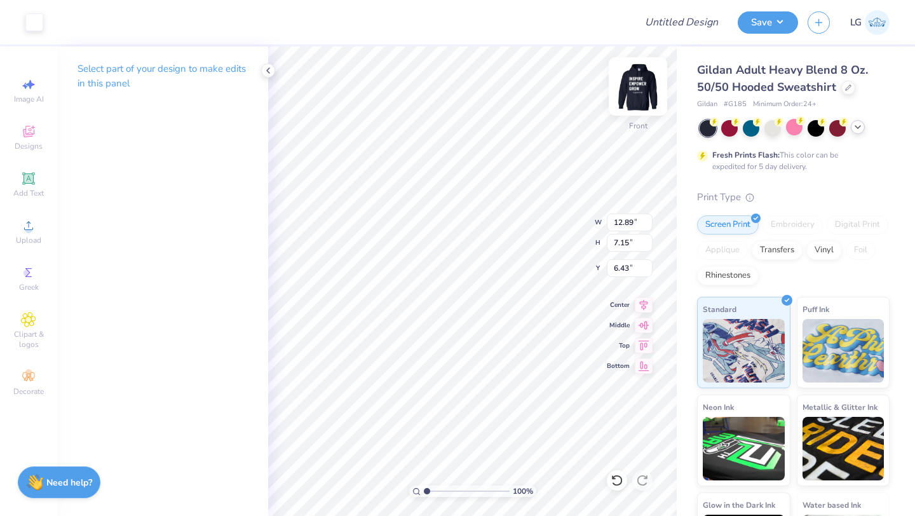
click at [629, 90] on img at bounding box center [638, 86] width 51 height 51
type input "3.00"
type input "5.14"
type input "2.85"
type input "3.00"
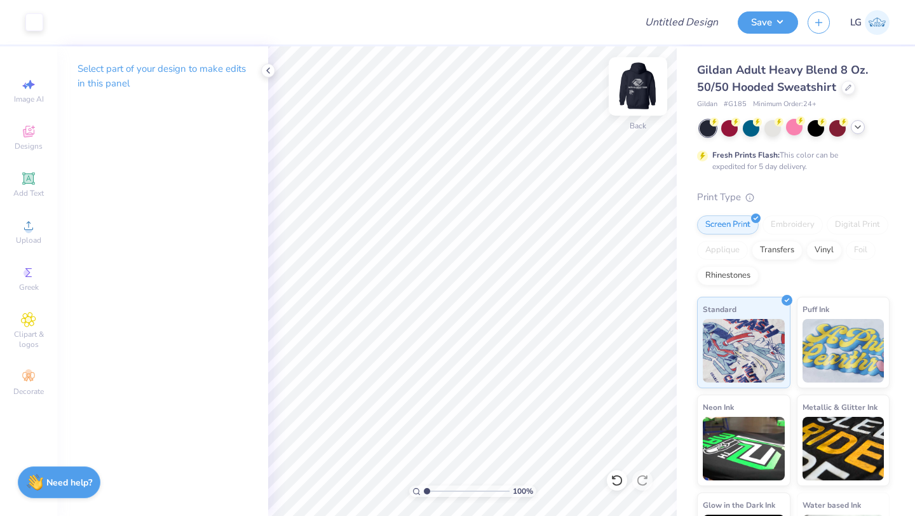
click at [629, 84] on img at bounding box center [638, 86] width 51 height 51
type input "6.00"
type input "13.74"
type input "13.00"
type input "13.17"
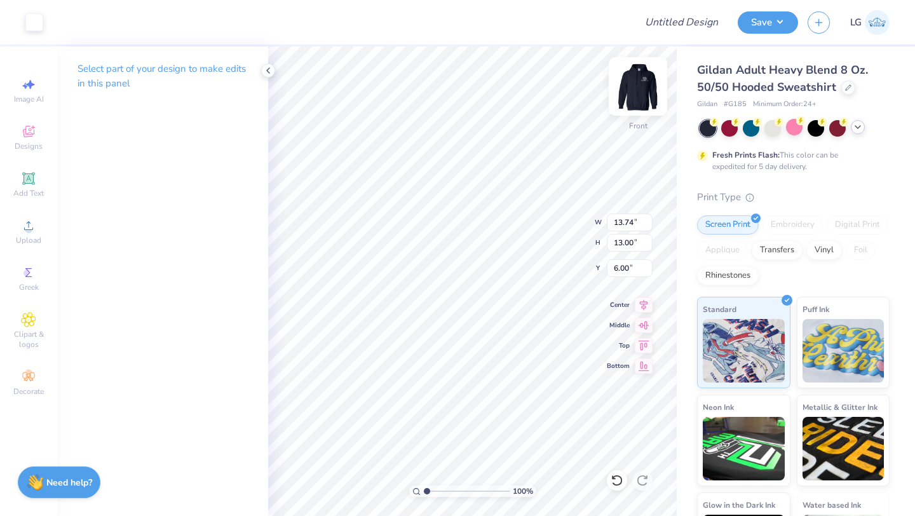
type input "12.47"
type input "6.53"
click at [637, 105] on img at bounding box center [638, 86] width 51 height 51
click at [637, 99] on img at bounding box center [638, 86] width 25 height 25
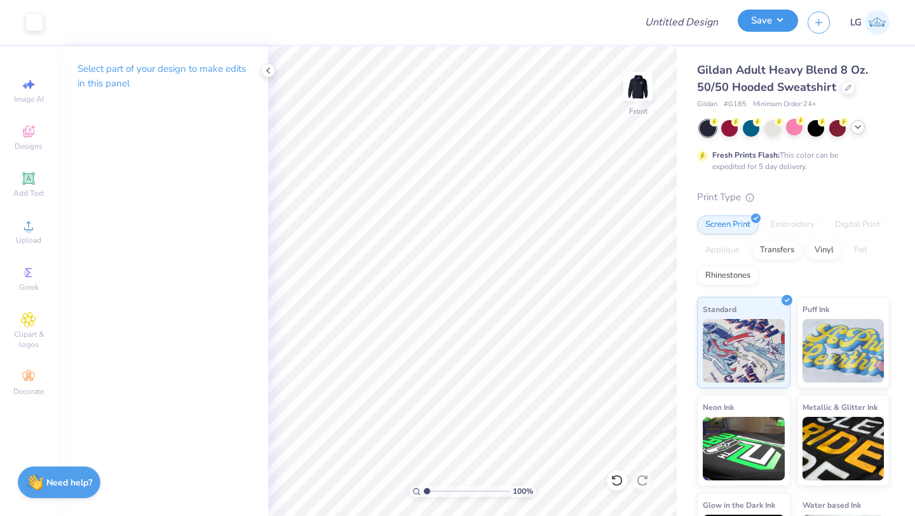
click at [751, 19] on button "Save" at bounding box center [768, 21] width 60 height 22
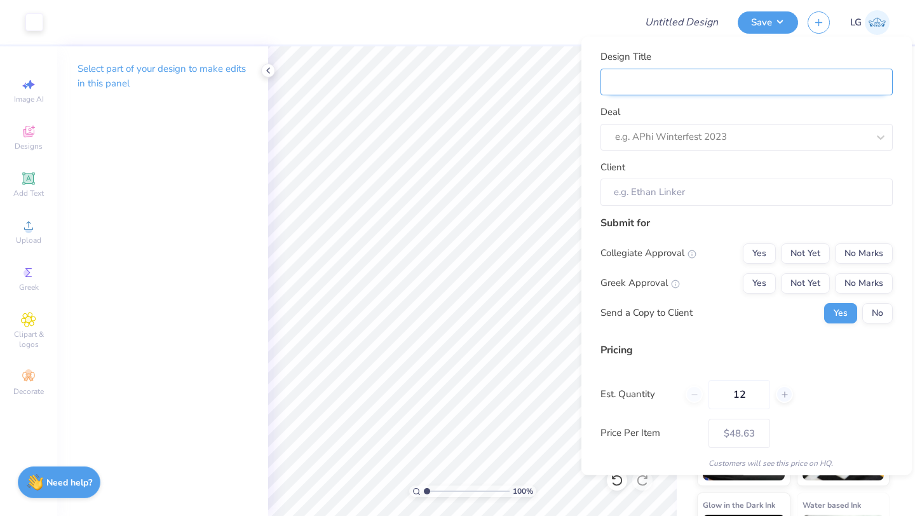
click at [718, 77] on input "Design Title" at bounding box center [747, 81] width 292 height 27
type input "H"
type input "HO"
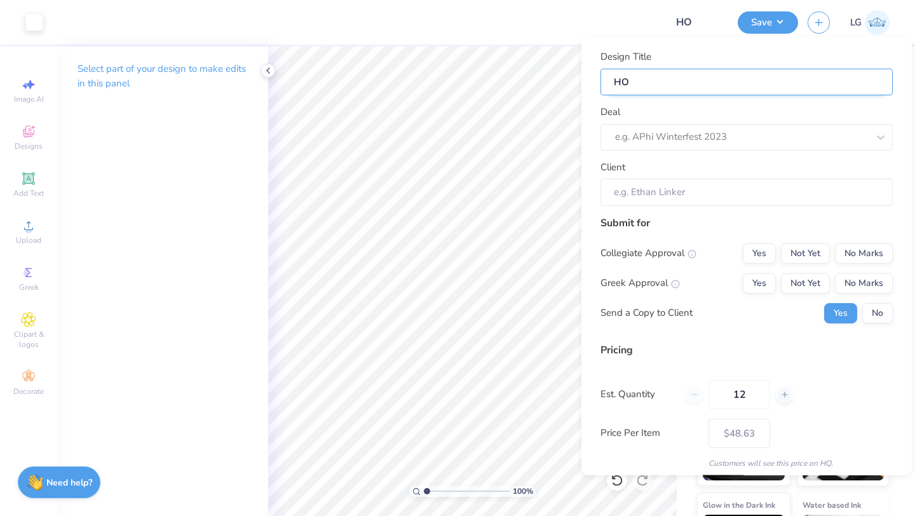
type input "HOO"
type input "HOOD"
type input "HOODI"
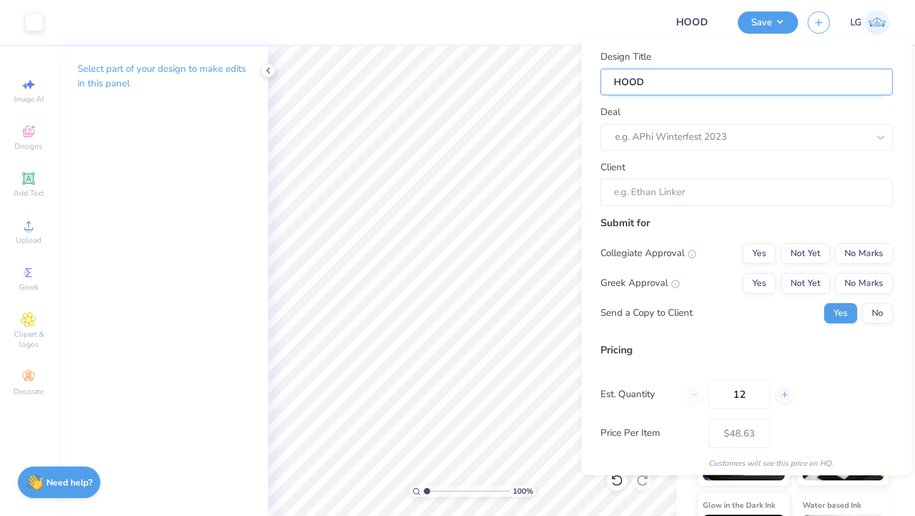
type input "HOODI"
type input "HOODIE"
click at [652, 137] on div at bounding box center [741, 136] width 253 height 17
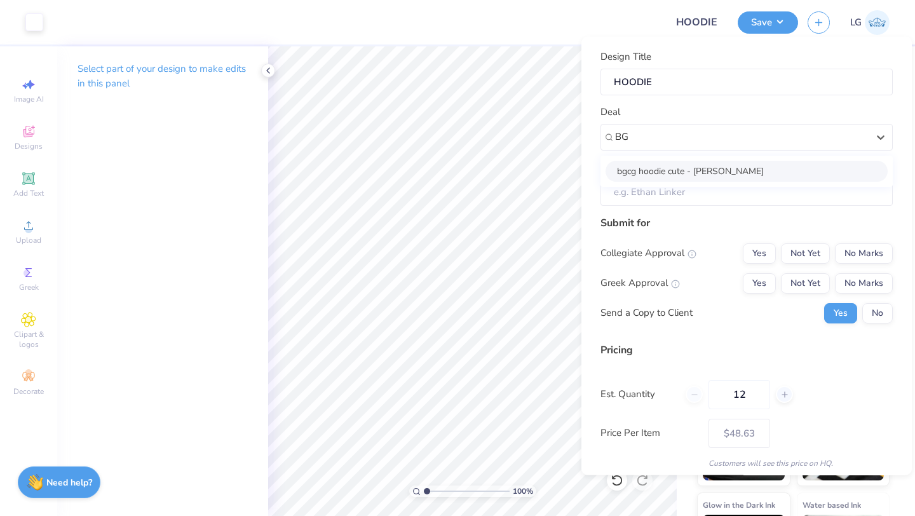
click at [743, 175] on div "bgcg hoodie cute - [PERSON_NAME]" at bounding box center [747, 170] width 282 height 21
type input "BG"
type input "[PERSON_NAME]"
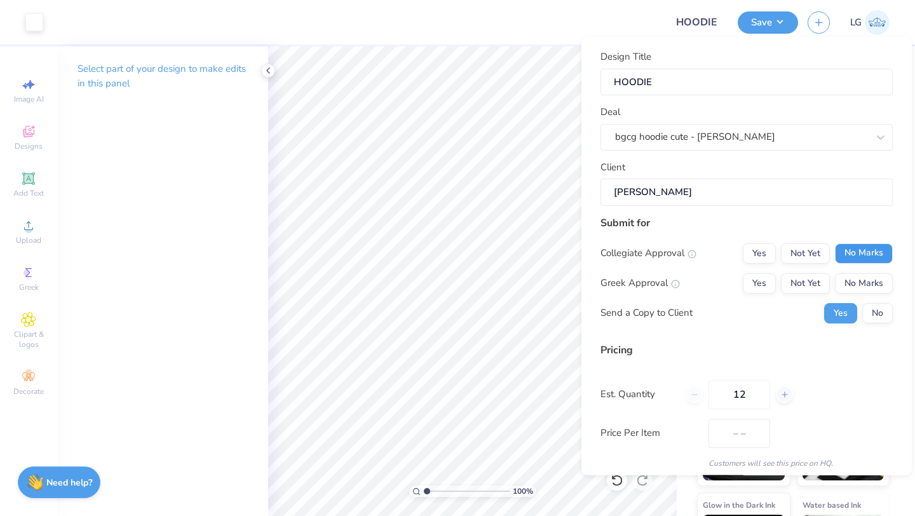
click at [864, 250] on button "No Marks" at bounding box center [864, 253] width 58 height 20
click at [864, 285] on button "No Marks" at bounding box center [864, 283] width 58 height 20
click at [868, 308] on button "No" at bounding box center [878, 313] width 31 height 20
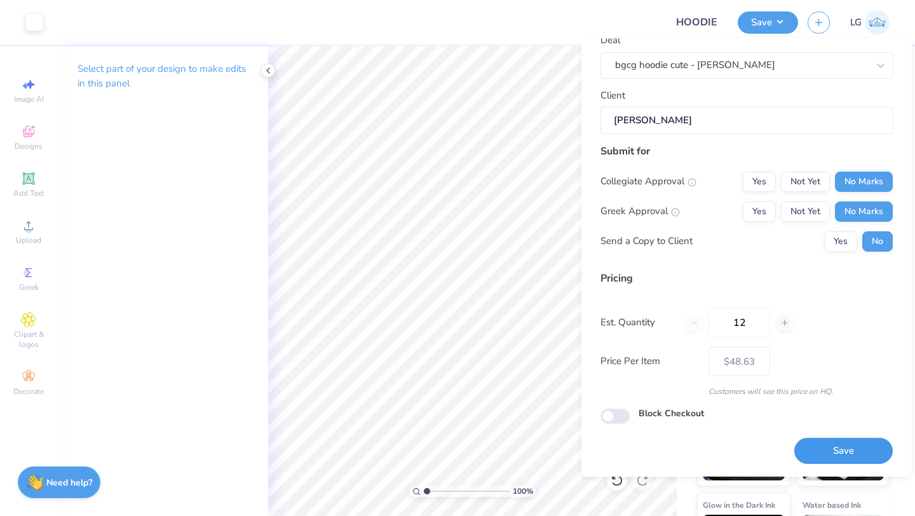
click at [844, 451] on button "Save" at bounding box center [844, 452] width 99 height 26
type input "– –"
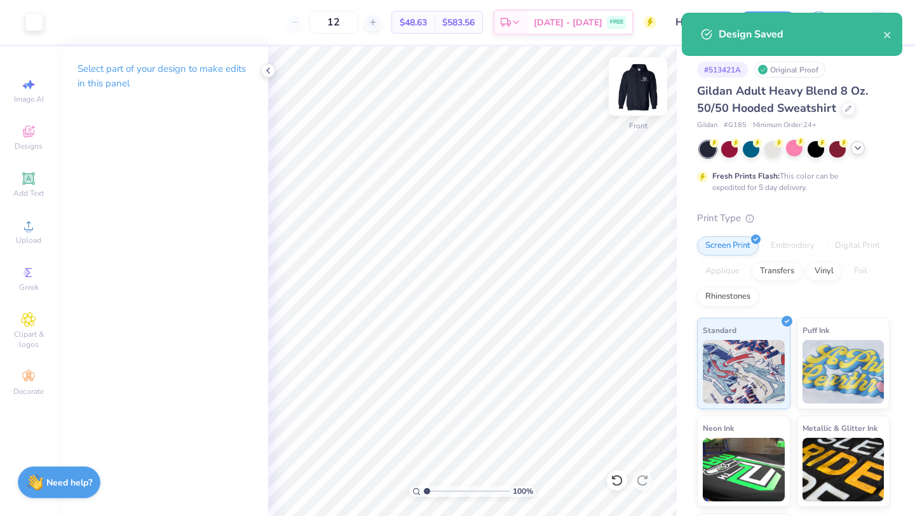
click at [658, 96] on img at bounding box center [638, 86] width 51 height 51
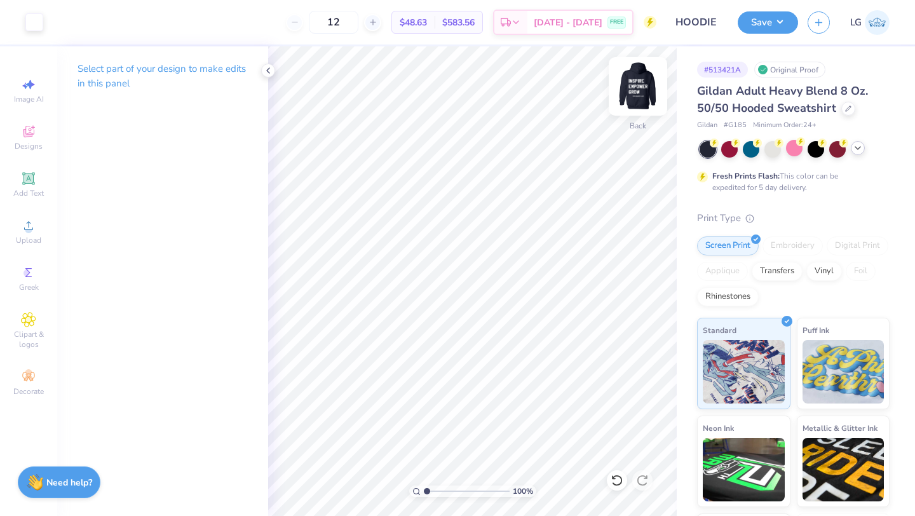
click at [629, 92] on img at bounding box center [638, 86] width 51 height 51
